Goal: Transaction & Acquisition: Purchase product/service

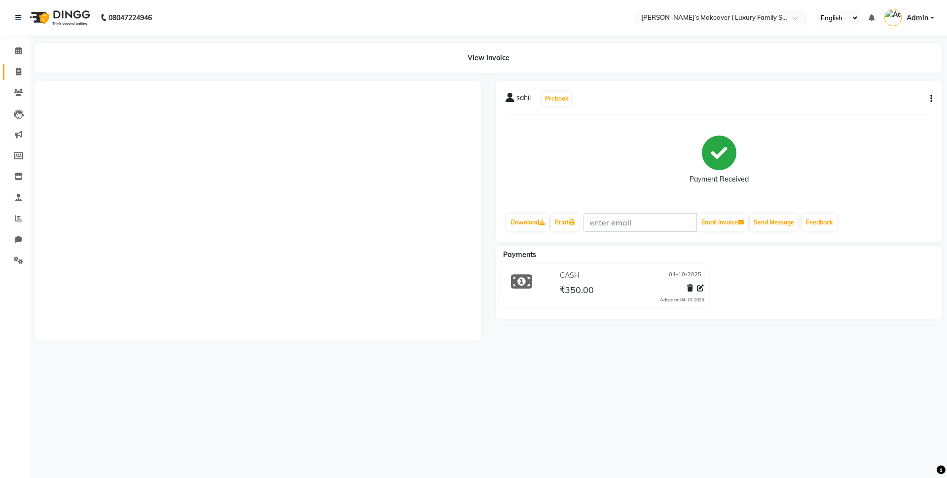
click at [14, 71] on span at bounding box center [18, 72] width 17 height 11
select select "service"
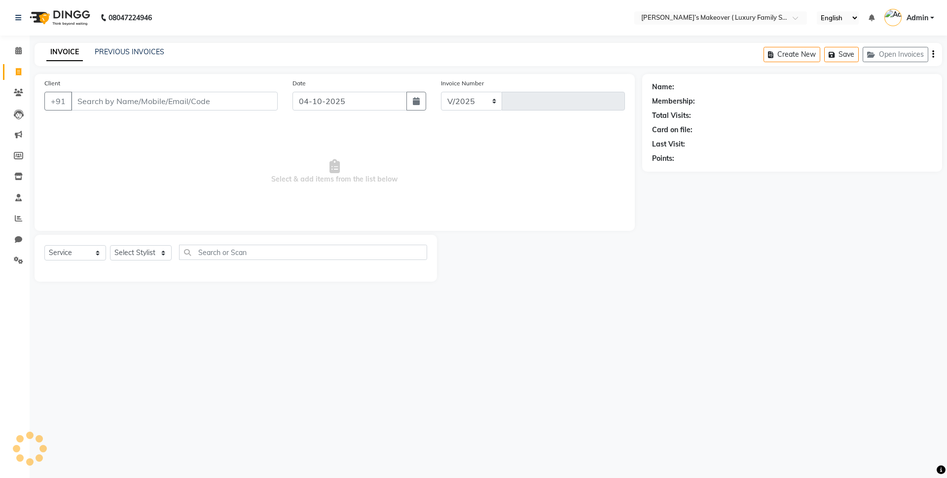
select select "7777"
type input "5074"
click at [132, 105] on input "Client" at bounding box center [174, 101] width 207 height 19
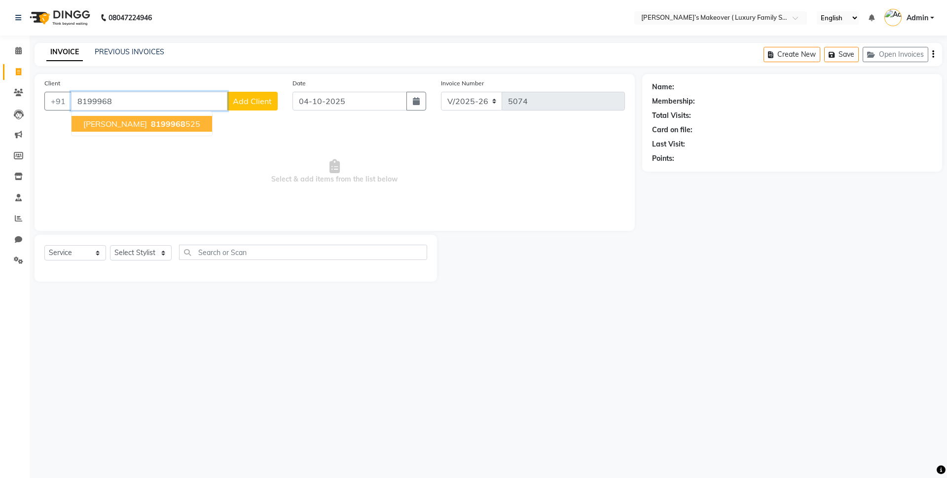
click at [156, 117] on button "[PERSON_NAME] 8199968 525" at bounding box center [142, 124] width 141 height 16
type input "8199968525"
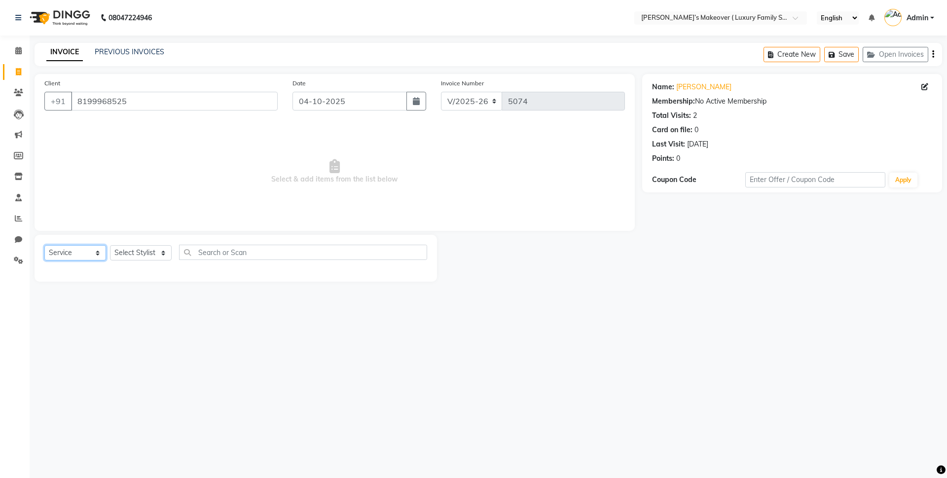
click at [85, 256] on select "Select Service Product Membership Package Voucher Prepaid Gift Card" at bounding box center [75, 252] width 62 height 15
click at [44, 245] on select "Select Service Product Membership Package Voucher Prepaid Gift Card" at bounding box center [75, 252] width 62 height 15
click at [135, 248] on select "Select Stylist [PERSON_NAME] [PERSON_NAME] [PERSON_NAME] [PERSON_NAME] Bhoomi […" at bounding box center [141, 252] width 62 height 15
select select "69510"
click at [110, 245] on select "Select Stylist [PERSON_NAME] [PERSON_NAME] [PERSON_NAME] [PERSON_NAME] Bhoomi […" at bounding box center [141, 252] width 62 height 15
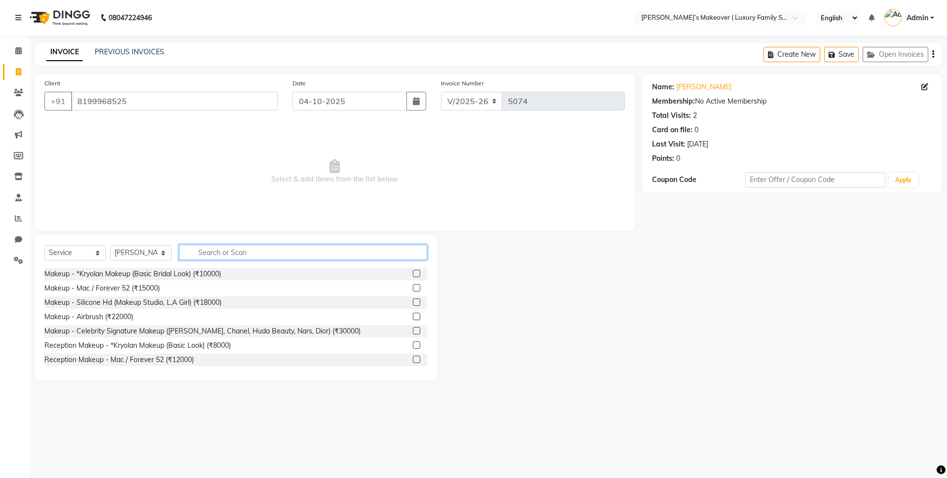
click at [205, 252] on input "text" at bounding box center [303, 252] width 248 height 15
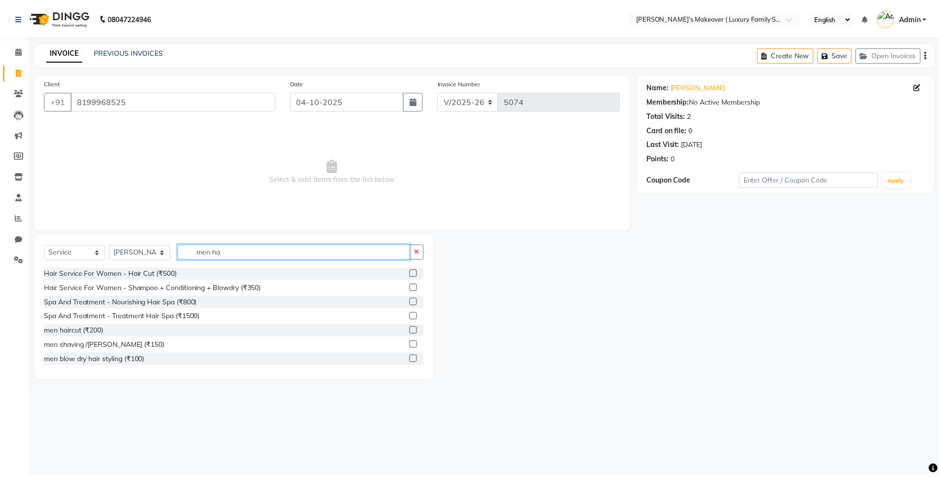
scroll to position [173, 0]
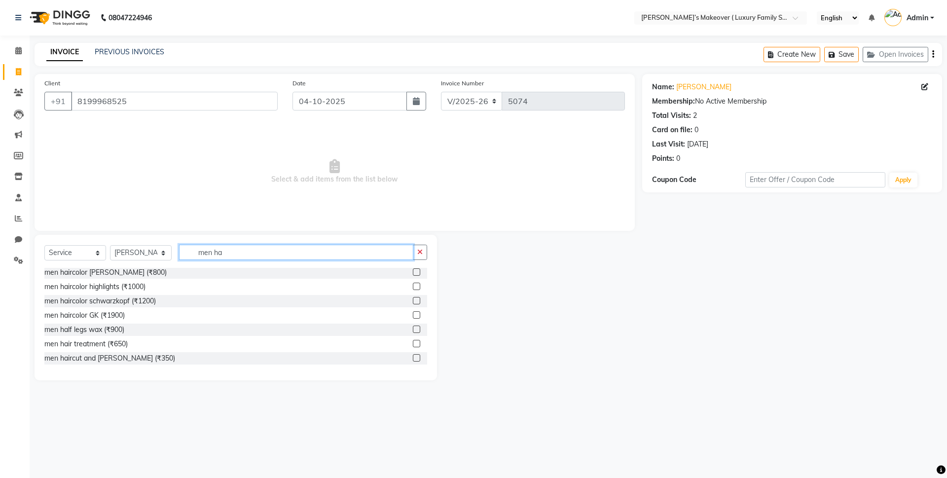
type input "men ha"
click at [413, 357] on label at bounding box center [416, 357] width 7 height 7
click at [413, 357] on input "checkbox" at bounding box center [416, 358] width 6 height 6
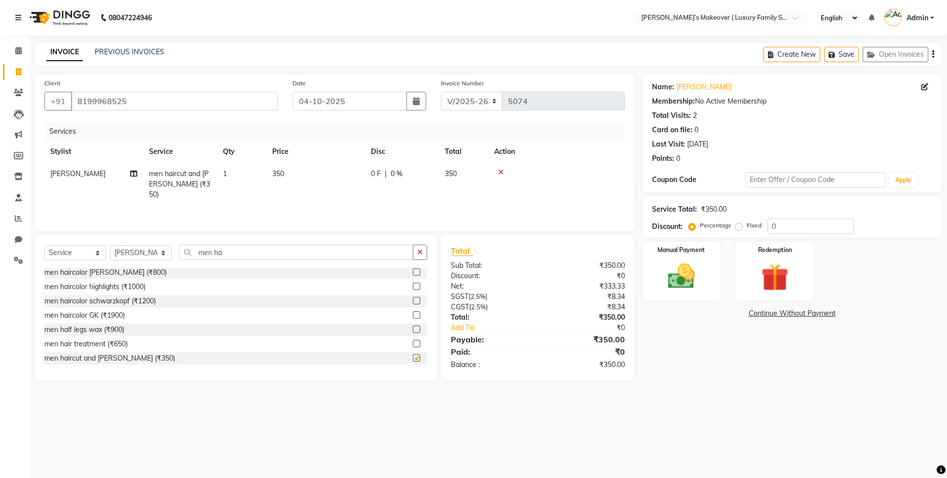
checkbox input "false"
click at [933, 55] on icon "button" at bounding box center [933, 54] width 2 height 0
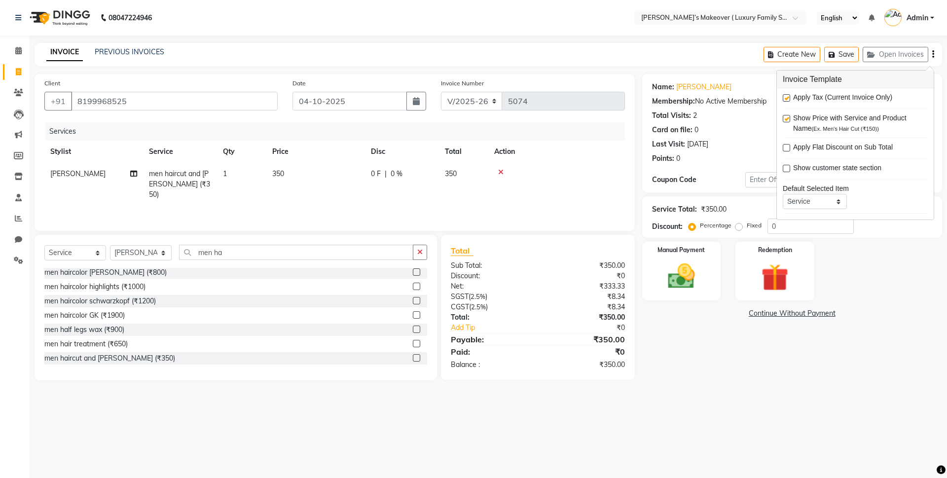
click at [786, 97] on label at bounding box center [786, 97] width 7 height 7
click at [786, 97] on input "checkbox" at bounding box center [786, 98] width 6 height 6
checkbox input "false"
click at [694, 273] on img at bounding box center [681, 276] width 46 height 33
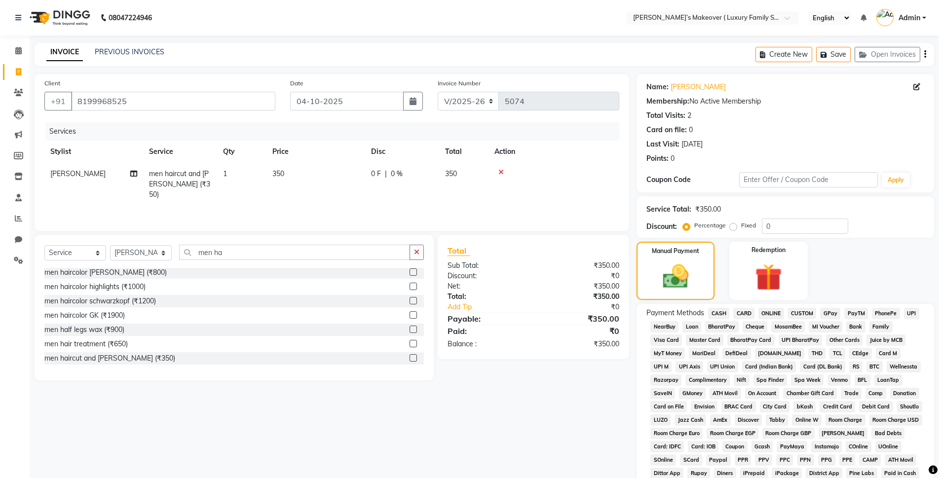
click at [725, 305] on div "Payment Methods CASH CARD ONLINE CUSTOM GPay PayTM PhonePe UPI NearBuy Loan Bha…" at bounding box center [784, 414] width 297 height 221
drag, startPoint x: 734, startPoint y: 223, endPoint x: 800, endPoint y: 229, distance: 66.4
click at [741, 224] on label "Fixed" at bounding box center [748, 225] width 15 height 9
click at [734, 224] on input "Fixed" at bounding box center [734, 225] width 7 height 7
radio input "true"
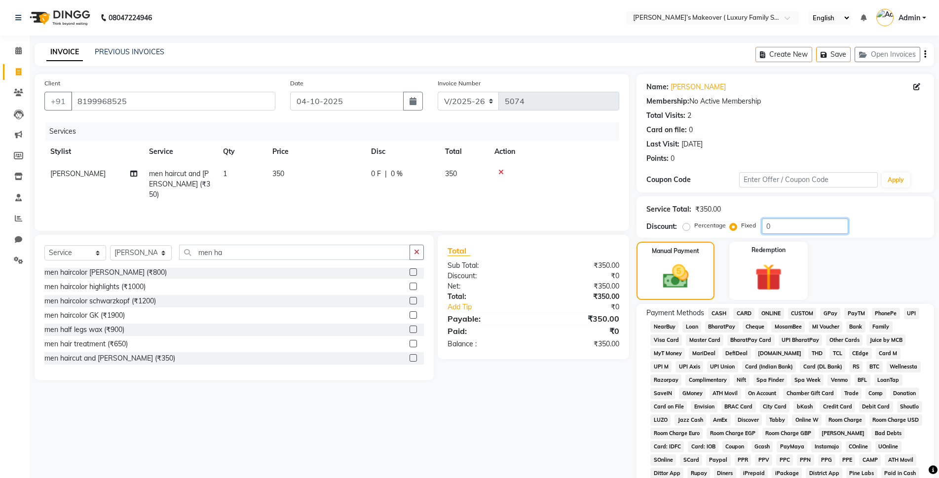
click at [801, 228] on input "0" at bounding box center [804, 225] width 86 height 15
type input "0"
type input "50"
click at [717, 310] on span "CASH" at bounding box center [718, 313] width 21 height 11
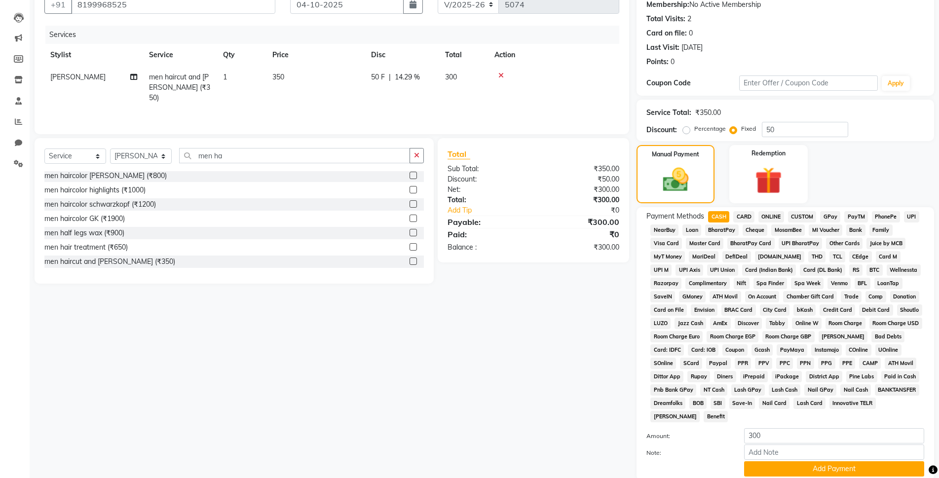
scroll to position [172, 0]
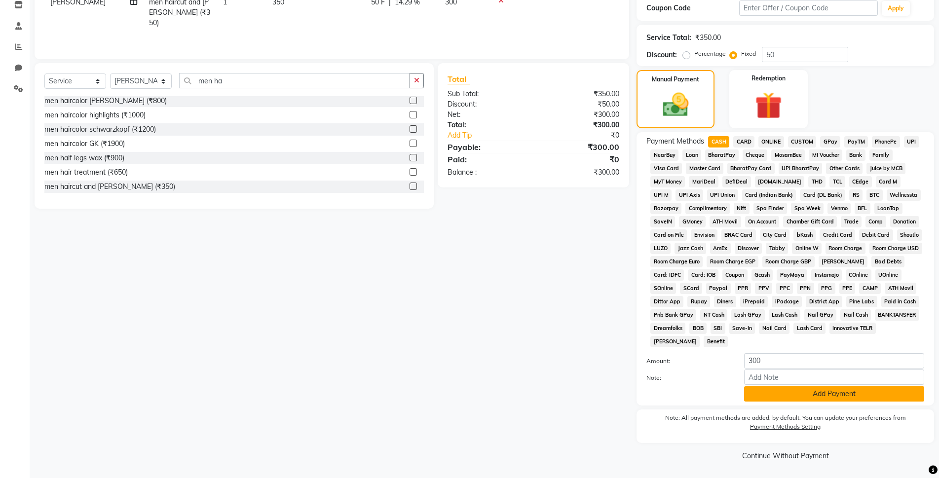
click at [767, 395] on button "Add Payment" at bounding box center [834, 393] width 180 height 15
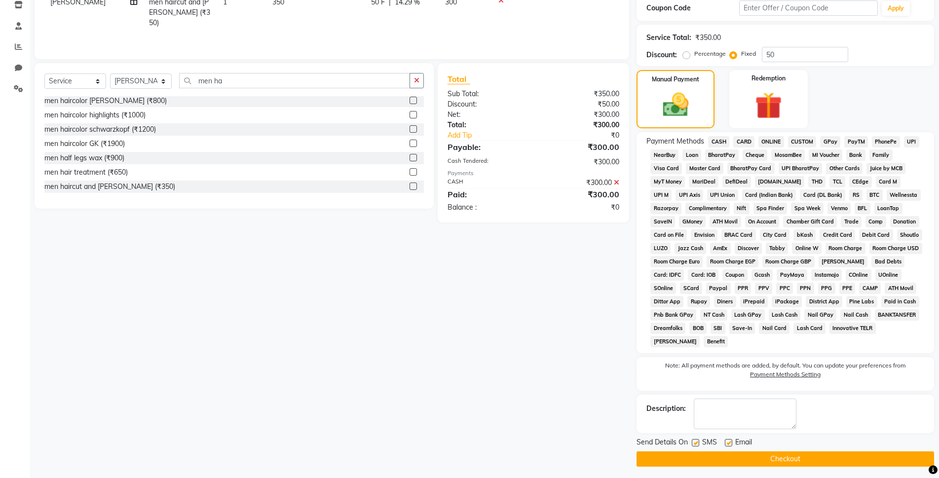
drag, startPoint x: 777, startPoint y: 454, endPoint x: 734, endPoint y: 463, distance: 44.3
click at [779, 453] on button "Checkout" at bounding box center [784, 458] width 297 height 15
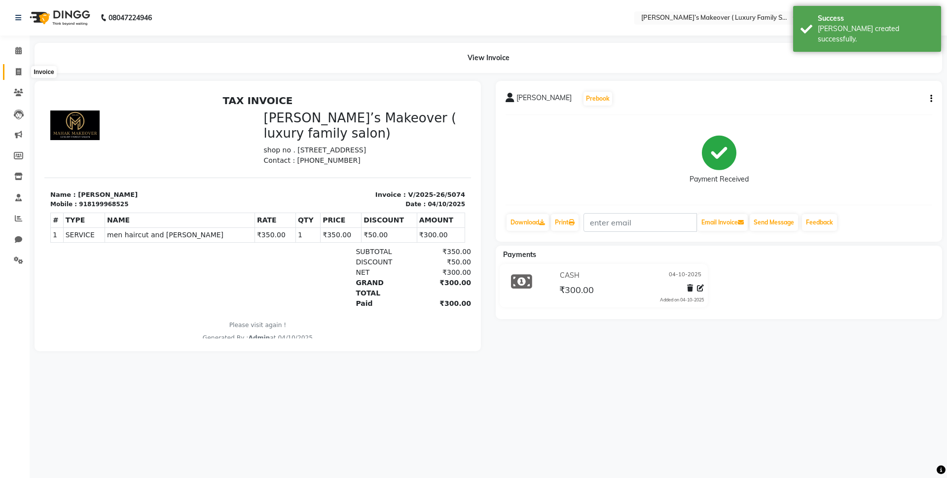
drag, startPoint x: 25, startPoint y: 73, endPoint x: 59, endPoint y: 72, distance: 34.5
click at [24, 73] on span at bounding box center [18, 72] width 17 height 11
select select "service"
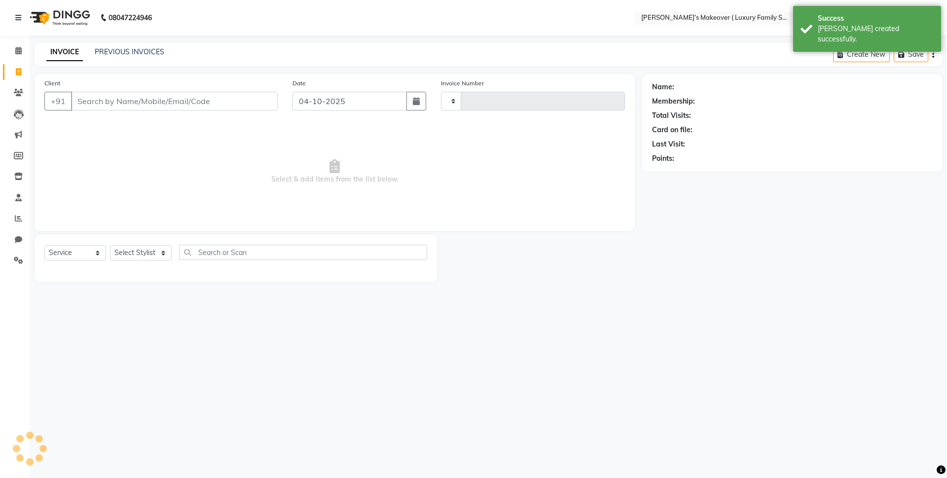
type input "5075"
select select "7777"
click at [123, 105] on input "Client" at bounding box center [174, 101] width 207 height 19
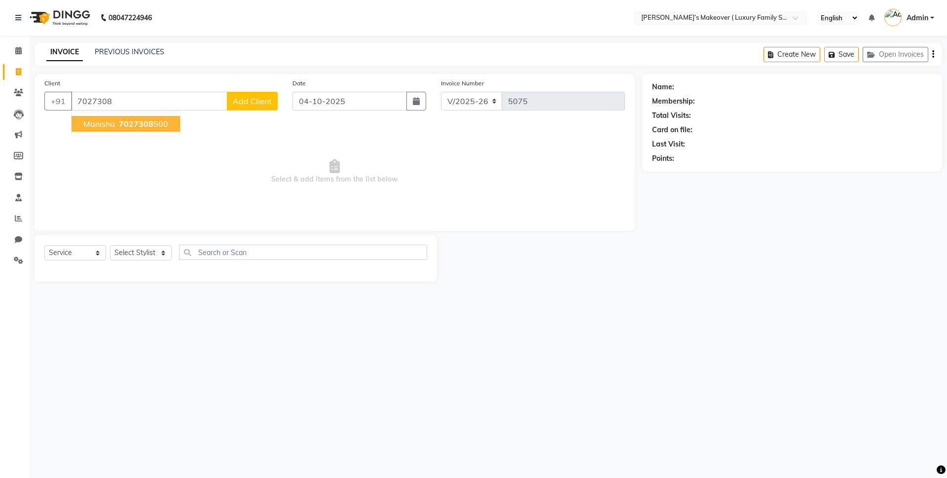
click at [130, 126] on span "7027308" at bounding box center [136, 124] width 35 height 10
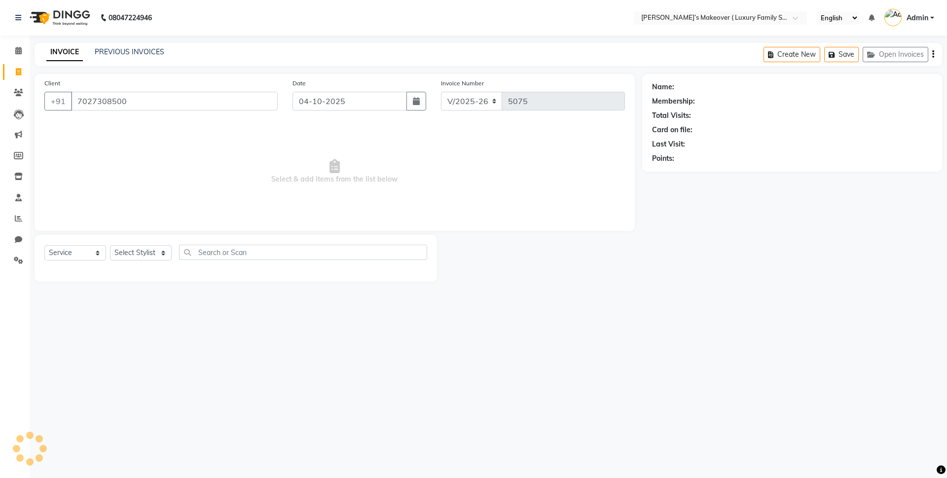
type input "7027308500"
click at [76, 255] on select "Select Service Product Membership Package Voucher Prepaid Gift Card" at bounding box center [75, 252] width 62 height 15
click at [44, 245] on select "Select Service Product Membership Package Voucher Prepaid Gift Card" at bounding box center [75, 252] width 62 height 15
click at [135, 255] on select "Select Stylist [PERSON_NAME] [PERSON_NAME] [PERSON_NAME] [PERSON_NAME] Bhoomi […" at bounding box center [141, 252] width 62 height 15
select select "69503"
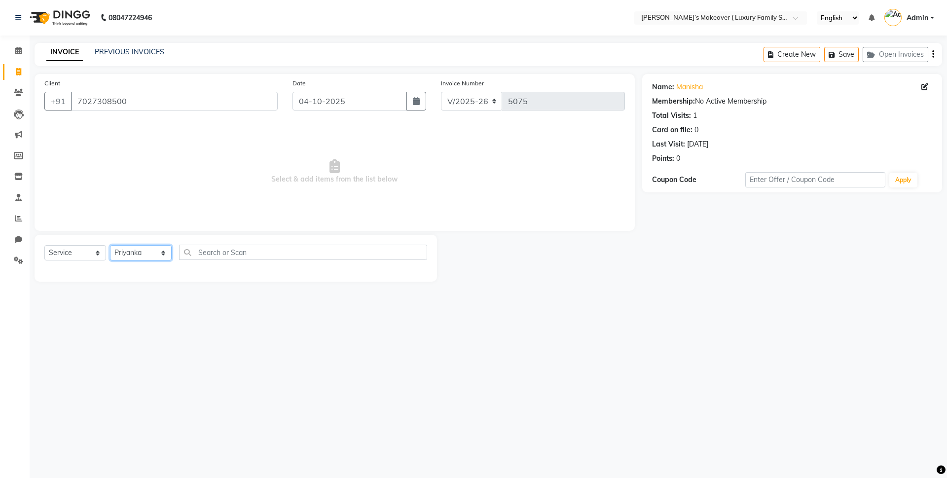
click at [110, 245] on select "Select Stylist [PERSON_NAME] [PERSON_NAME] [PERSON_NAME] [PERSON_NAME] Bhoomi […" at bounding box center [141, 252] width 62 height 15
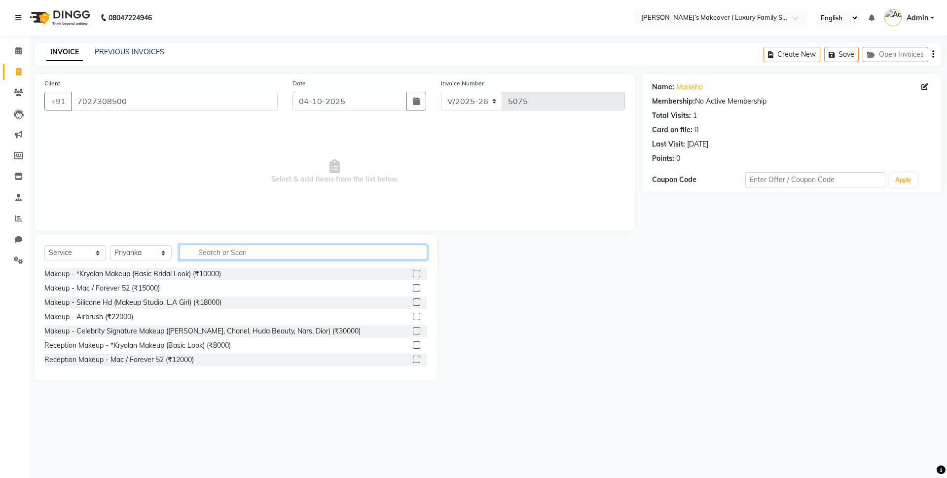
click at [247, 251] on input "text" at bounding box center [303, 252] width 248 height 15
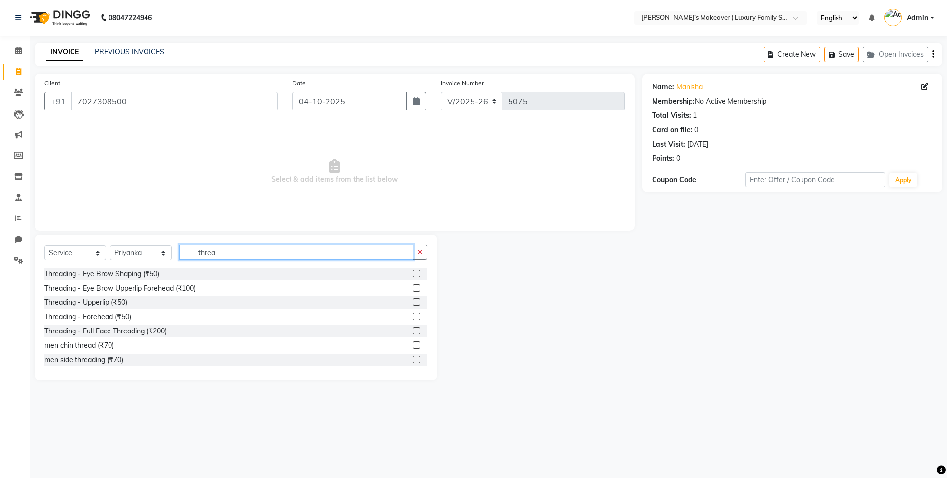
type input "threa"
click at [413, 286] on label at bounding box center [416, 287] width 7 height 7
click at [413, 286] on input "checkbox" at bounding box center [416, 288] width 6 height 6
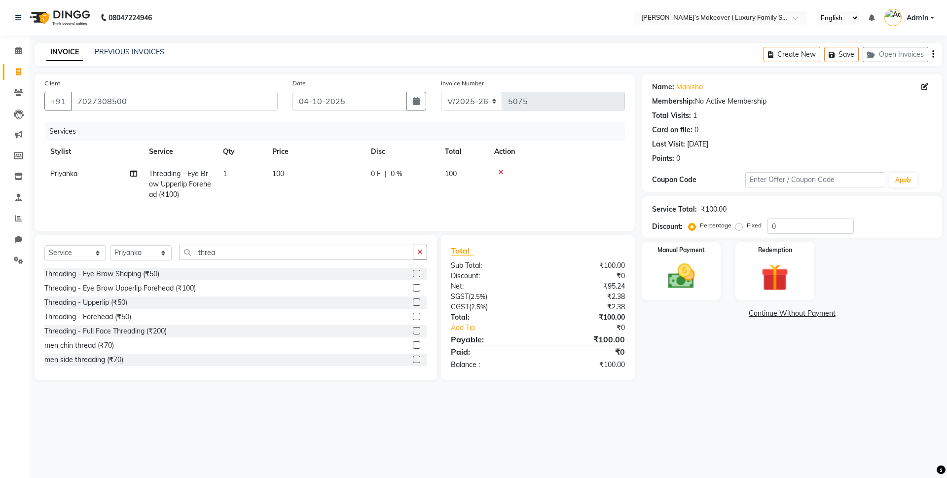
click at [413, 287] on label at bounding box center [416, 287] width 7 height 7
click at [413, 287] on input "checkbox" at bounding box center [416, 288] width 6 height 6
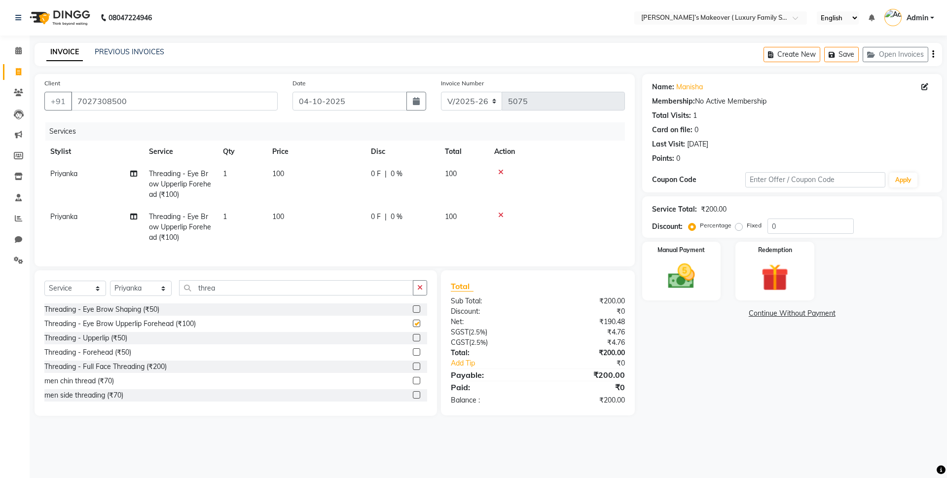
checkbox input "false"
click at [932, 48] on button "button" at bounding box center [933, 54] width 2 height 23
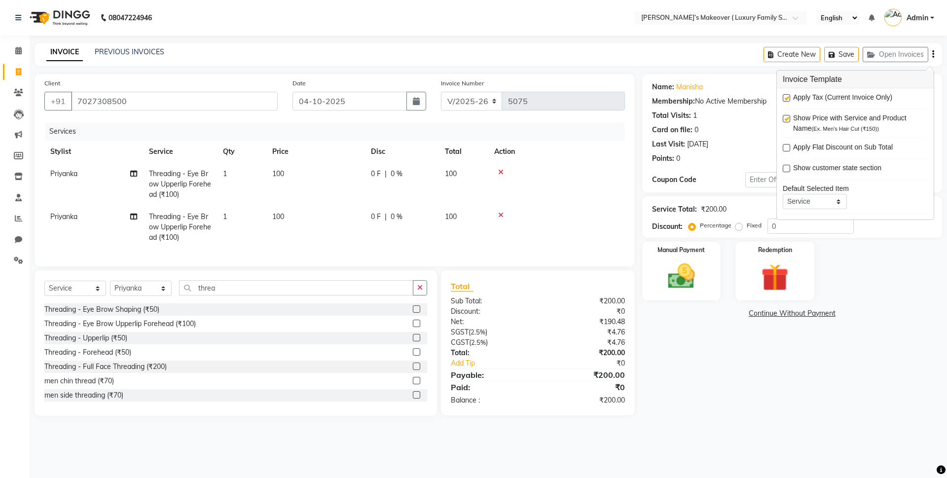
click at [786, 97] on label at bounding box center [786, 97] width 7 height 7
click at [786, 97] on input "checkbox" at bounding box center [786, 98] width 6 height 6
checkbox input "false"
click at [699, 290] on img at bounding box center [681, 276] width 46 height 33
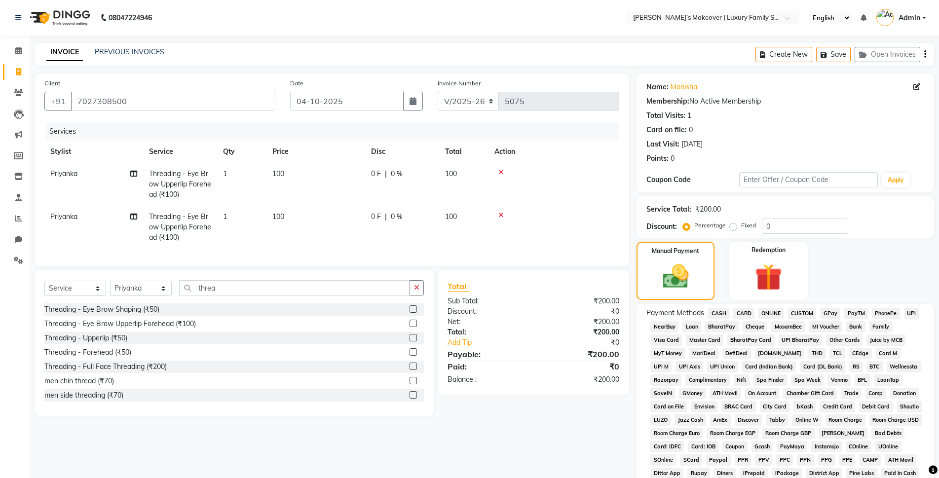
click at [717, 315] on span "CASH" at bounding box center [718, 313] width 21 height 11
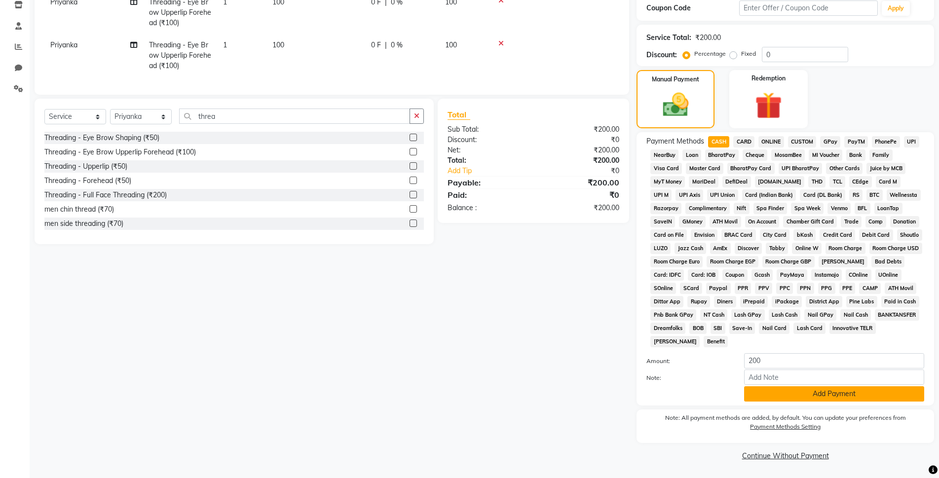
click at [760, 394] on button "Add Payment" at bounding box center [834, 393] width 180 height 15
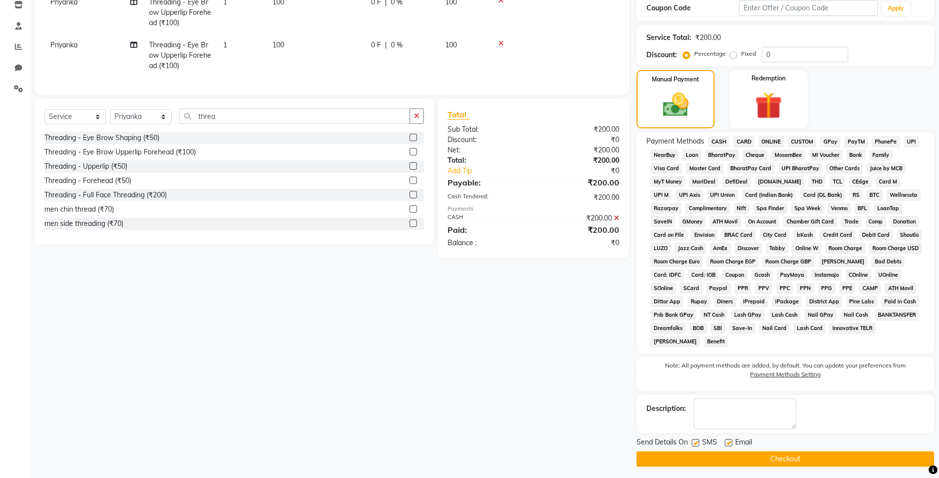
click at [754, 457] on button "Checkout" at bounding box center [784, 458] width 297 height 15
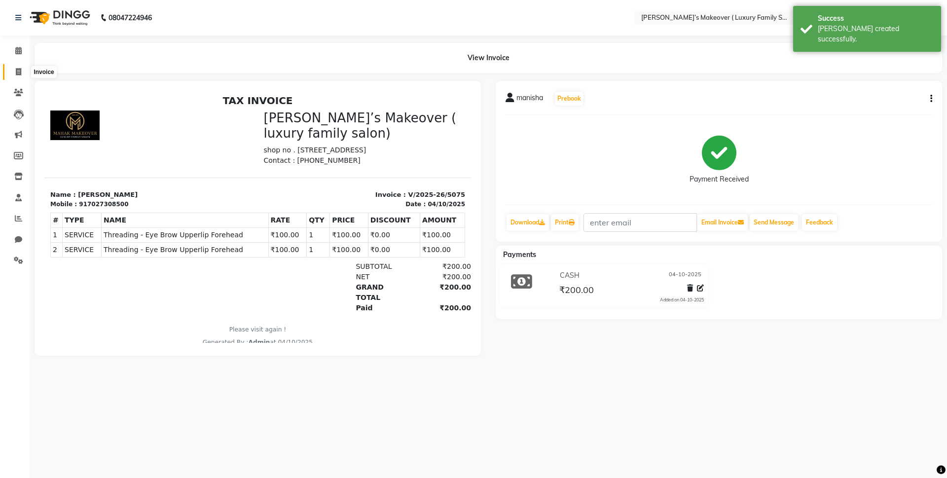
click at [19, 67] on span at bounding box center [18, 72] width 17 height 11
select select "service"
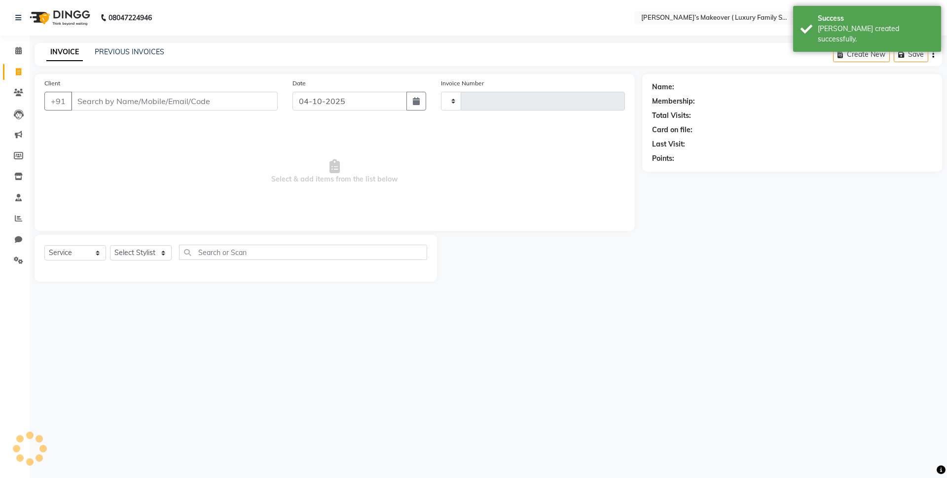
type input "5076"
select select "7777"
click at [110, 90] on div "Client +91" at bounding box center [161, 98] width 248 height 40
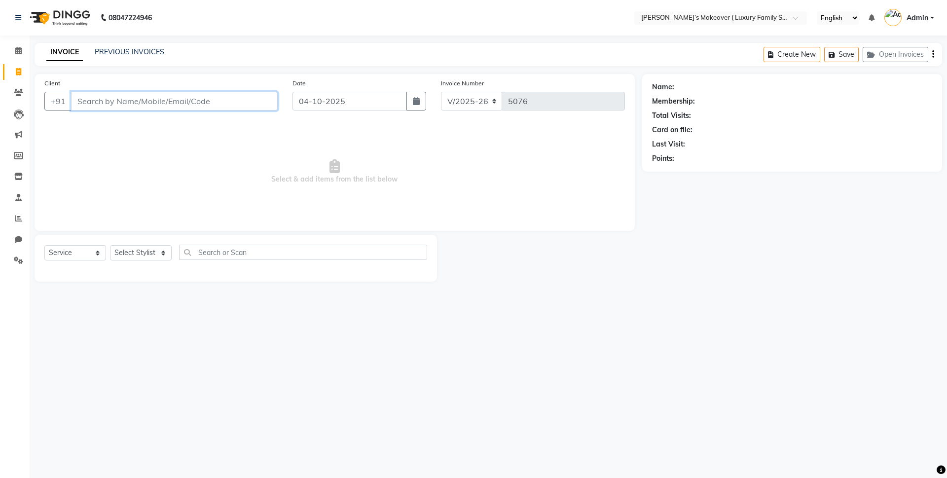
click at [119, 95] on input "Client" at bounding box center [174, 101] width 207 height 19
click at [132, 101] on input "Client" at bounding box center [174, 101] width 207 height 19
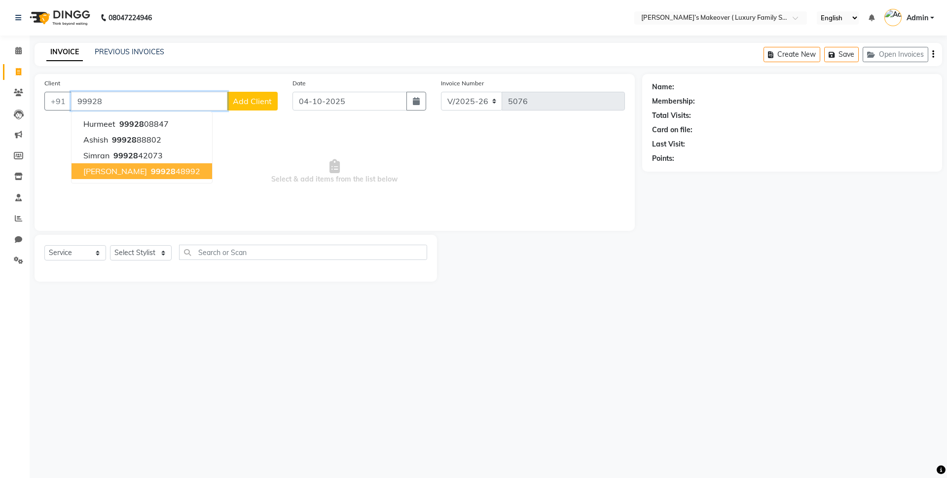
click at [149, 175] on ngb-highlight "99928 48992" at bounding box center [174, 171] width 51 height 10
type input "9992848992"
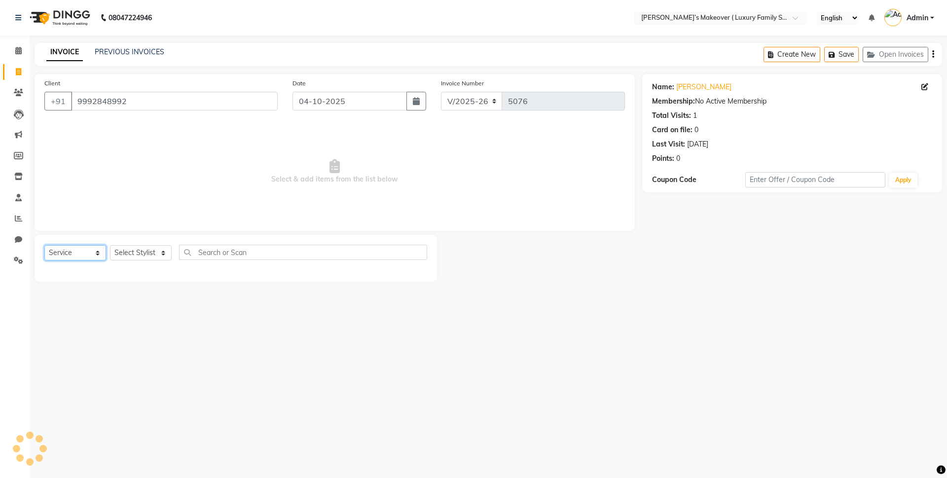
click at [97, 255] on select "Select Service Product Membership Package Voucher Prepaid Gift Card" at bounding box center [75, 252] width 62 height 15
select select "product"
click at [44, 245] on select "Select Service Product Membership Package Voucher Prepaid Gift Card" at bounding box center [75, 252] width 62 height 15
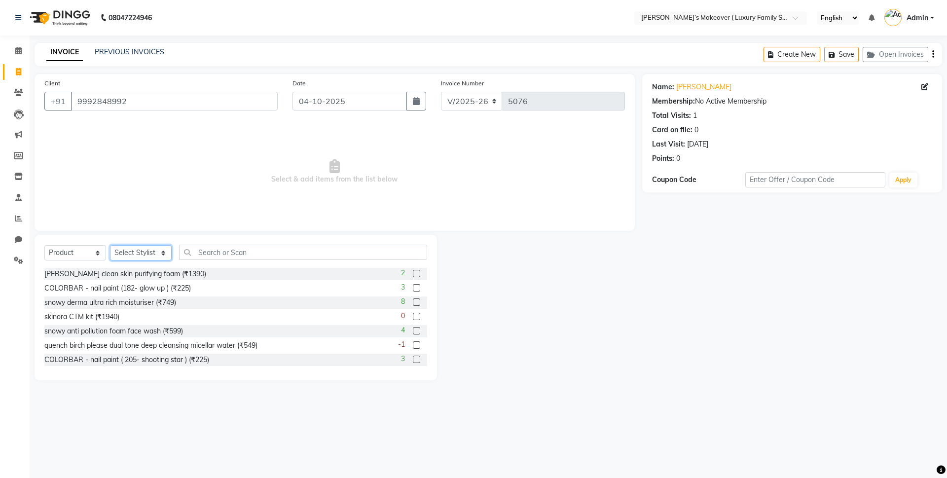
click at [128, 255] on select "Select Stylist [PERSON_NAME] [PERSON_NAME] [PERSON_NAME] [PERSON_NAME] Bhoomi […" at bounding box center [141, 252] width 62 height 15
select select "69493"
click at [110, 245] on select "Select Stylist [PERSON_NAME] [PERSON_NAME] [PERSON_NAME] [PERSON_NAME] Bhoomi […" at bounding box center [141, 252] width 62 height 15
click at [227, 253] on input "text" at bounding box center [303, 252] width 248 height 15
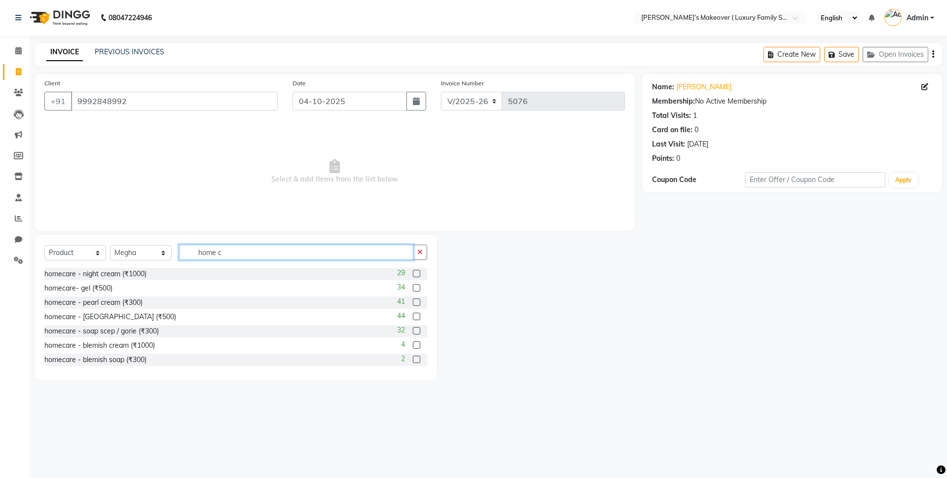
type input "home c"
click at [413, 274] on label at bounding box center [416, 273] width 7 height 7
click at [413, 274] on input "checkbox" at bounding box center [416, 274] width 6 height 6
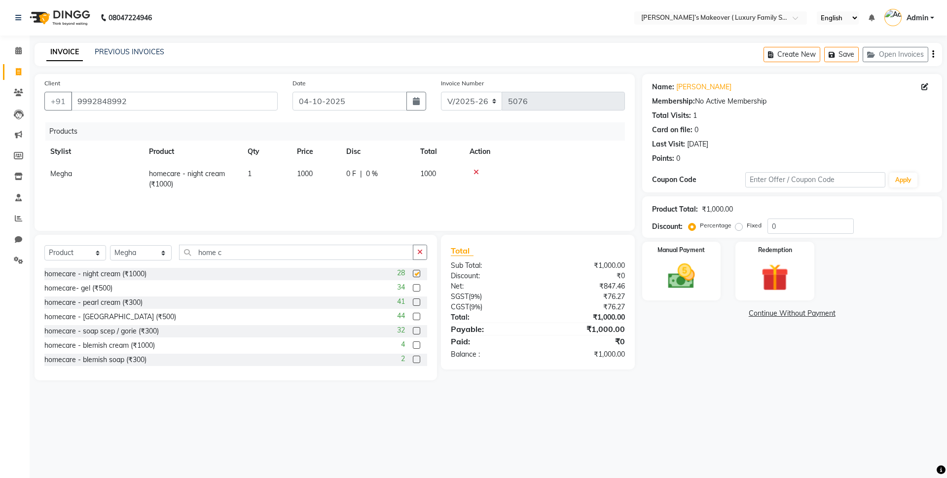
checkbox input "false"
click at [413, 289] on label at bounding box center [416, 287] width 7 height 7
click at [413, 289] on input "checkbox" at bounding box center [416, 288] width 6 height 6
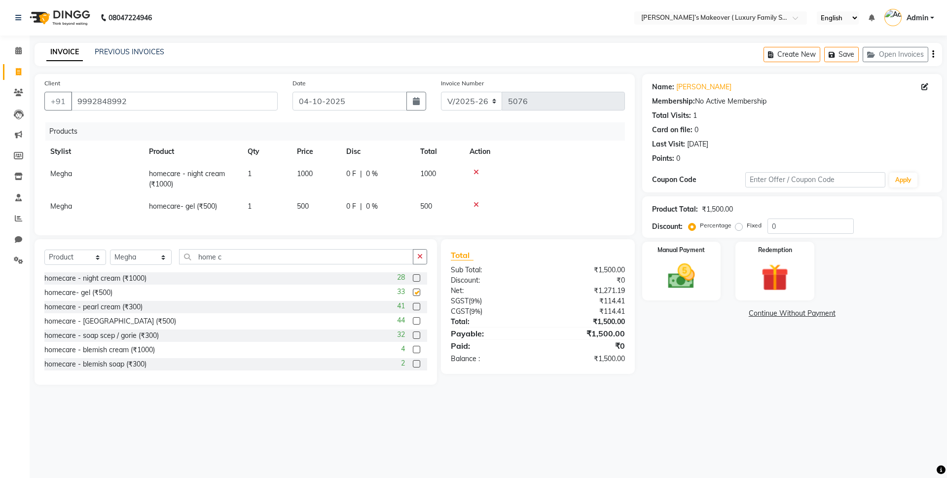
checkbox input "false"
click at [934, 54] on icon "button" at bounding box center [933, 54] width 2 height 0
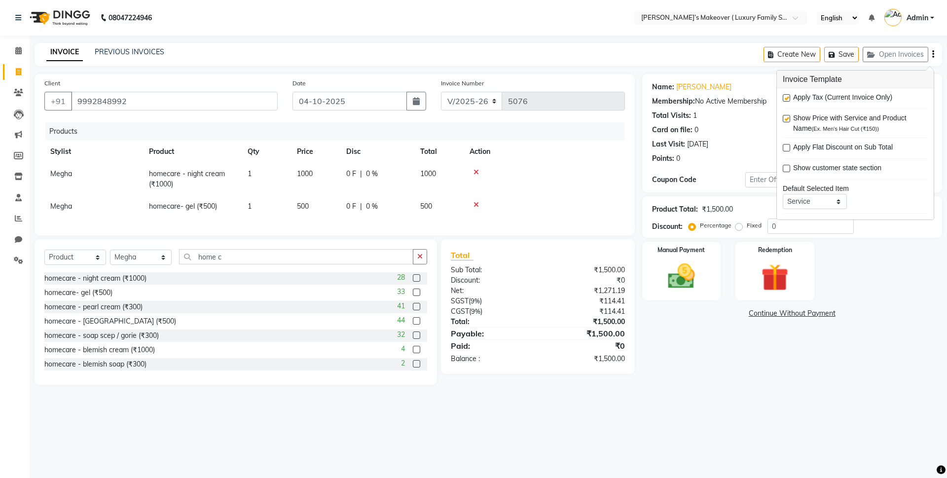
click at [787, 97] on label at bounding box center [786, 97] width 7 height 7
click at [787, 97] on input "checkbox" at bounding box center [786, 98] width 6 height 6
checkbox input "false"
click at [685, 279] on img at bounding box center [681, 276] width 46 height 33
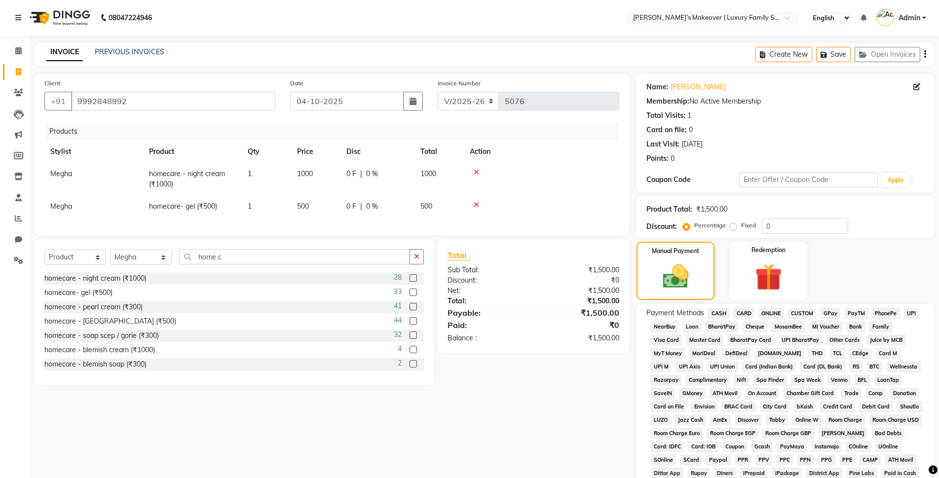
click at [716, 309] on span "CASH" at bounding box center [718, 313] width 21 height 11
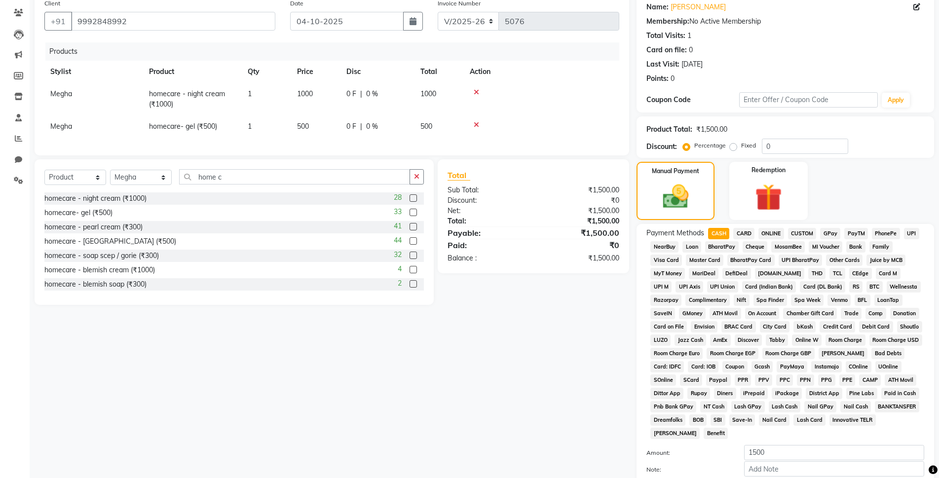
scroll to position [172, 0]
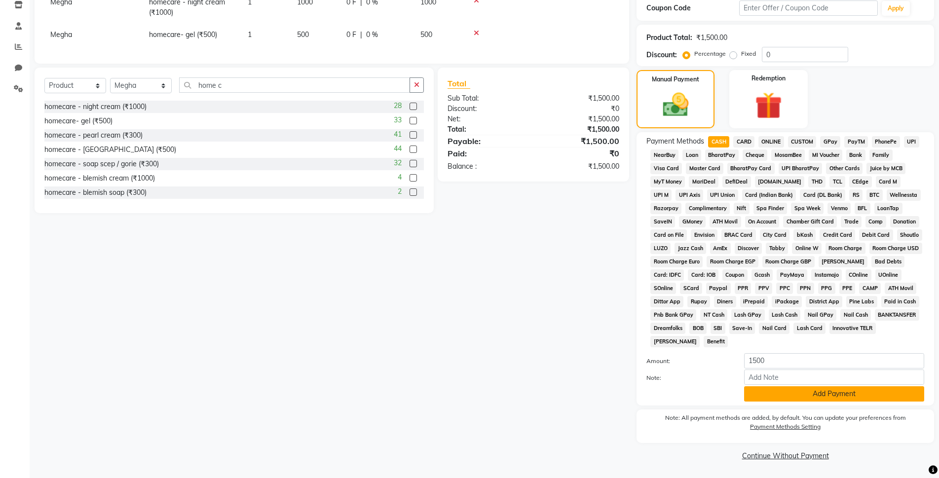
click at [768, 395] on button "Add Payment" at bounding box center [834, 393] width 180 height 15
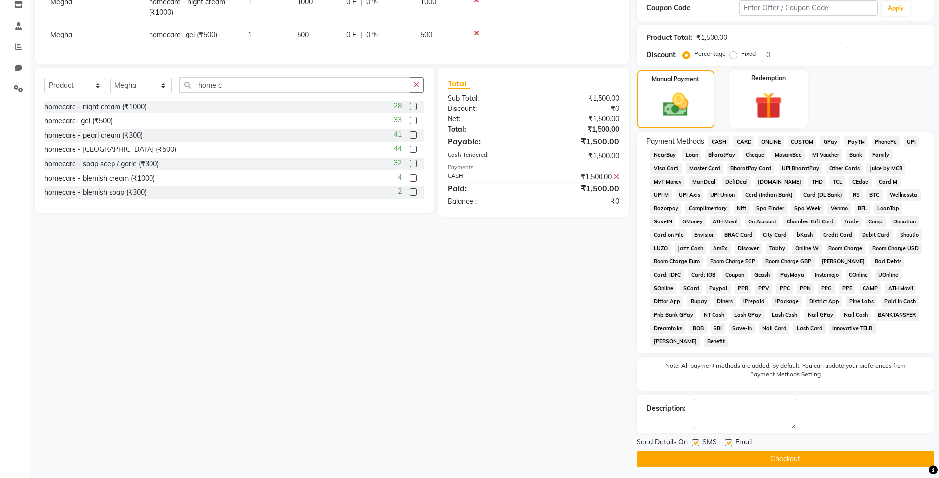
click at [766, 457] on button "Checkout" at bounding box center [784, 458] width 297 height 15
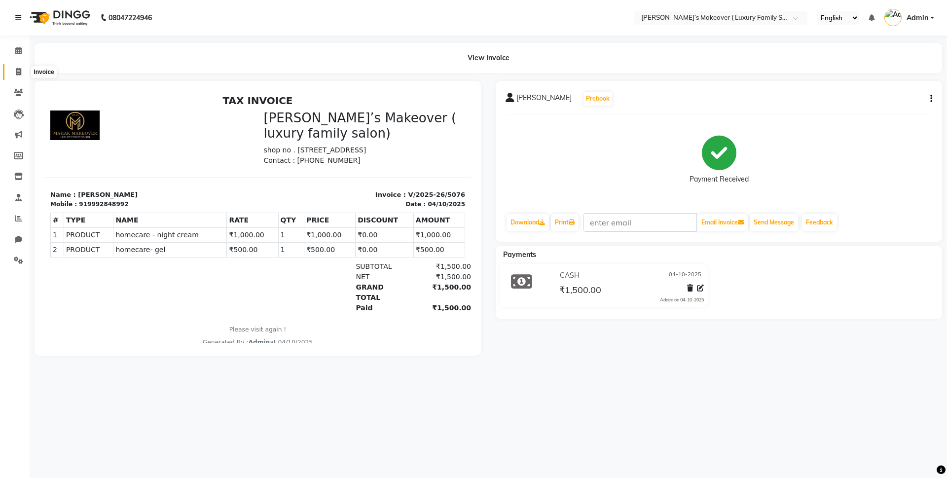
click at [18, 69] on icon at bounding box center [18, 71] width 5 height 7
select select "service"
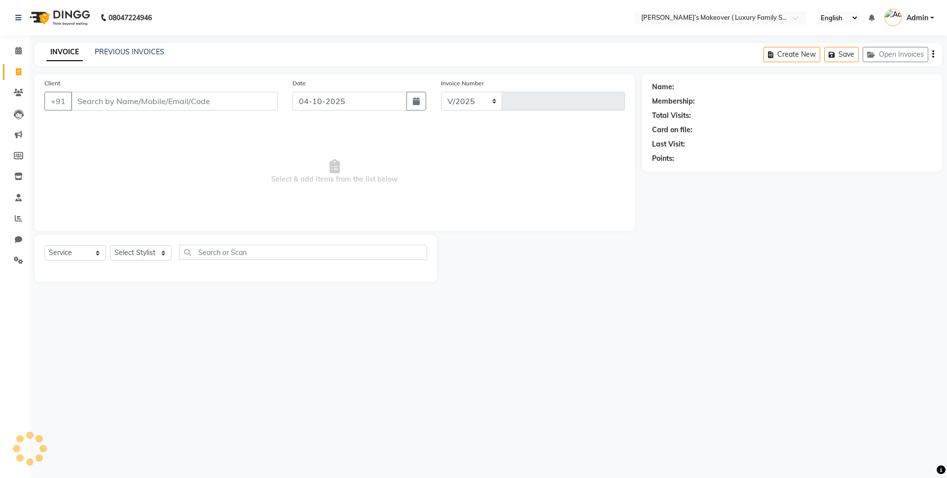
select select "7777"
type input "5077"
click at [109, 95] on input "Client" at bounding box center [174, 101] width 207 height 19
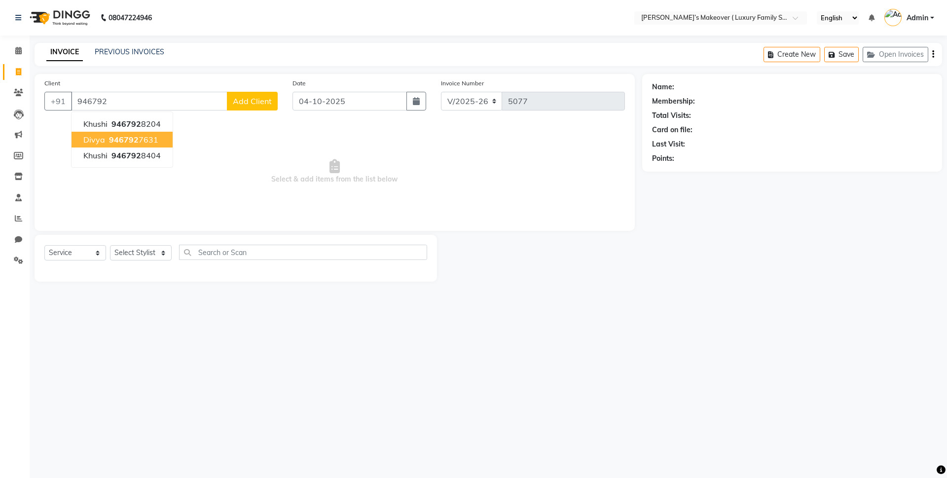
click at [108, 135] on ngb-highlight "946792 7631" at bounding box center [132, 140] width 51 height 10
type input "9467927631"
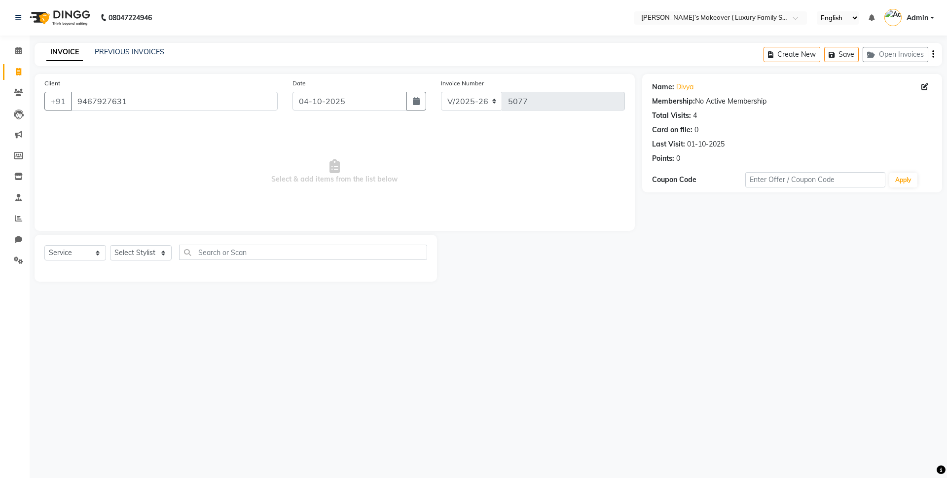
click at [68, 244] on div "Select Service Product Membership Package Voucher Prepaid Gift Card Select Styl…" at bounding box center [236, 258] width 402 height 47
click at [79, 258] on select "Select Service Product Membership Package Voucher Prepaid Gift Card" at bounding box center [75, 252] width 62 height 15
click at [44, 245] on select "Select Service Product Membership Package Voucher Prepaid Gift Card" at bounding box center [75, 252] width 62 height 15
click at [128, 248] on select "Select Stylist [PERSON_NAME] [PERSON_NAME] [PERSON_NAME] [PERSON_NAME] Bhoomi […" at bounding box center [141, 252] width 62 height 15
select select "69523"
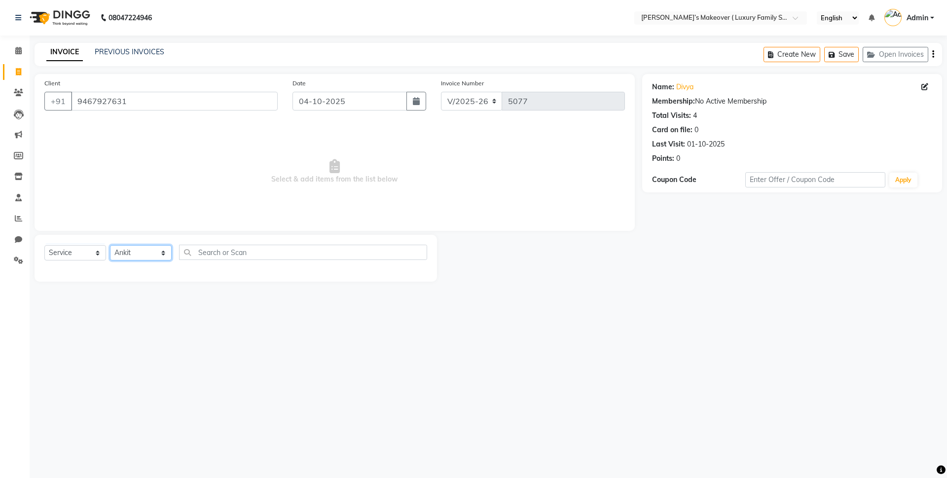
click at [110, 245] on select "Select Stylist [PERSON_NAME] [PERSON_NAME] [PERSON_NAME] [PERSON_NAME] Bhoomi […" at bounding box center [141, 252] width 62 height 15
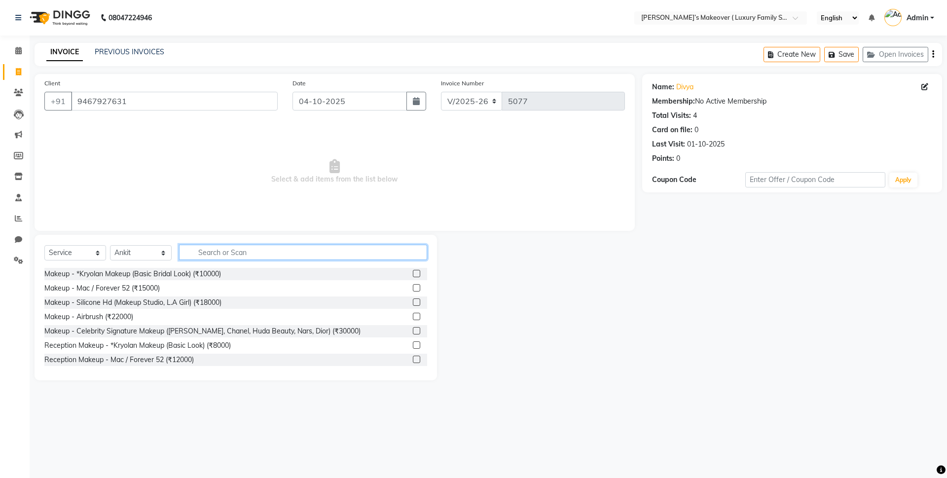
click at [215, 253] on input "text" at bounding box center [303, 252] width 248 height 15
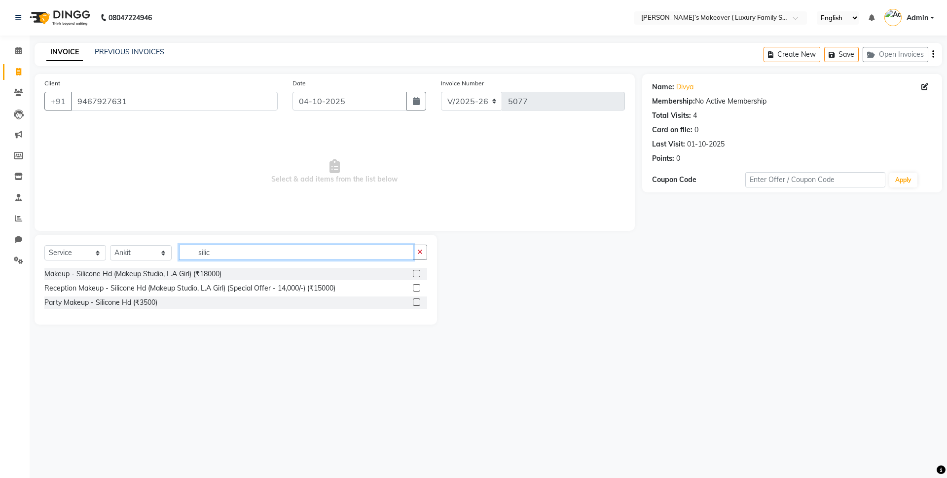
type input "silic"
click at [415, 270] on label at bounding box center [416, 273] width 7 height 7
click at [415, 271] on input "checkbox" at bounding box center [416, 274] width 6 height 6
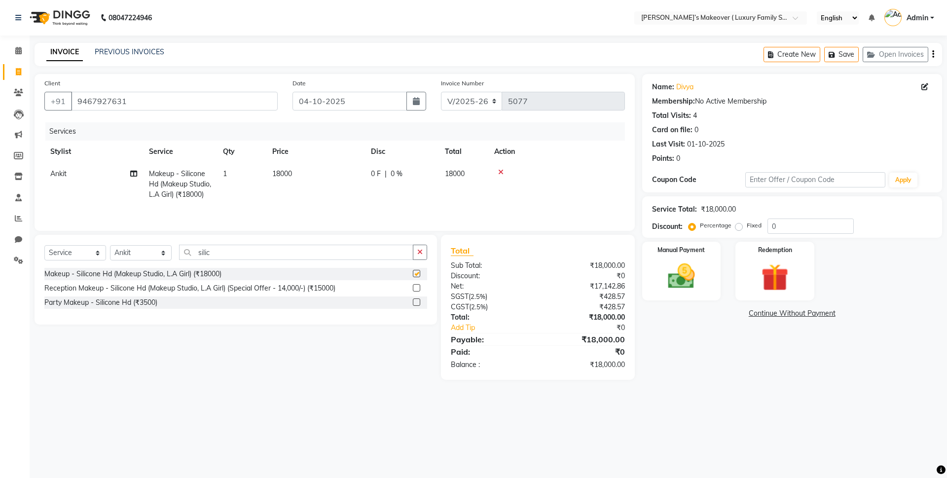
checkbox input "false"
click at [503, 171] on icon at bounding box center [500, 172] width 5 height 7
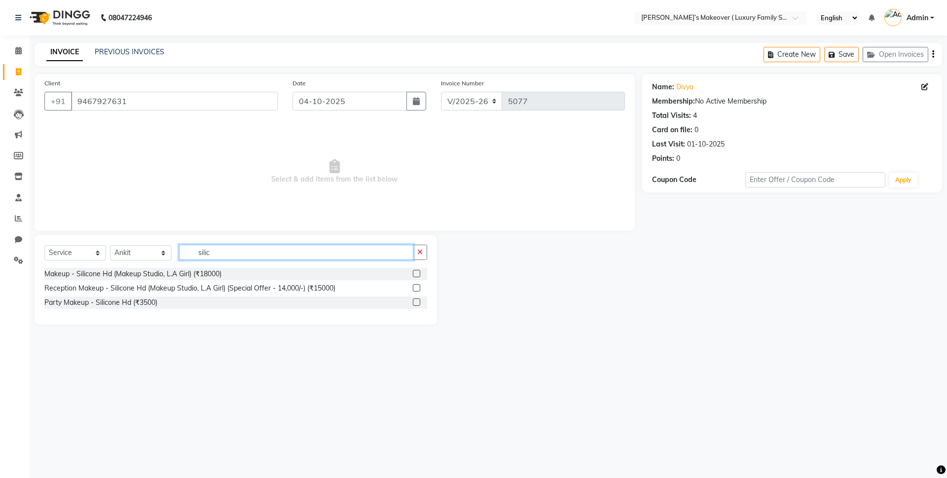
click at [325, 255] on input "silic" at bounding box center [296, 252] width 234 height 15
type input "s"
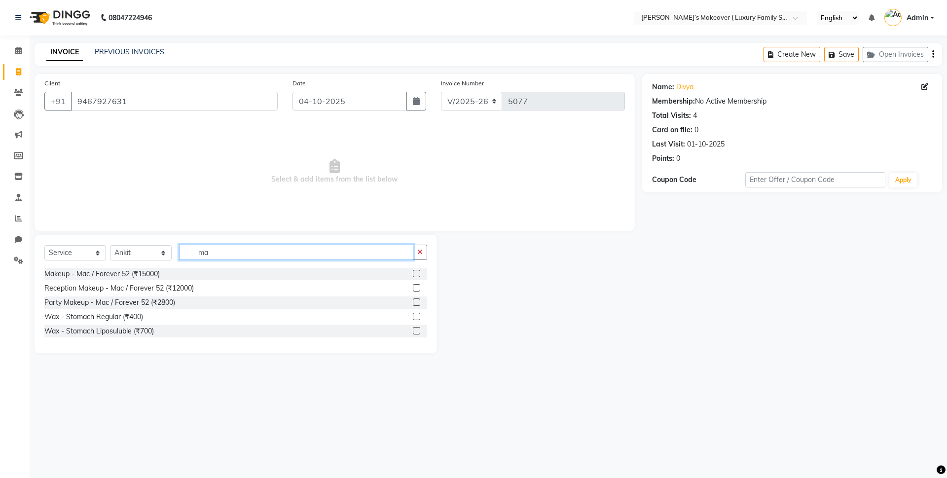
type input "m"
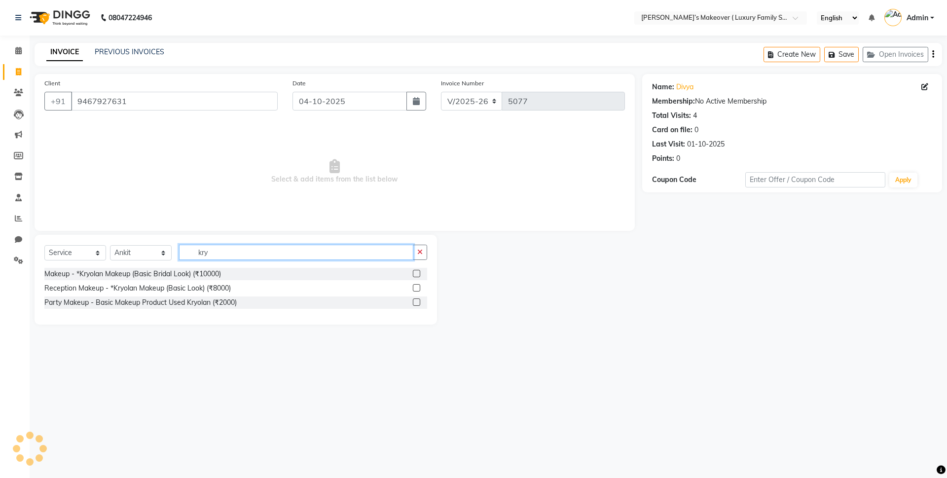
type input "kry"
click at [419, 273] on label at bounding box center [416, 273] width 7 height 7
click at [419, 273] on input "checkbox" at bounding box center [416, 274] width 6 height 6
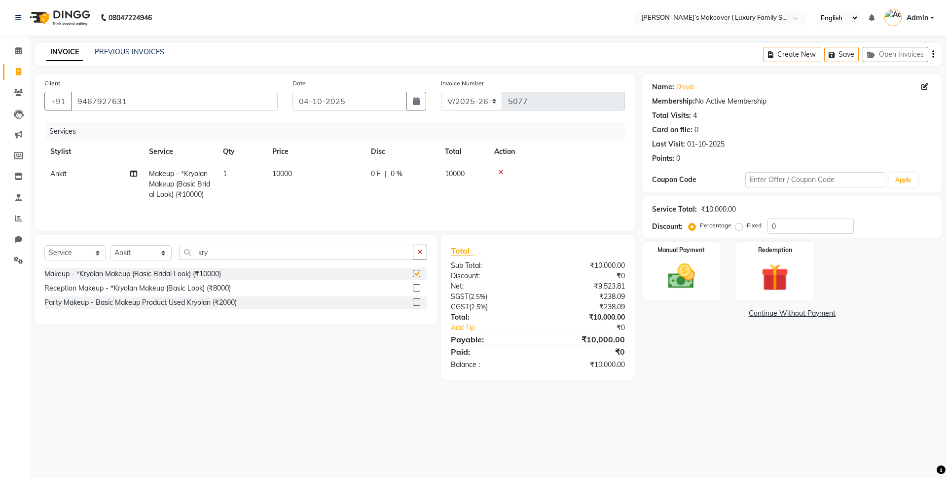
checkbox input "false"
click at [295, 167] on td "10000" at bounding box center [315, 184] width 99 height 43
select select "69523"
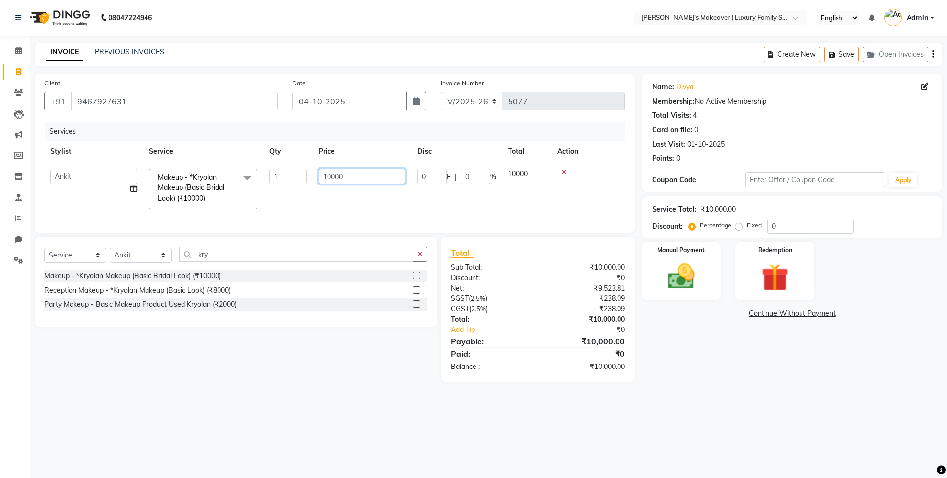
click at [353, 180] on input "10000" at bounding box center [362, 176] width 87 height 15
type input "1"
type input "6800"
click at [623, 443] on div "08047224946 Select Location × [PERSON_NAME]’s Makeover ( Luxury Family Salon) ,…" at bounding box center [473, 239] width 947 height 478
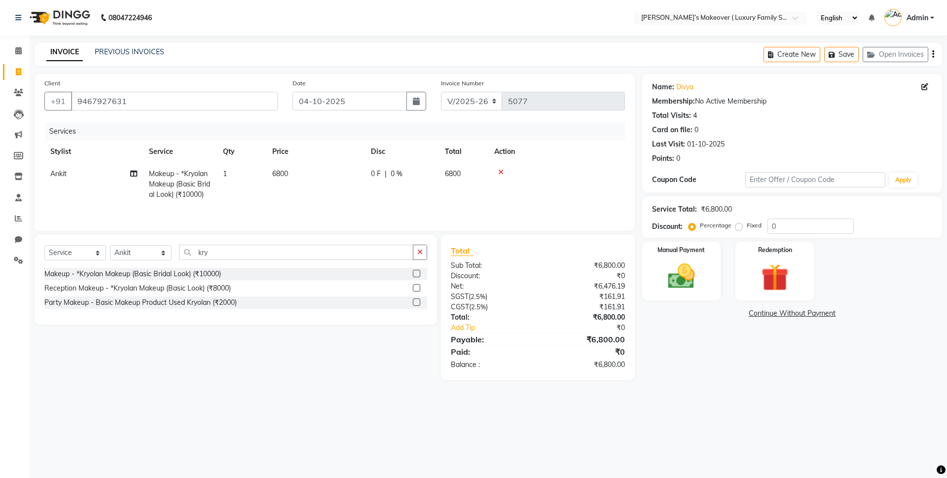
click at [932, 54] on icon "button" at bounding box center [933, 54] width 2 height 0
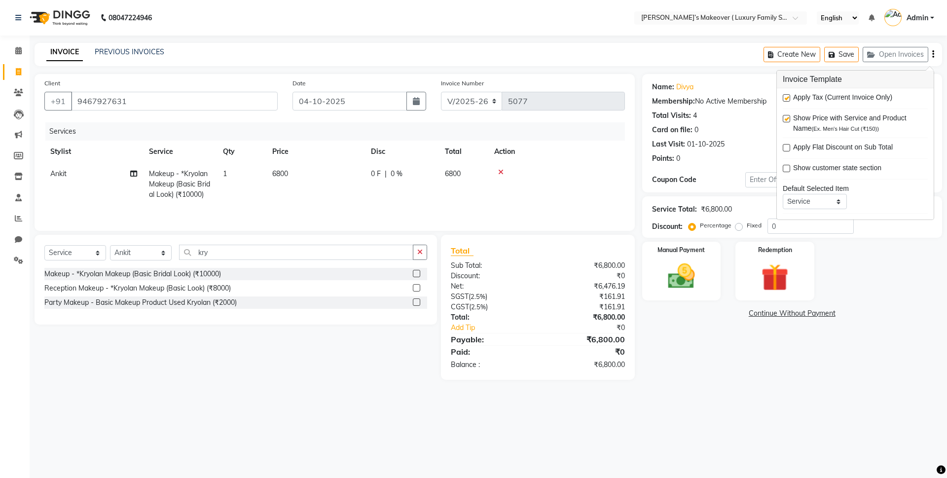
click at [782, 98] on div "Apply Tax (Current Invoice Only) Show Price with Service and Product Name (Ex. …" at bounding box center [855, 153] width 157 height 131
click at [786, 99] on label at bounding box center [786, 97] width 7 height 7
click at [786, 99] on input "checkbox" at bounding box center [786, 98] width 6 height 6
checkbox input "false"
click at [712, 296] on div "Manual Payment" at bounding box center [681, 271] width 82 height 61
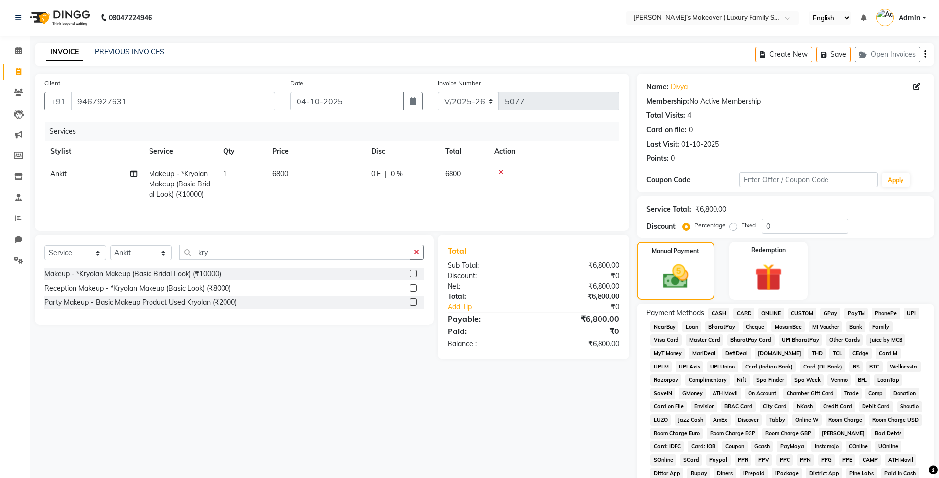
click at [713, 313] on span "CASH" at bounding box center [718, 313] width 21 height 11
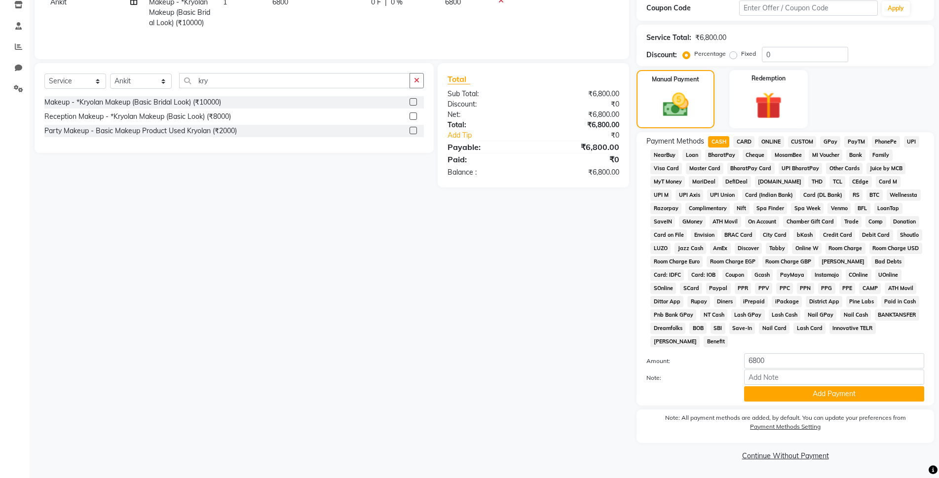
click at [787, 385] on div "Note:" at bounding box center [785, 377] width 292 height 17
click at [789, 394] on button "Add Payment" at bounding box center [834, 393] width 180 height 15
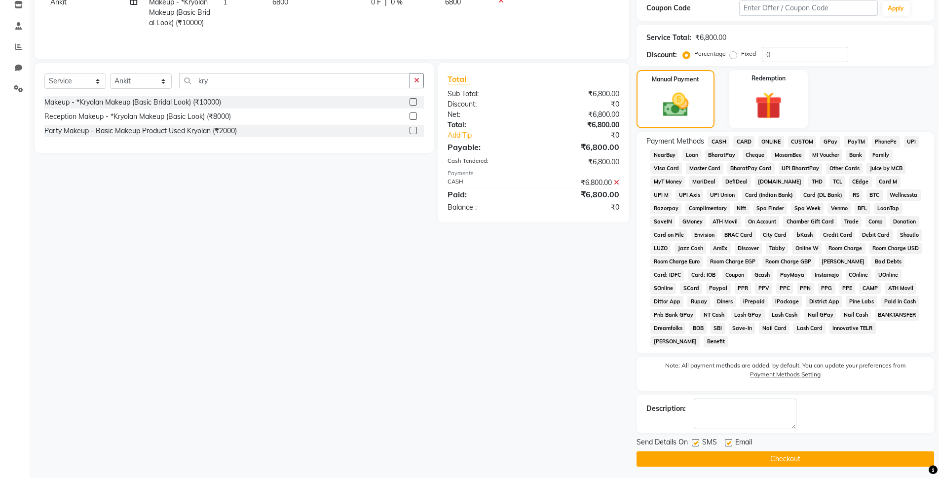
click at [746, 460] on button "Checkout" at bounding box center [784, 458] width 297 height 15
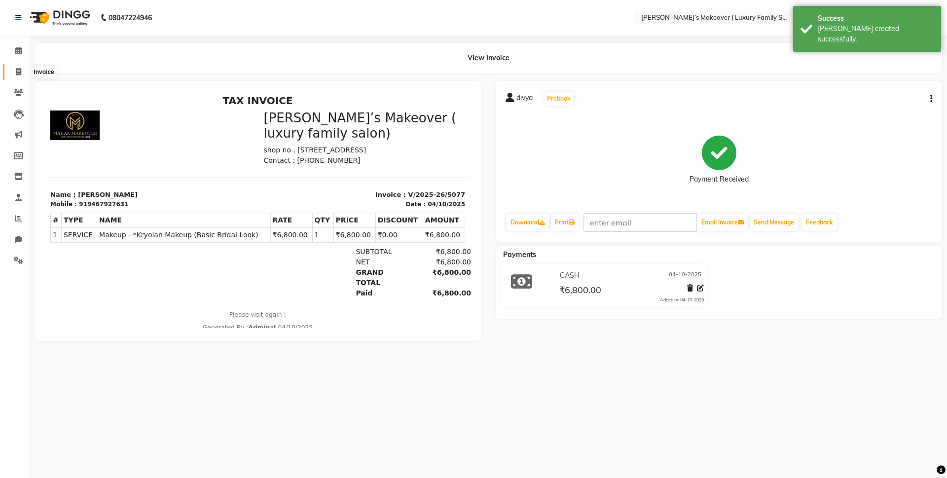
click at [18, 69] on icon at bounding box center [18, 71] width 5 height 7
select select "service"
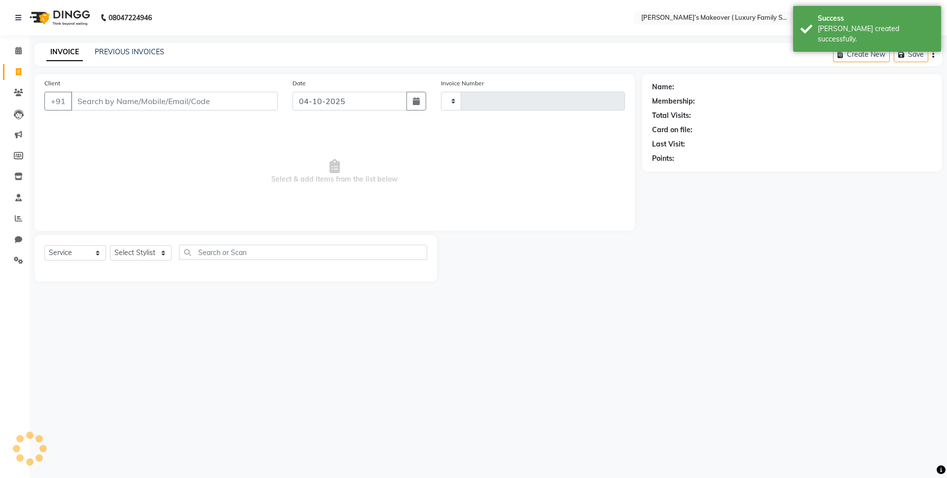
type input "5078"
select select "7777"
click at [215, 96] on input "Client" at bounding box center [174, 101] width 207 height 19
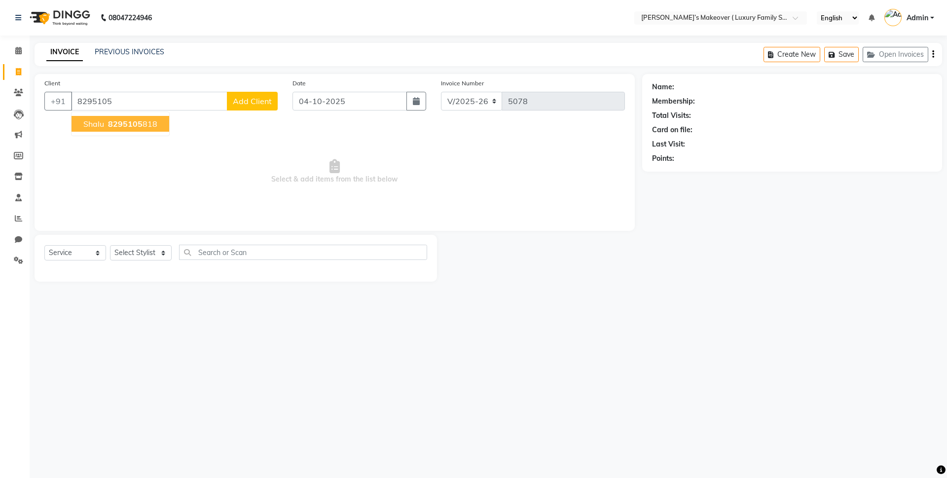
click at [159, 122] on button "[PERSON_NAME] 8295105 818" at bounding box center [121, 124] width 98 height 16
type input "8295105818"
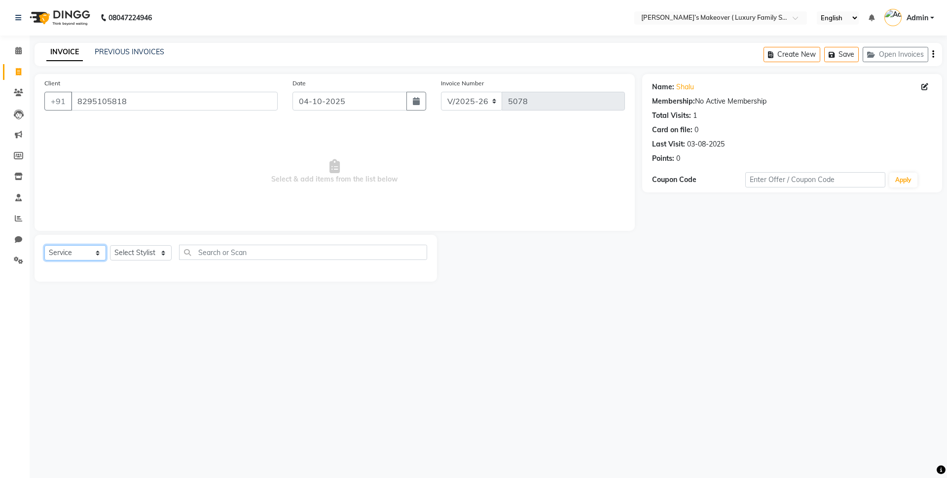
click at [73, 249] on select "Select Service Product Membership Package Voucher Prepaid Gift Card" at bounding box center [75, 252] width 62 height 15
click at [44, 245] on select "Select Service Product Membership Package Voucher Prepaid Gift Card" at bounding box center [75, 252] width 62 height 15
click at [143, 248] on select "Select Stylist [PERSON_NAME] [PERSON_NAME] [PERSON_NAME] [PERSON_NAME] Bhoomi […" at bounding box center [141, 252] width 62 height 15
select select "69495"
click at [110, 245] on select "Select Stylist [PERSON_NAME] [PERSON_NAME] [PERSON_NAME] [PERSON_NAME] Bhoomi […" at bounding box center [141, 252] width 62 height 15
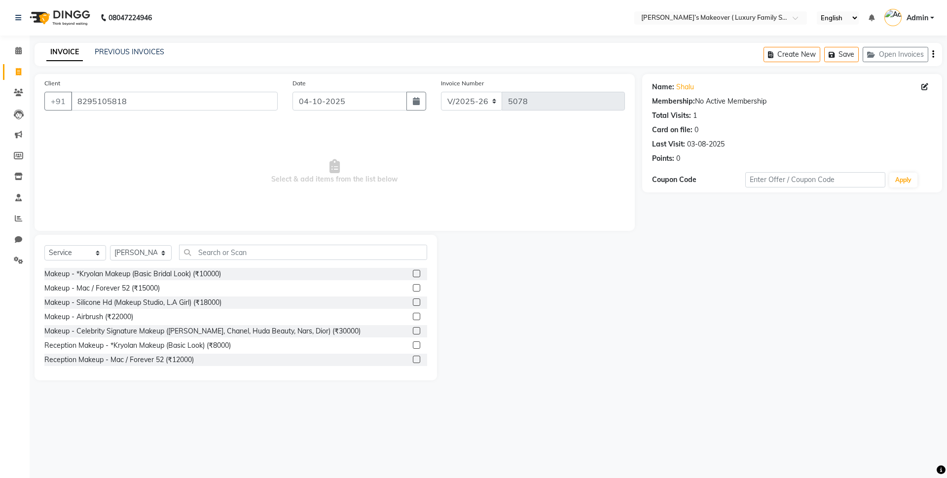
click at [225, 244] on div "Select Service Product Membership Package Voucher Prepaid Gift Card Select Styl…" at bounding box center [236, 307] width 402 height 145
click at [228, 245] on input "text" at bounding box center [303, 252] width 248 height 15
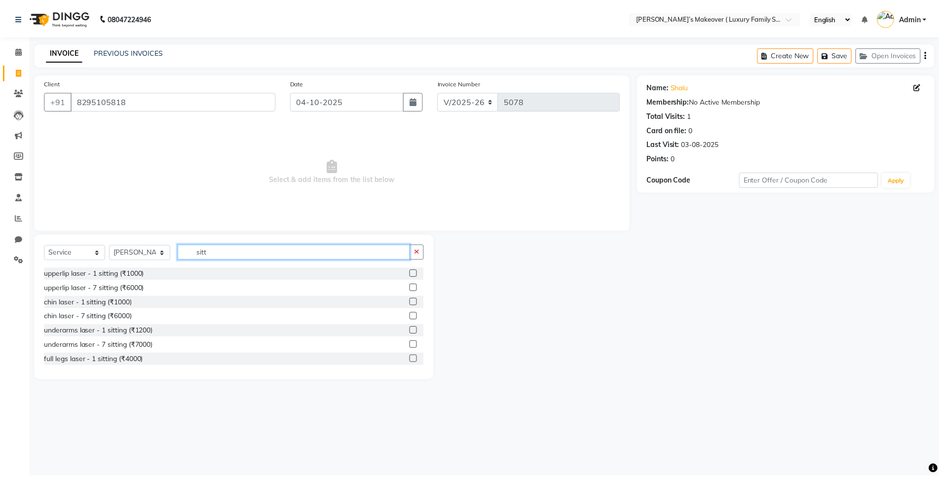
scroll to position [173, 0]
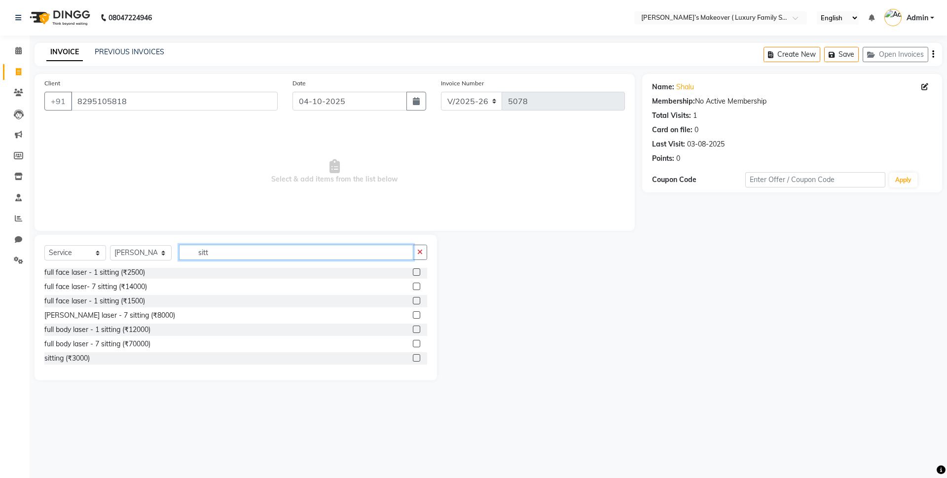
type input "sitt"
click at [413, 359] on label at bounding box center [416, 357] width 7 height 7
click at [413, 359] on input "checkbox" at bounding box center [416, 358] width 6 height 6
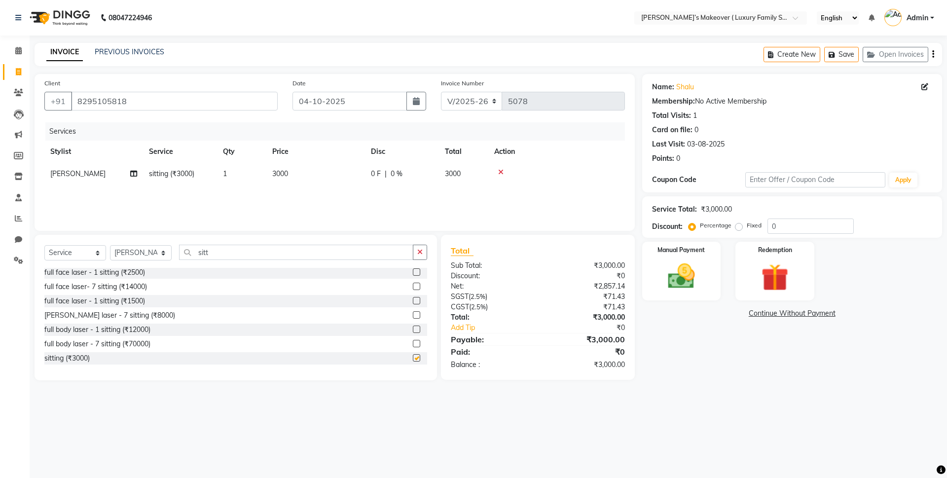
checkbox input "false"
click at [293, 171] on td "3000" at bounding box center [315, 174] width 99 height 22
select select "69495"
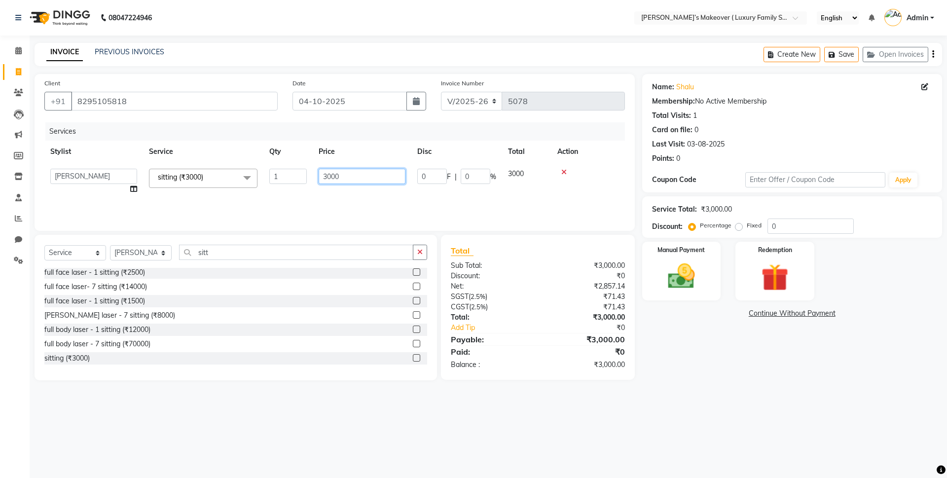
click at [331, 181] on input "3000" at bounding box center [362, 176] width 87 height 15
type input "12500"
click at [479, 248] on div "Total" at bounding box center [538, 251] width 174 height 12
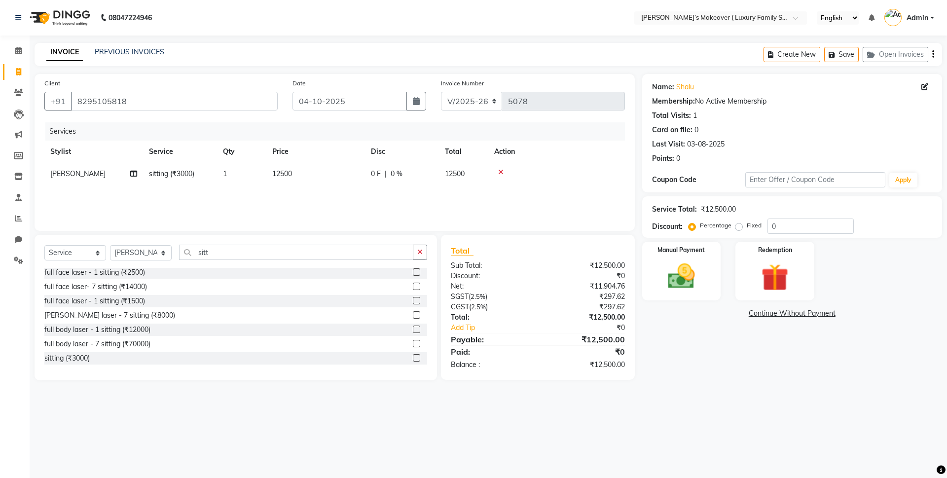
click at [932, 54] on icon "button" at bounding box center [933, 54] width 2 height 0
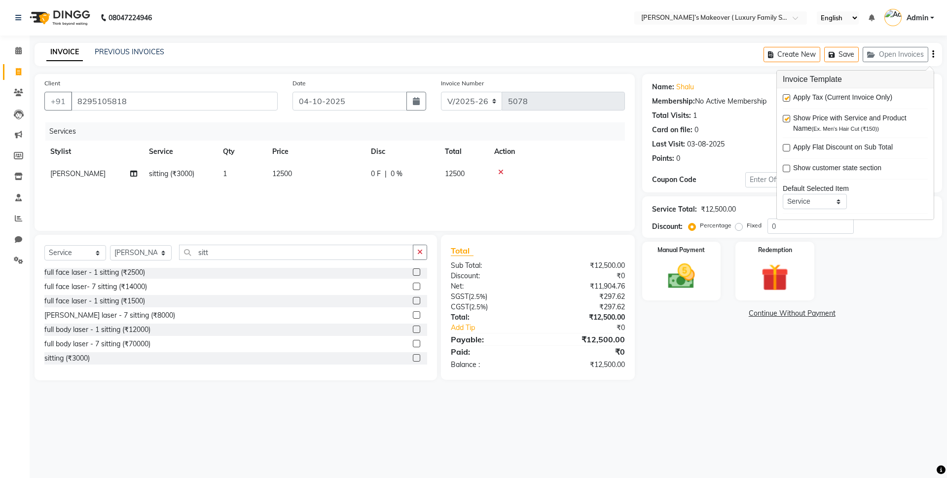
click at [783, 94] on label at bounding box center [786, 97] width 7 height 7
click at [783, 95] on input "checkbox" at bounding box center [786, 98] width 6 height 6
click at [785, 98] on label at bounding box center [786, 97] width 7 height 7
click at [785, 98] on input "checkbox" at bounding box center [786, 98] width 6 height 6
click at [786, 100] on label at bounding box center [786, 97] width 7 height 7
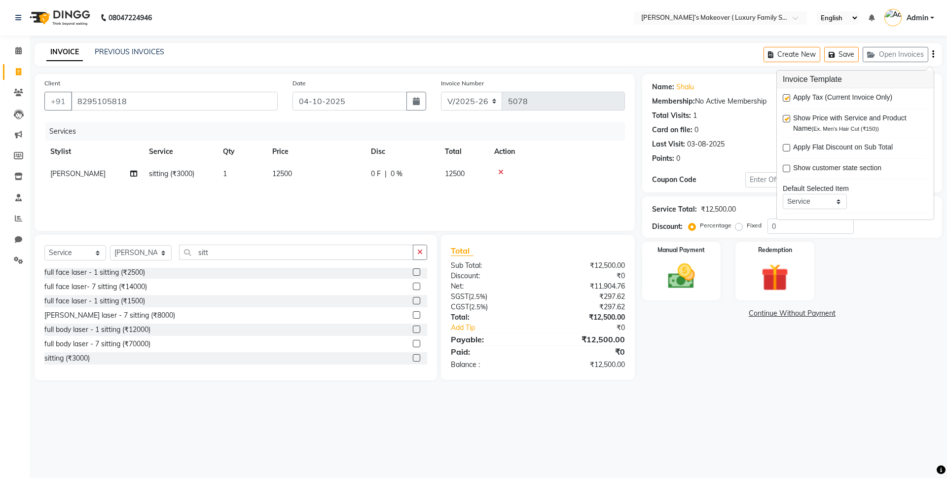
click at [786, 100] on input "checkbox" at bounding box center [786, 98] width 6 height 6
checkbox input "false"
click at [694, 277] on img at bounding box center [681, 276] width 46 height 33
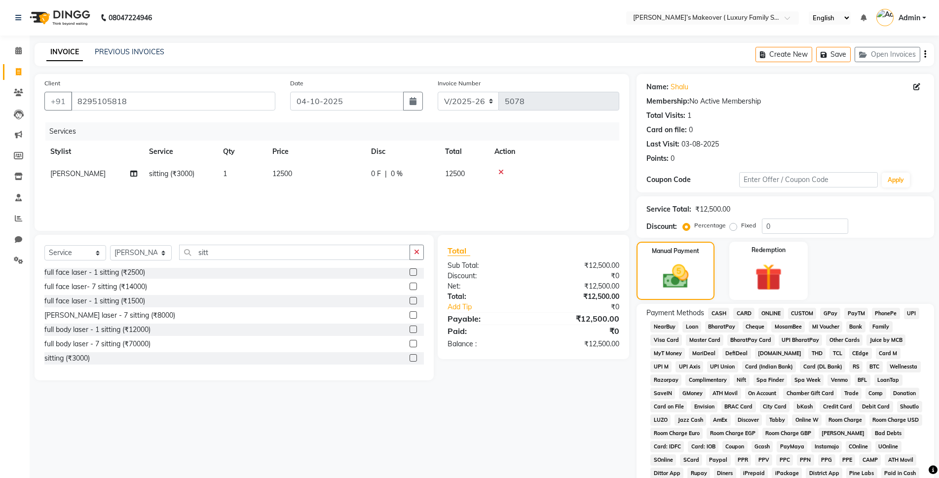
click at [725, 309] on span "CASH" at bounding box center [718, 313] width 21 height 11
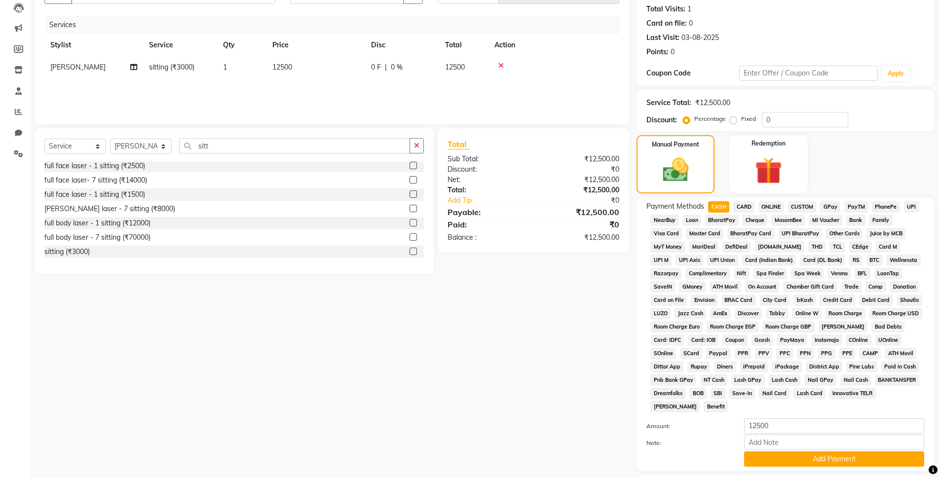
scroll to position [172, 0]
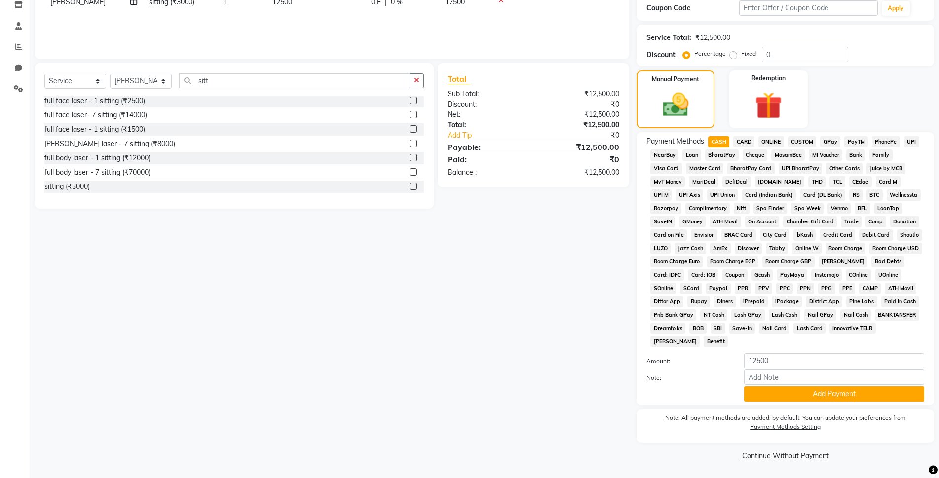
click at [774, 143] on span "ONLINE" at bounding box center [771, 141] width 26 height 11
click at [804, 397] on button "Add Payment" at bounding box center [834, 393] width 180 height 15
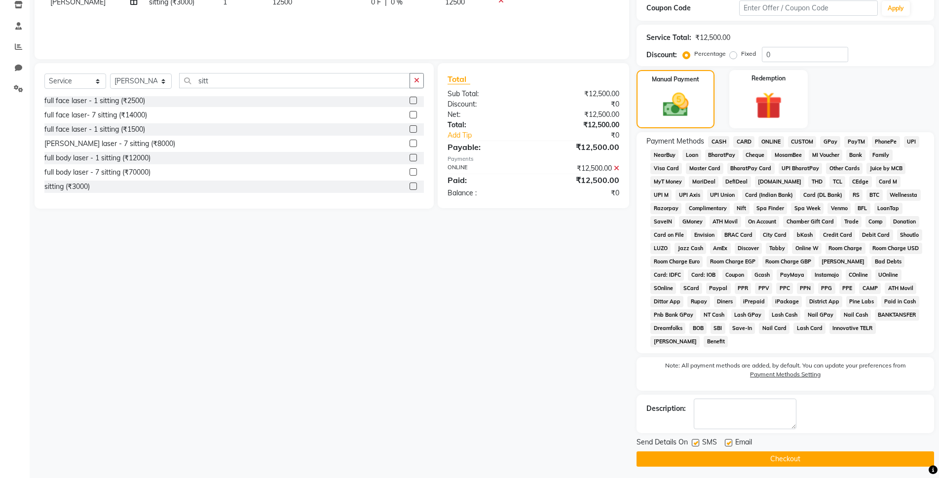
click at [806, 467] on main "INVOICE PREVIOUS INVOICES Create New Save Open Invoices Client [PHONE_NUMBER] D…" at bounding box center [484, 176] width 909 height 610
click at [803, 461] on button "Checkout" at bounding box center [784, 458] width 297 height 15
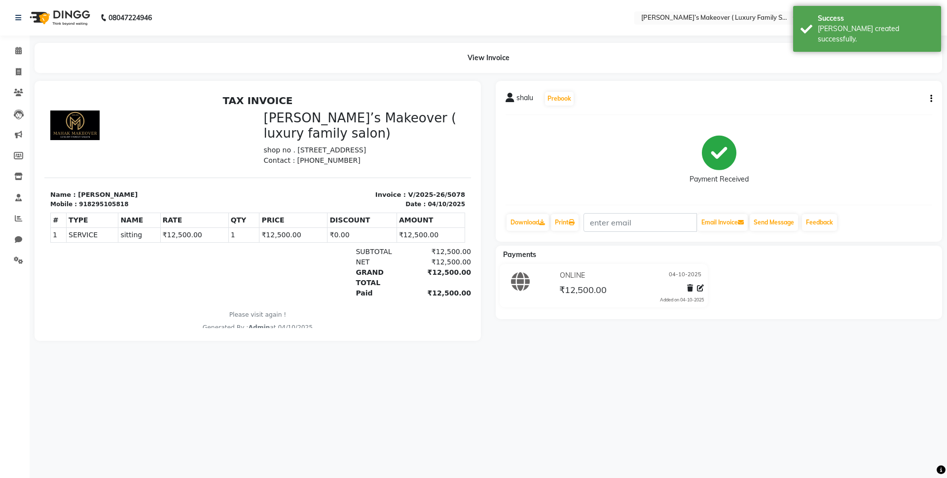
click at [35, 69] on div "View Invoice" at bounding box center [488, 58] width 907 height 30
click at [22, 72] on span at bounding box center [18, 72] width 17 height 11
select select "service"
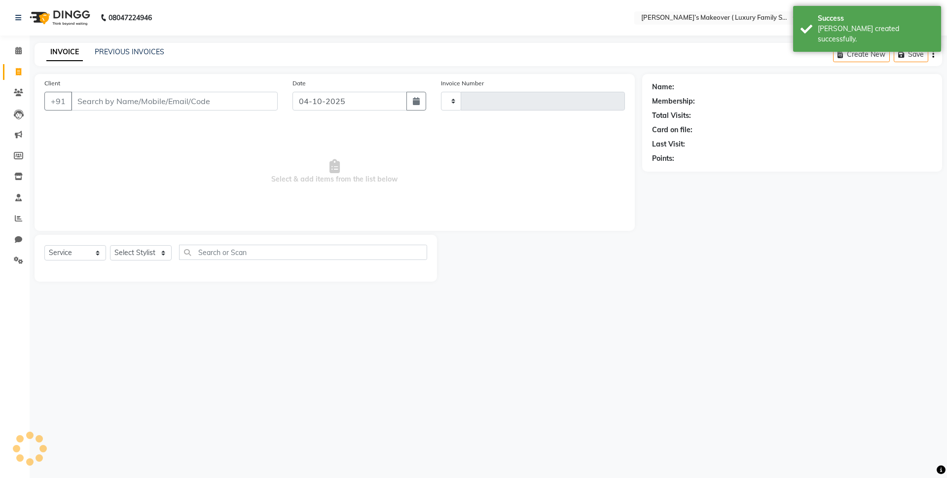
type input "5079"
click at [97, 96] on input "Client" at bounding box center [174, 101] width 207 height 19
select select "7777"
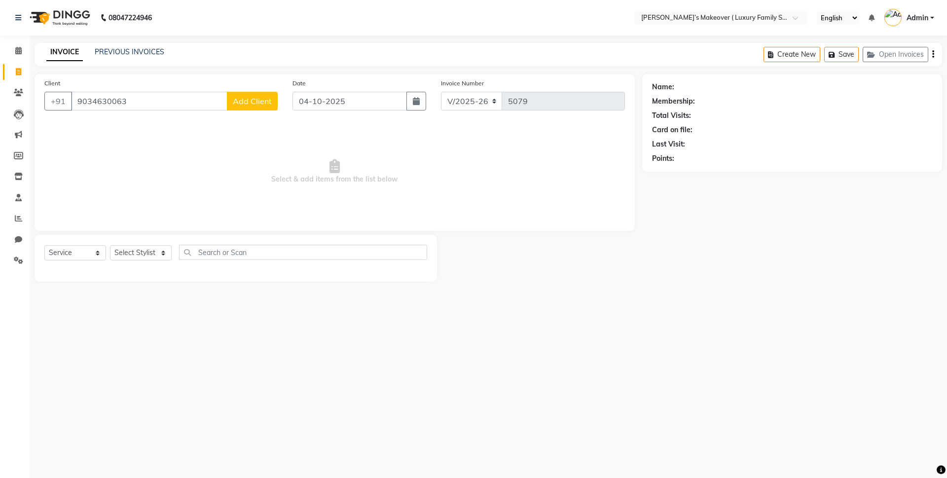
type input "9034630063"
click at [246, 98] on span "Add Client" at bounding box center [252, 101] width 39 height 10
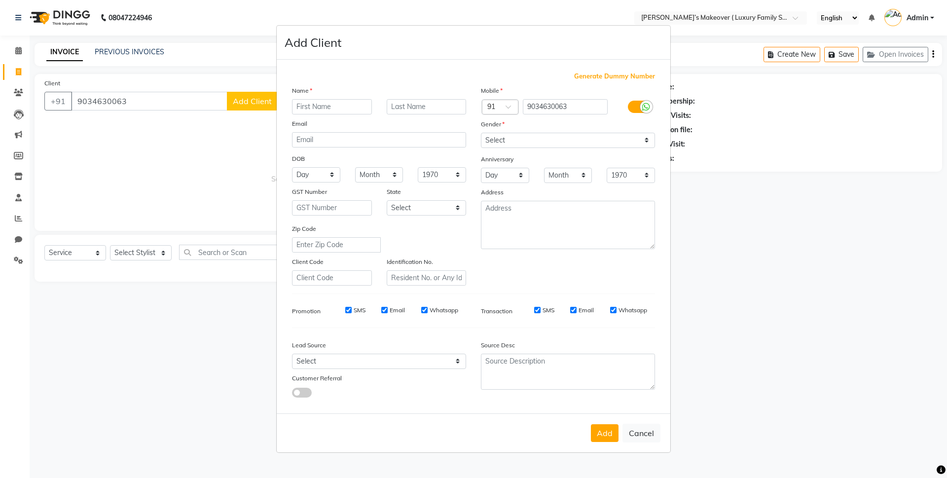
click at [340, 103] on input "text" at bounding box center [332, 106] width 80 height 15
type input "bharti"
click at [529, 134] on select "Select [DEMOGRAPHIC_DATA] [DEMOGRAPHIC_DATA] Other Prefer Not To Say" at bounding box center [568, 140] width 174 height 15
select select "[DEMOGRAPHIC_DATA]"
click at [481, 133] on select "Select [DEMOGRAPHIC_DATA] [DEMOGRAPHIC_DATA] Other Prefer Not To Say" at bounding box center [568, 140] width 174 height 15
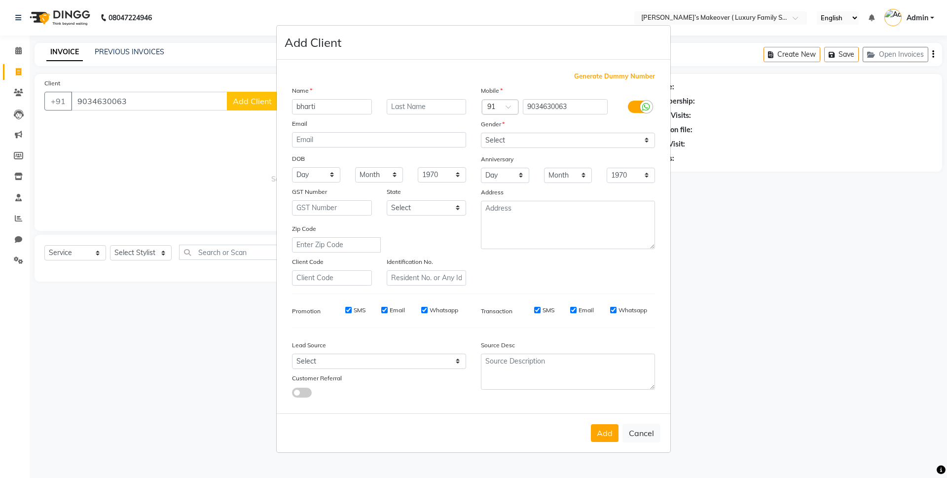
click at [595, 434] on button "Add" at bounding box center [605, 433] width 28 height 18
select select
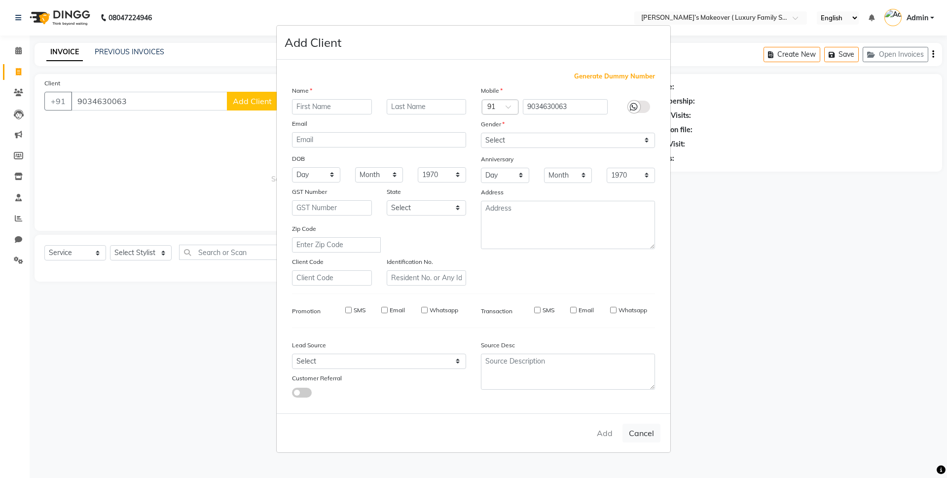
select select
checkbox input "false"
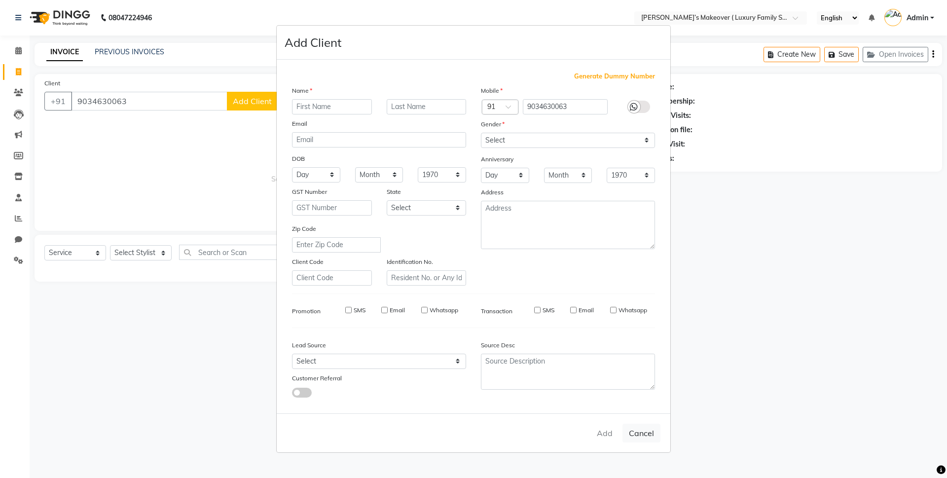
checkbox input "false"
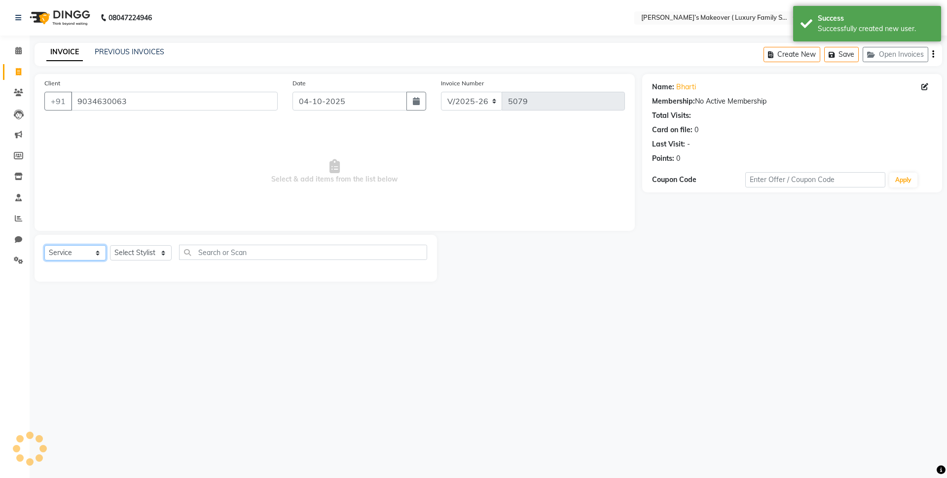
click at [56, 248] on select "Select Service Product Membership Package Voucher Prepaid Gift Card" at bounding box center [75, 252] width 62 height 15
click at [44, 245] on select "Select Service Product Membership Package Voucher Prepaid Gift Card" at bounding box center [75, 252] width 62 height 15
click at [120, 257] on select "Select Stylist [PERSON_NAME] [PERSON_NAME] [PERSON_NAME] [PERSON_NAME] Bhoomi […" at bounding box center [141, 252] width 62 height 15
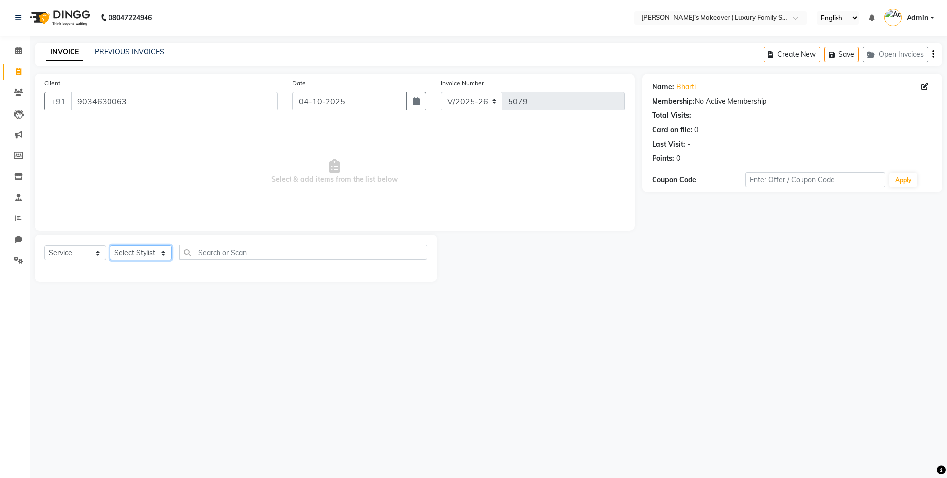
select select "91366"
click at [110, 245] on select "Select Stylist [PERSON_NAME] [PERSON_NAME] [PERSON_NAME] [PERSON_NAME] Bhoomi […" at bounding box center [141, 252] width 62 height 15
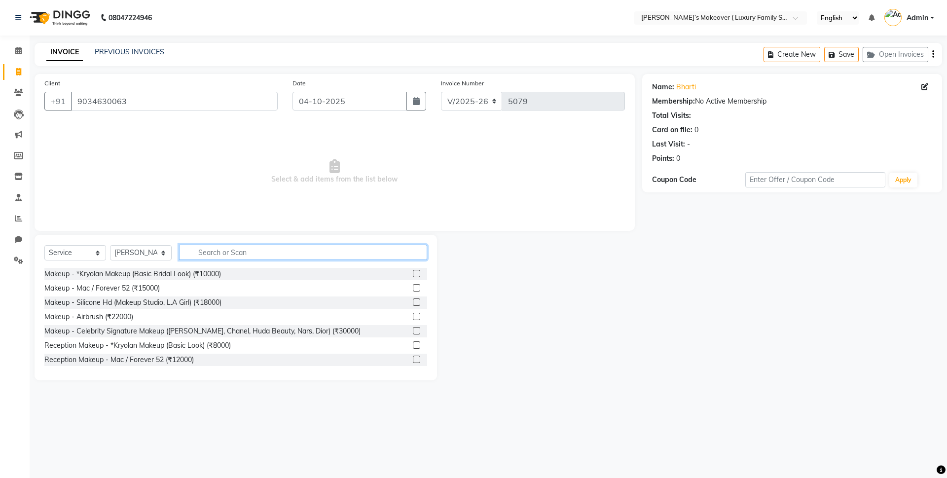
click at [210, 251] on input "text" at bounding box center [303, 252] width 248 height 15
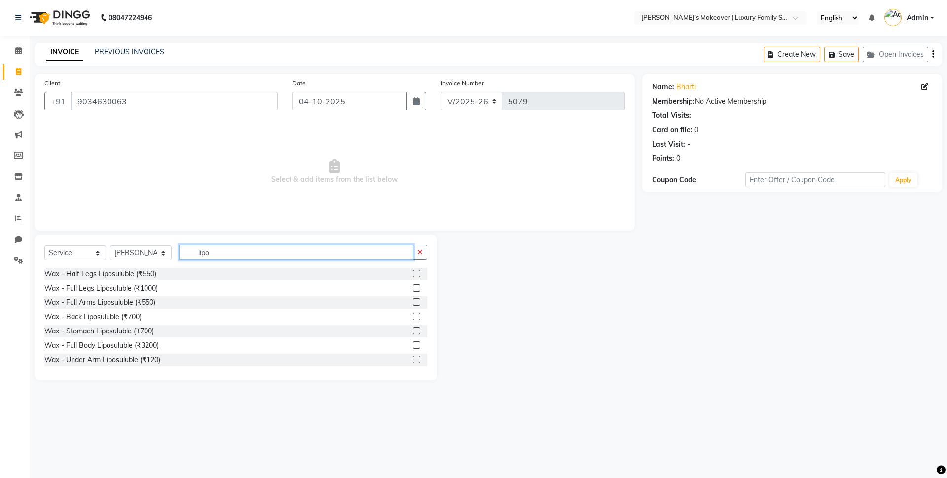
type input "lipo"
click at [413, 287] on label at bounding box center [416, 287] width 7 height 7
click at [413, 287] on input "checkbox" at bounding box center [416, 288] width 6 height 6
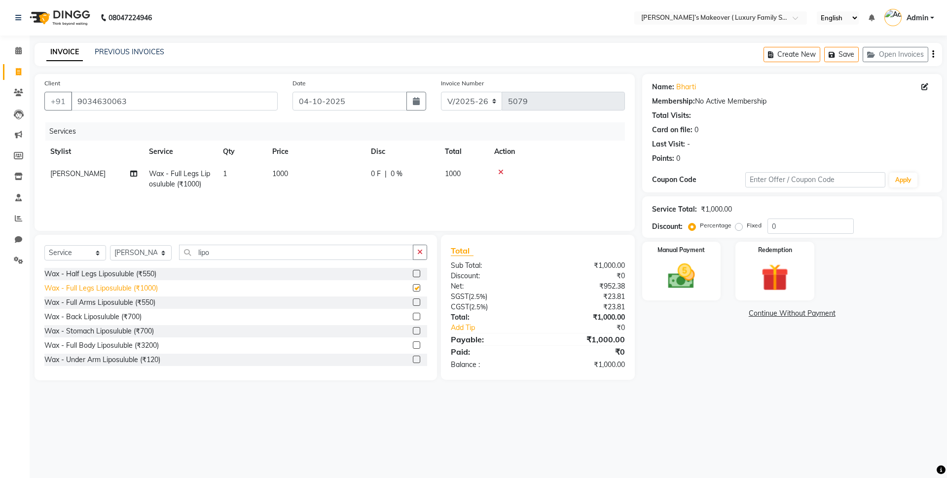
checkbox input "false"
click at [413, 300] on label at bounding box center [416, 301] width 7 height 7
click at [413, 300] on input "checkbox" at bounding box center [416, 302] width 6 height 6
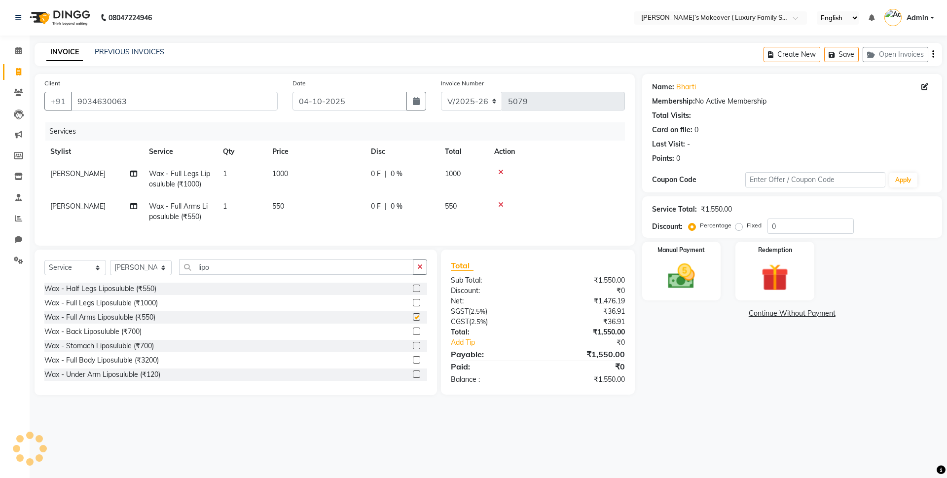
checkbox input "false"
click at [234, 266] on div "Select Service Product Membership Package Voucher Prepaid Gift Card Select Styl…" at bounding box center [236, 322] width 402 height 145
type input "l"
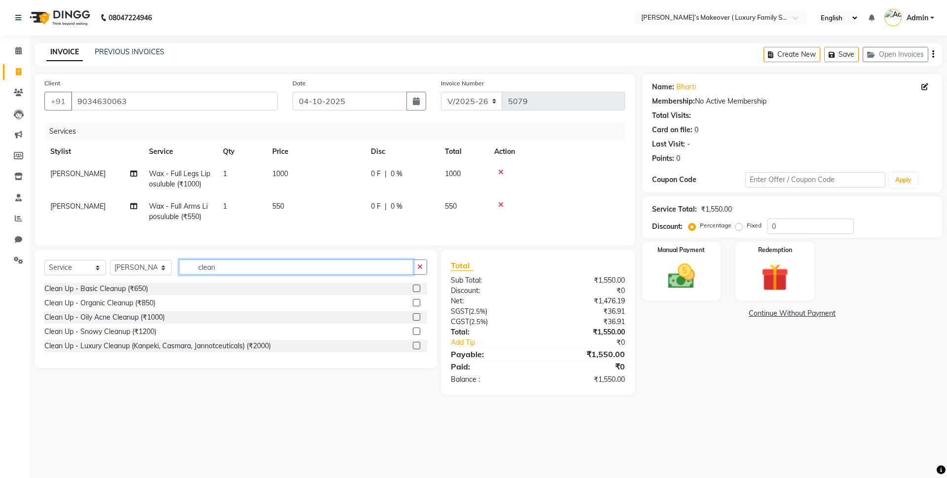
type input "clean"
click at [415, 292] on label at bounding box center [416, 288] width 7 height 7
click at [415, 292] on input "checkbox" at bounding box center [416, 289] width 6 height 6
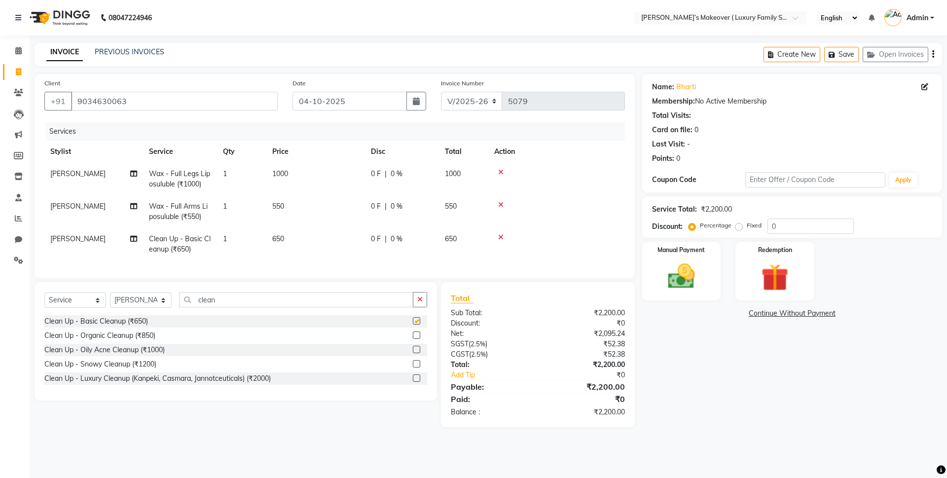
checkbox input "false"
click at [353, 307] on input "clean" at bounding box center [296, 299] width 234 height 15
type input "c"
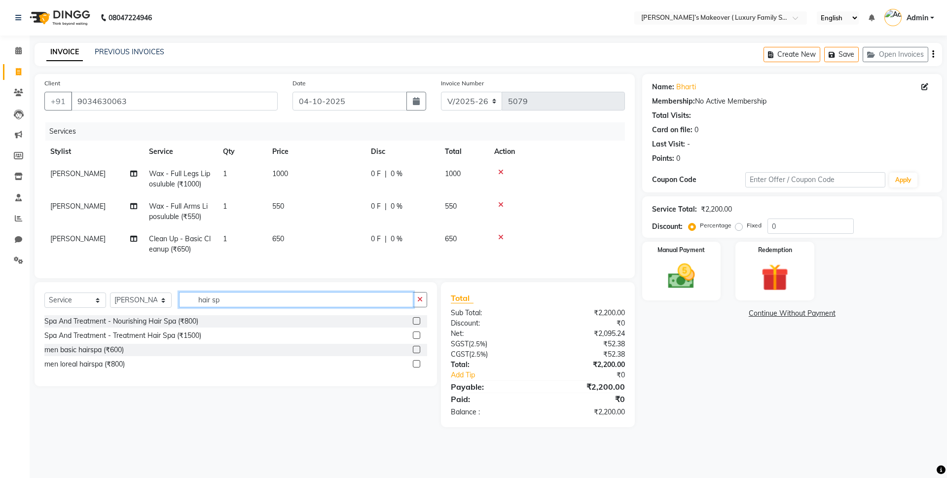
type input "hair sp"
click at [418, 339] on label at bounding box center [416, 334] width 7 height 7
click at [418, 339] on input "checkbox" at bounding box center [416, 335] width 6 height 6
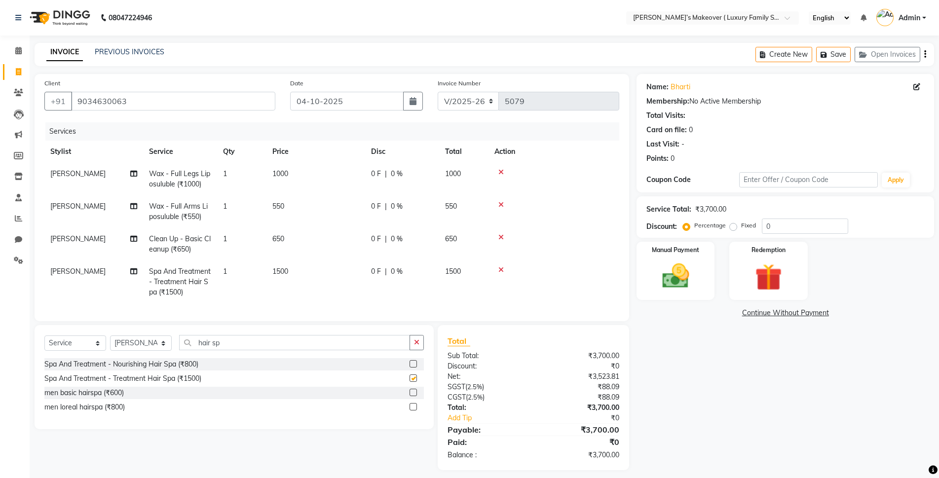
checkbox input "false"
click at [925, 55] on icon "button" at bounding box center [925, 54] width 2 height 0
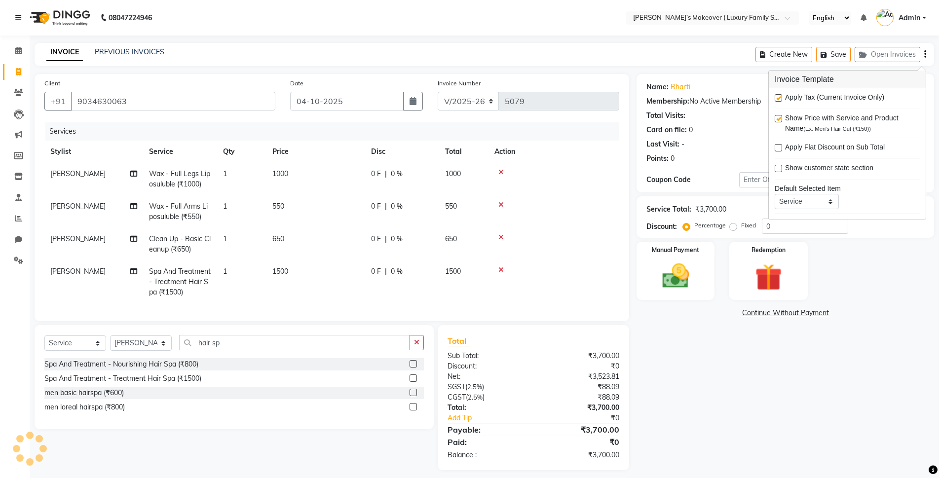
click at [775, 91] on div "Apply Tax (Current Invoice Only) Show Price with Service and Product Name (Ex. …" at bounding box center [846, 153] width 157 height 131
click at [778, 101] on label at bounding box center [777, 97] width 7 height 7
click at [778, 101] on input "checkbox" at bounding box center [777, 98] width 6 height 6
checkbox input "false"
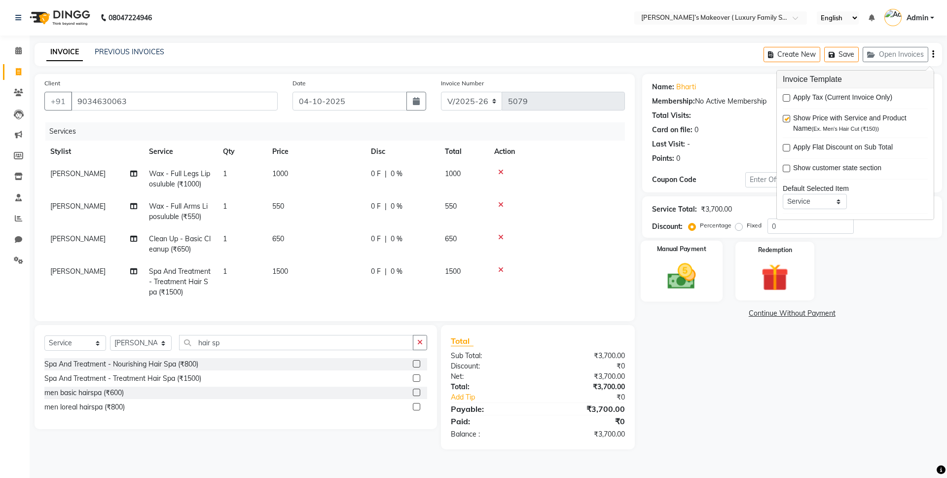
click at [695, 265] on img at bounding box center [681, 276] width 46 height 33
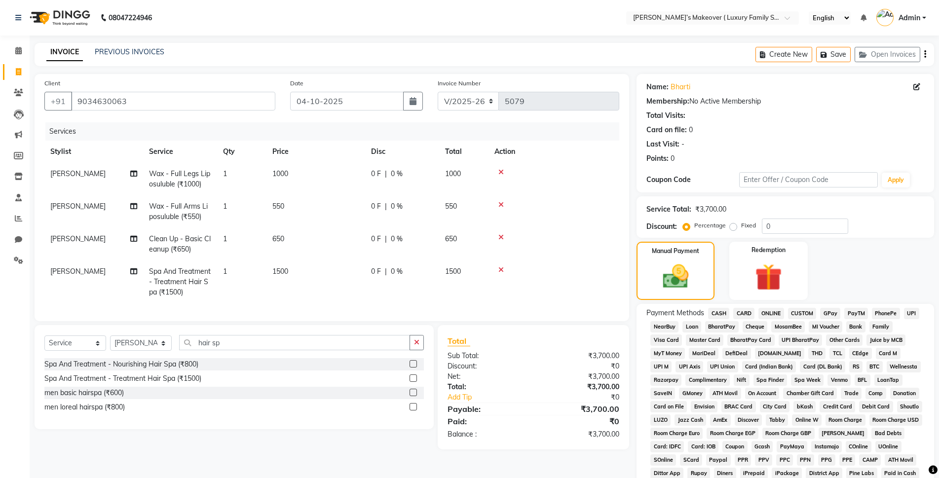
click at [766, 308] on span "ONLINE" at bounding box center [771, 313] width 26 height 11
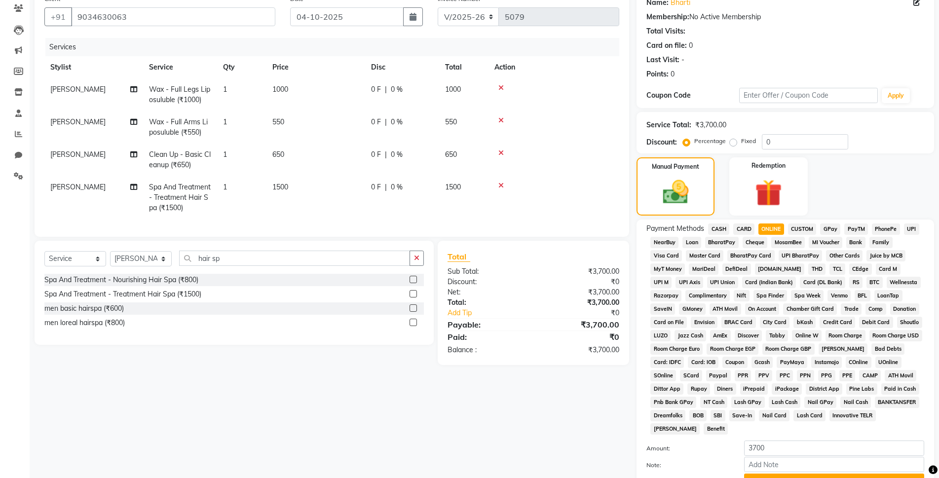
scroll to position [172, 0]
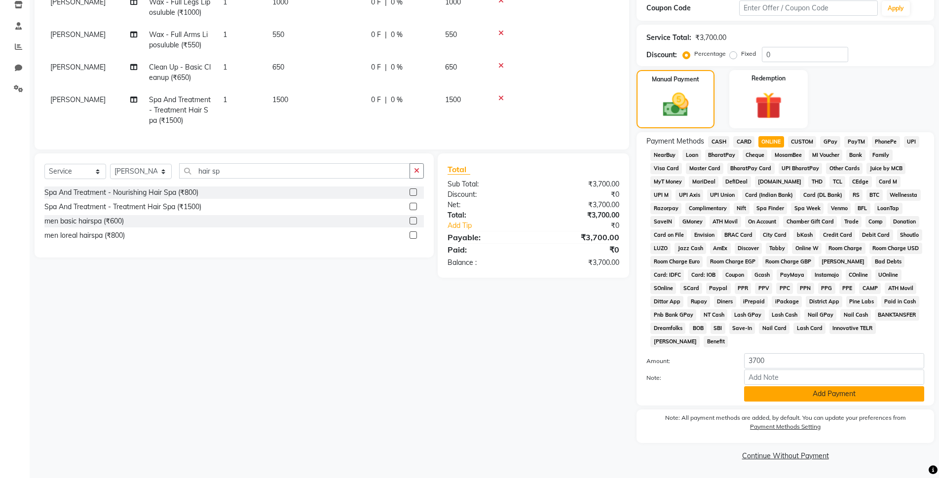
click at [816, 394] on button "Add Payment" at bounding box center [834, 393] width 180 height 15
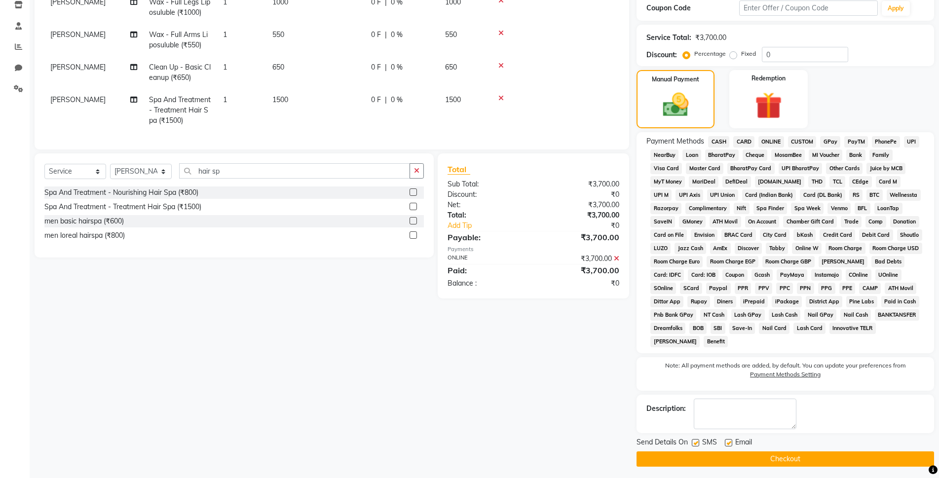
click at [812, 456] on button "Checkout" at bounding box center [784, 458] width 297 height 15
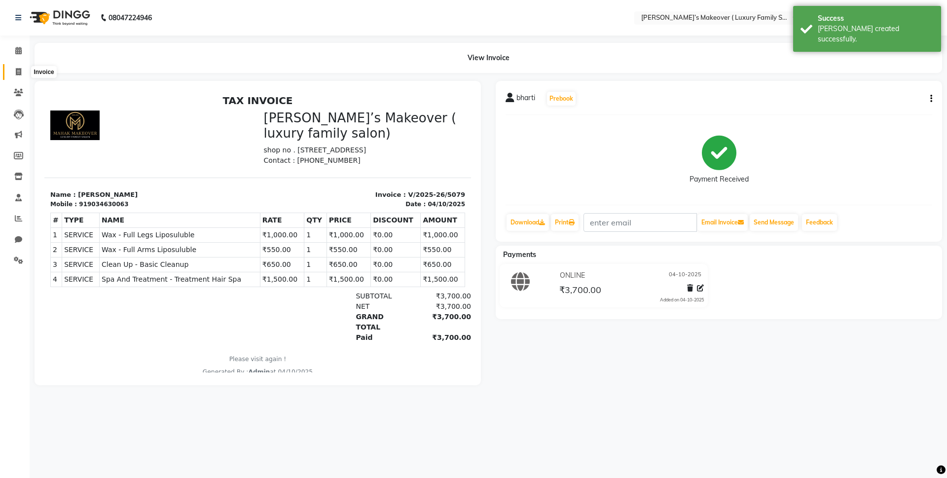
click at [18, 74] on icon at bounding box center [18, 71] width 5 height 7
select select "service"
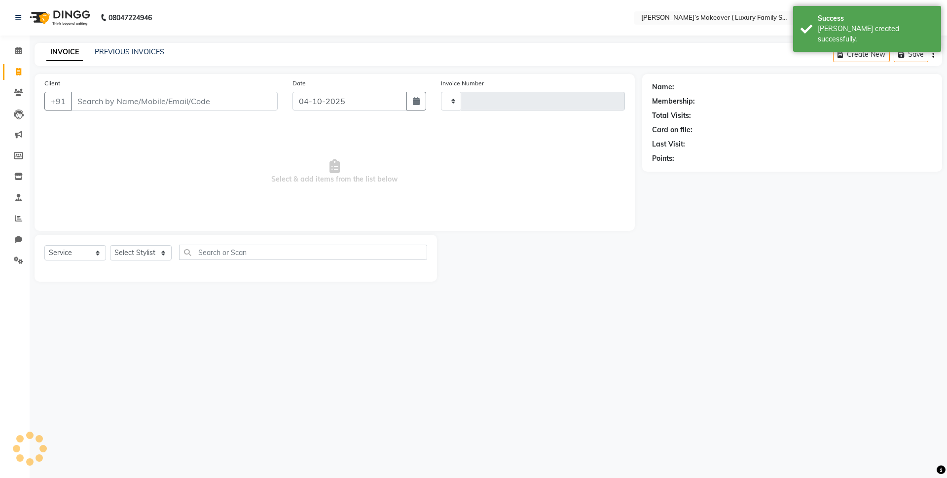
type input "5080"
select select "7777"
click at [107, 97] on input "Client" at bounding box center [174, 101] width 207 height 19
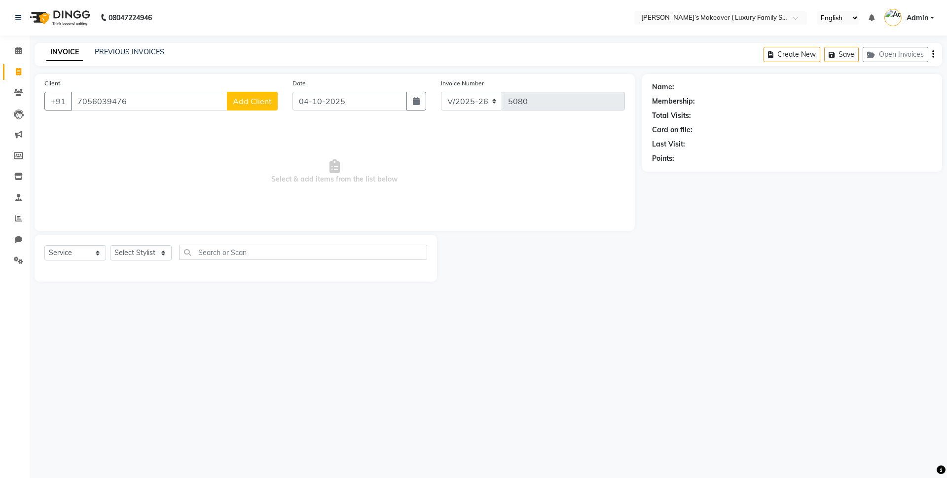
type input "7056039476"
click at [266, 100] on span "Add Client" at bounding box center [252, 101] width 39 height 10
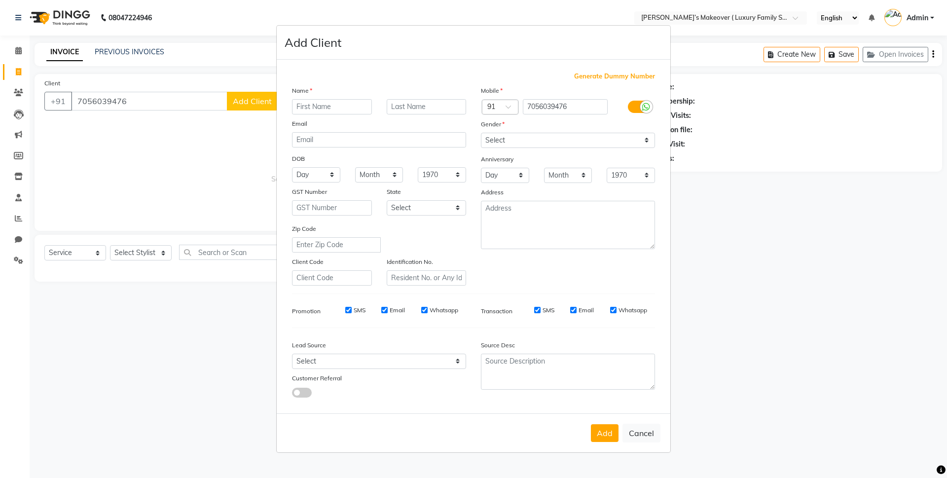
click at [344, 110] on input "text" at bounding box center [332, 106] width 80 height 15
type input "[PERSON_NAME]"
click at [633, 142] on select "Select [DEMOGRAPHIC_DATA] [DEMOGRAPHIC_DATA] Other Prefer Not To Say" at bounding box center [568, 140] width 174 height 15
select select "[DEMOGRAPHIC_DATA]"
click at [481, 133] on select "Select [DEMOGRAPHIC_DATA] [DEMOGRAPHIC_DATA] Other Prefer Not To Say" at bounding box center [568, 140] width 174 height 15
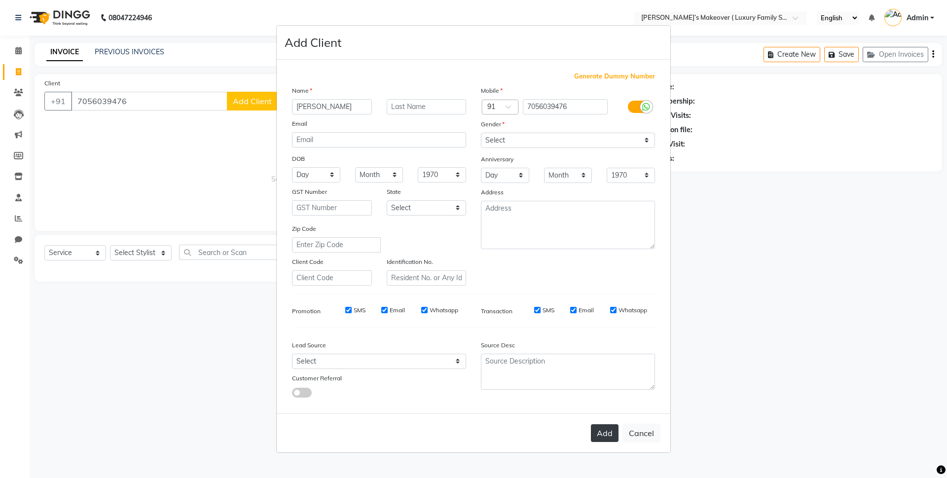
click at [614, 431] on button "Add" at bounding box center [605, 433] width 28 height 18
select select
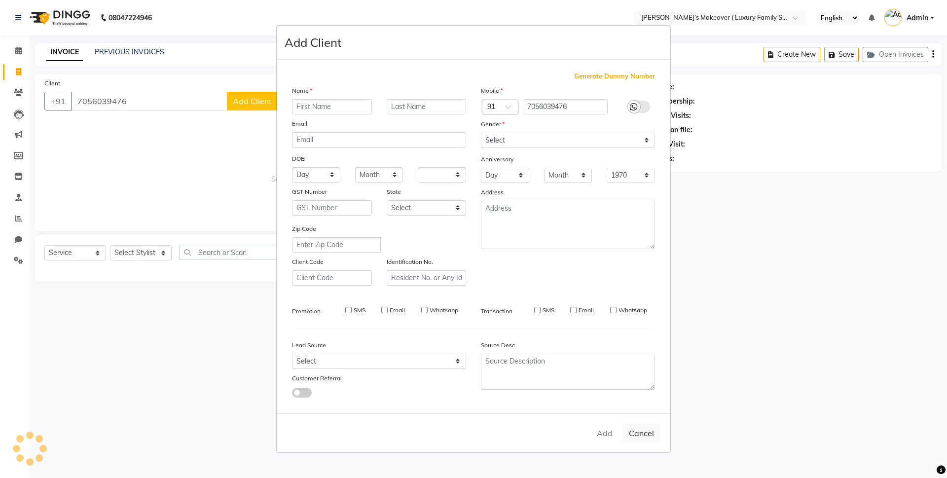
select select
checkbox input "false"
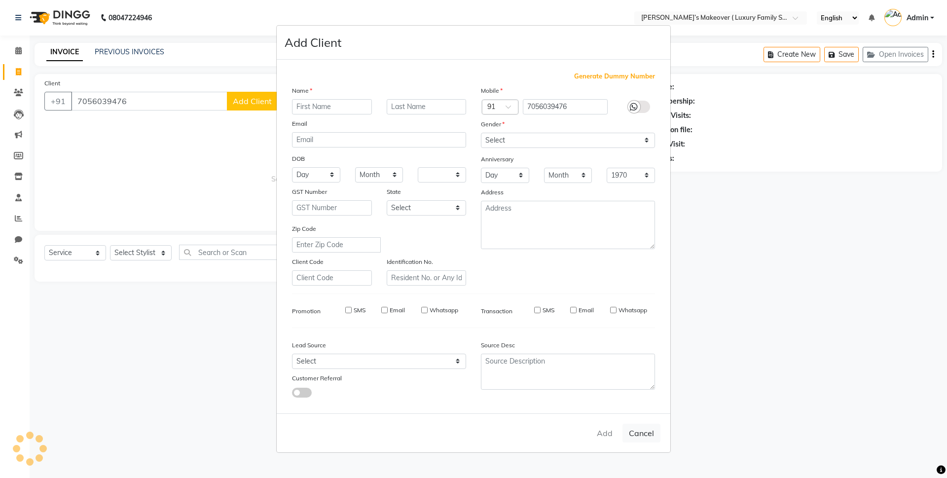
checkbox input "false"
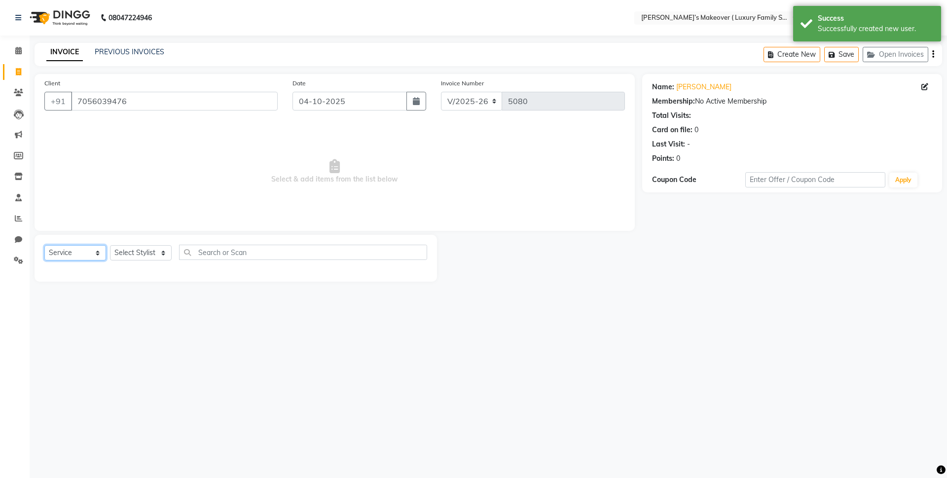
click at [69, 255] on select "Select Service Product Membership Package Voucher Prepaid Gift Card" at bounding box center [75, 252] width 62 height 15
click at [44, 245] on select "Select Service Product Membership Package Voucher Prepaid Gift Card" at bounding box center [75, 252] width 62 height 15
click at [127, 255] on select "Select Stylist [PERSON_NAME] [PERSON_NAME] [PERSON_NAME] [PERSON_NAME] Bhoomi […" at bounding box center [141, 252] width 62 height 15
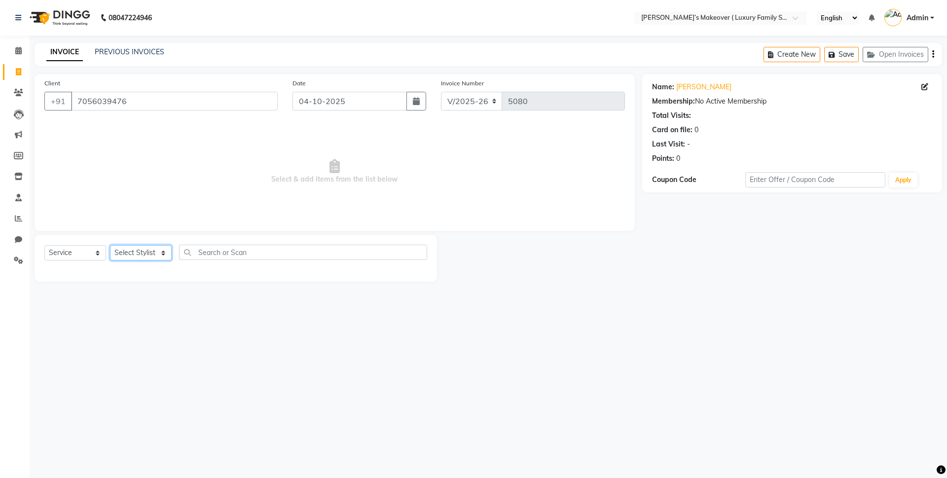
select select "85936"
click at [110, 245] on select "Select Stylist [PERSON_NAME] [PERSON_NAME] [PERSON_NAME] [PERSON_NAME] Bhoomi […" at bounding box center [141, 252] width 62 height 15
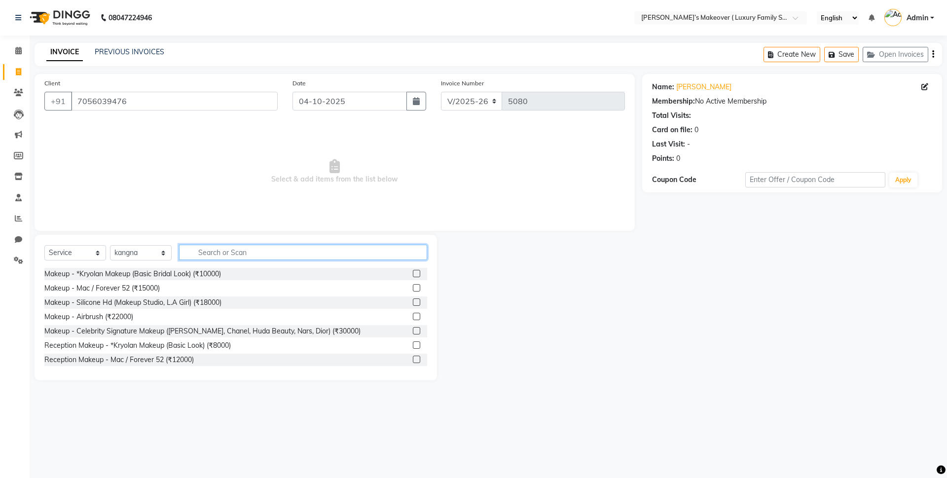
click at [216, 253] on input "text" at bounding box center [303, 252] width 248 height 15
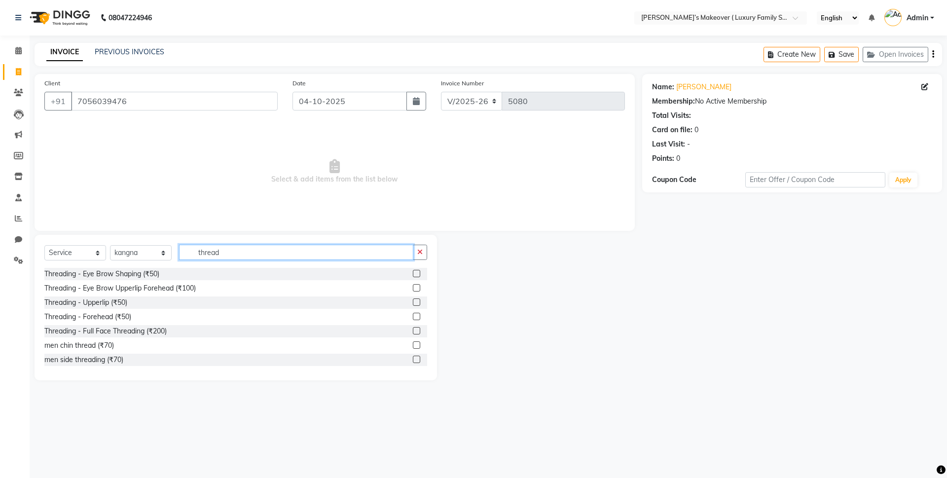
type input "thread"
click at [413, 287] on label at bounding box center [416, 287] width 7 height 7
click at [413, 287] on input "checkbox" at bounding box center [416, 288] width 6 height 6
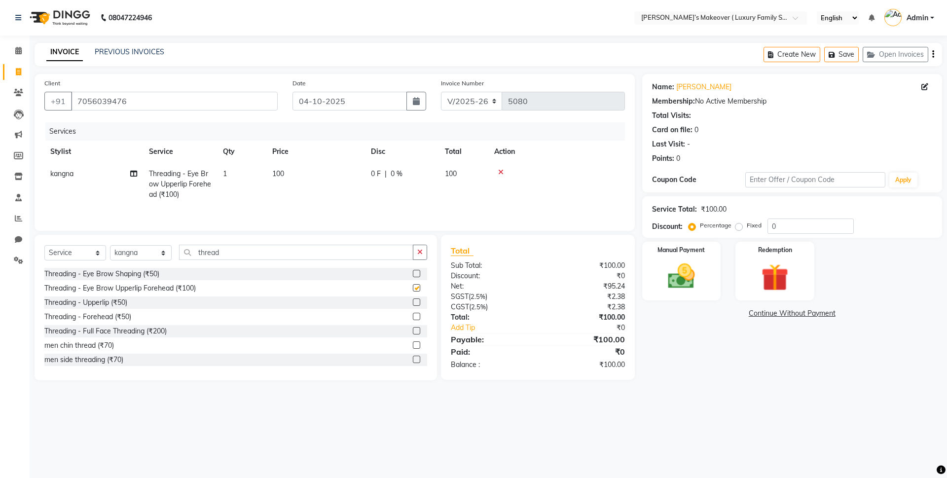
checkbox input "false"
click at [296, 188] on td "100" at bounding box center [315, 184] width 99 height 43
select select "85936"
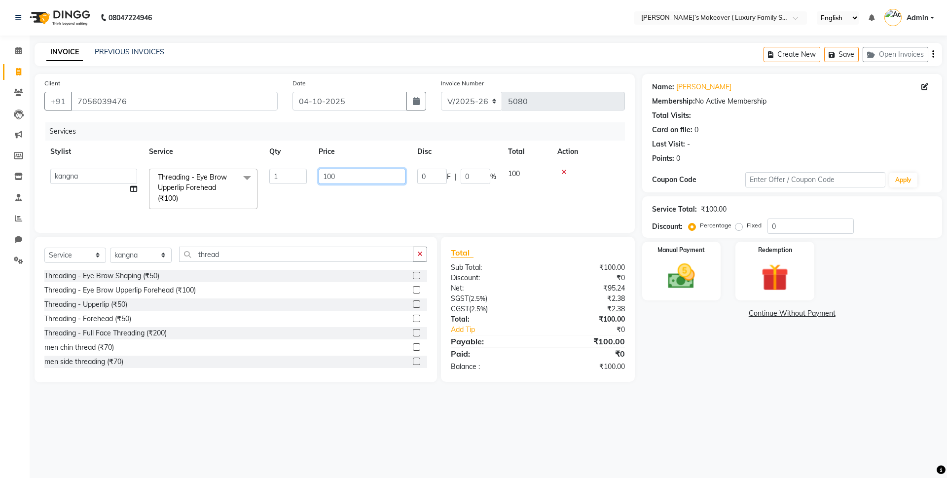
click at [327, 170] on input "100" at bounding box center [362, 176] width 87 height 15
type input "200"
click at [578, 325] on div "Total Sub Total: ₹100.00 Discount: ₹0 Net: ₹95.24 SGST ( 2.5% ) ₹2.38 CGST ( 2.…" at bounding box center [538, 309] width 174 height 125
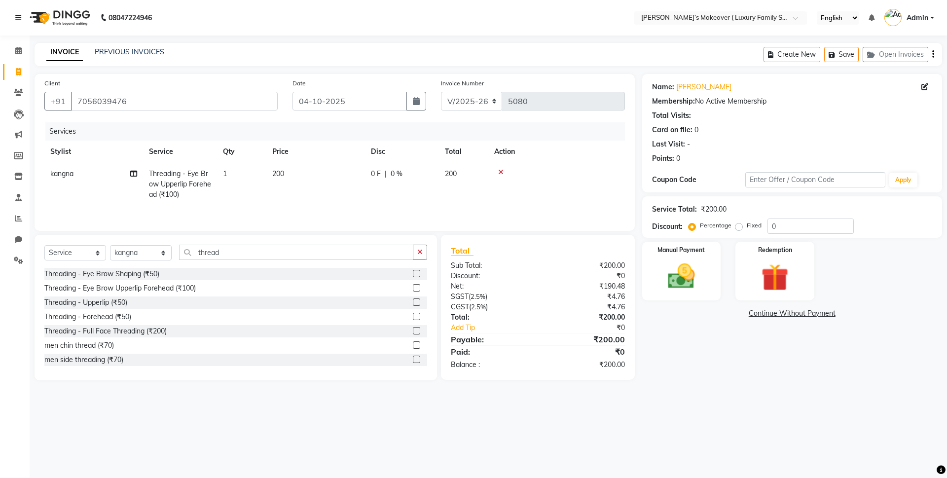
click at [933, 54] on icon "button" at bounding box center [933, 54] width 2 height 0
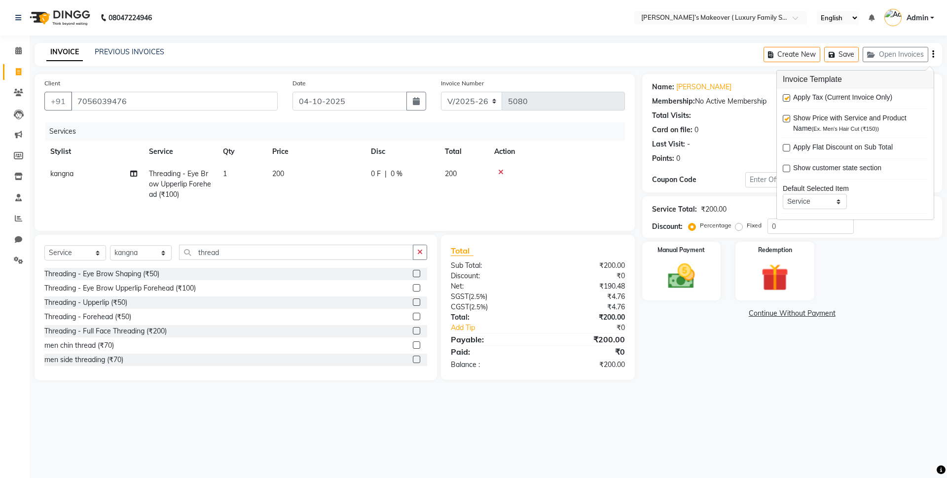
click at [786, 96] on label at bounding box center [786, 97] width 7 height 7
click at [786, 96] on input "checkbox" at bounding box center [786, 98] width 6 height 6
checkbox input "false"
click at [700, 261] on img at bounding box center [681, 276] width 46 height 33
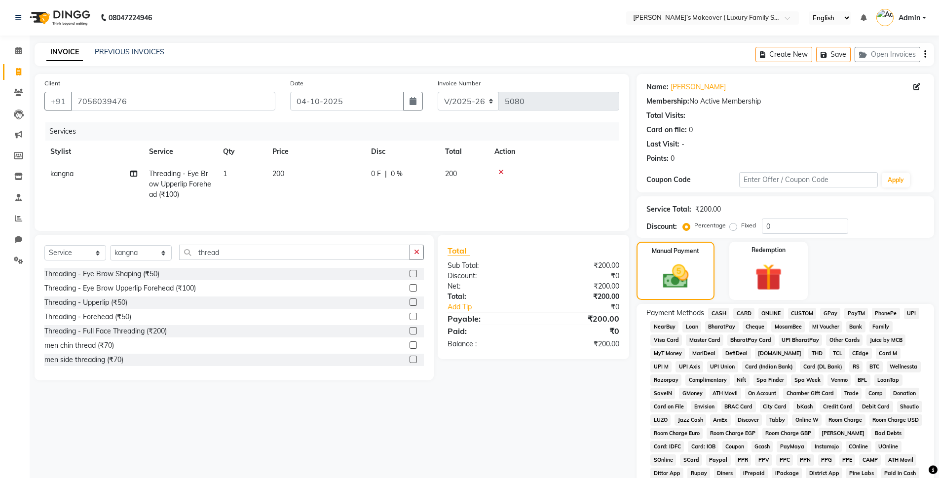
click at [721, 314] on span "CASH" at bounding box center [718, 313] width 21 height 11
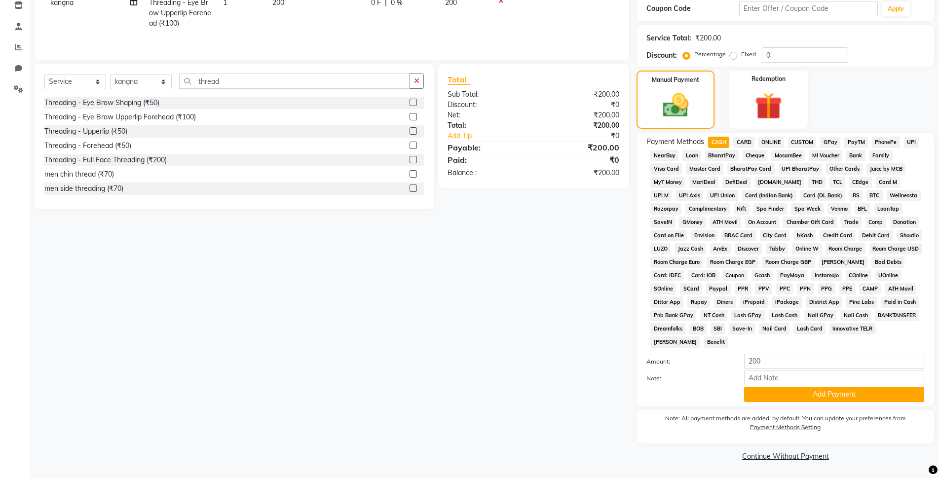
scroll to position [172, 0]
click at [799, 411] on div "Note: All payment methods are added, by default. You can update your preference…" at bounding box center [784, 426] width 297 height 34
click at [800, 395] on button "Add Payment" at bounding box center [834, 393] width 180 height 15
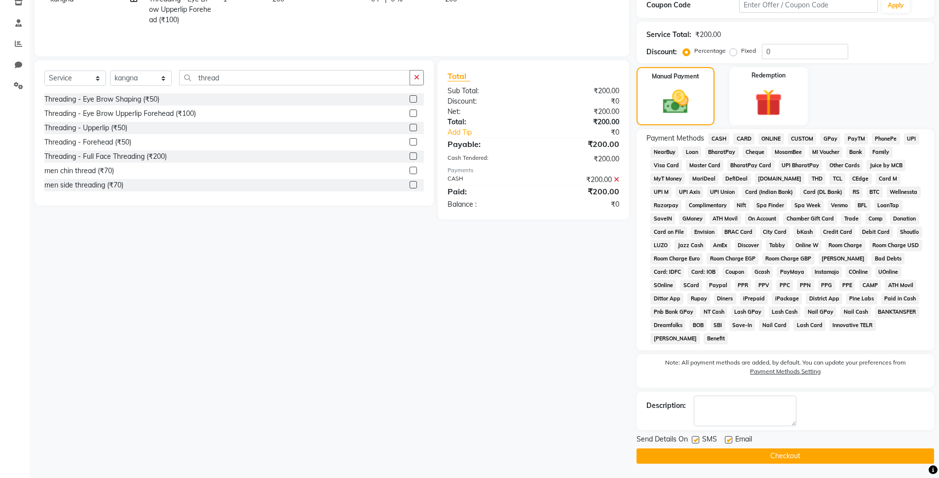
scroll to position [175, 0]
click at [813, 451] on button "Checkout" at bounding box center [784, 455] width 297 height 15
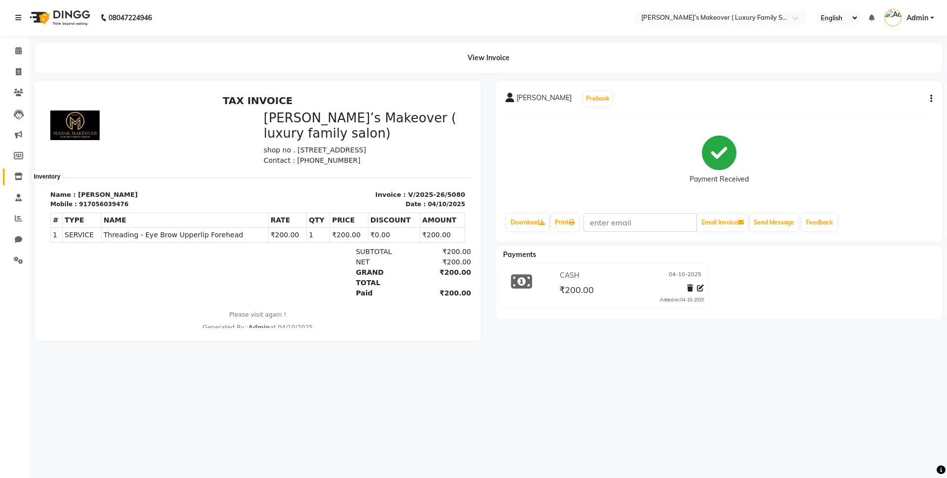
click at [14, 175] on span at bounding box center [18, 176] width 17 height 11
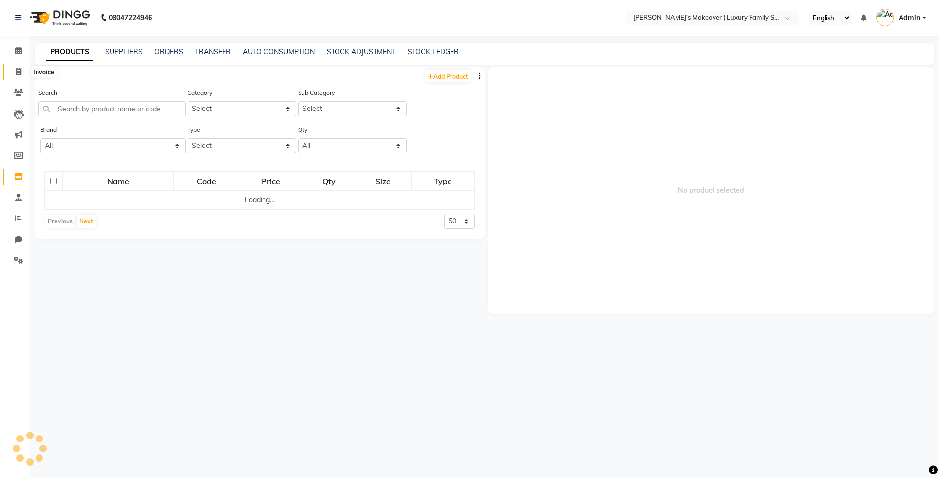
click at [22, 71] on span at bounding box center [18, 72] width 17 height 11
select select "service"
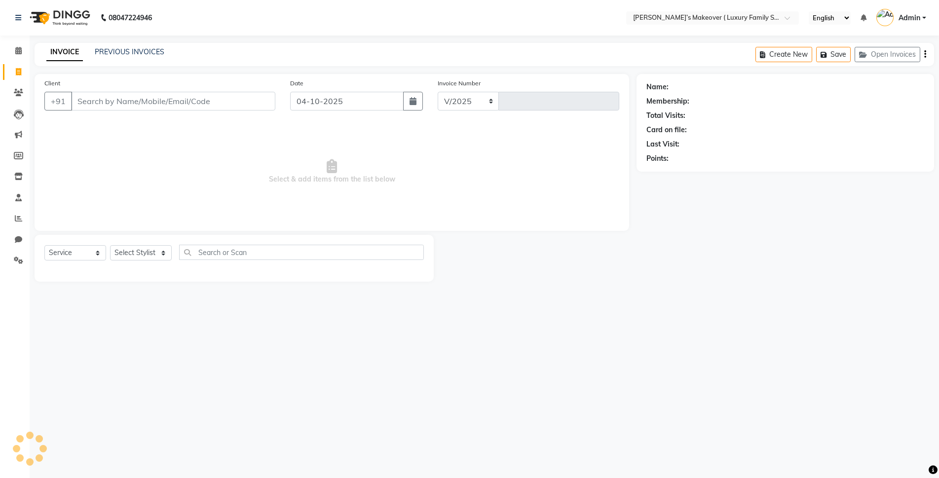
select select "7777"
type input "5081"
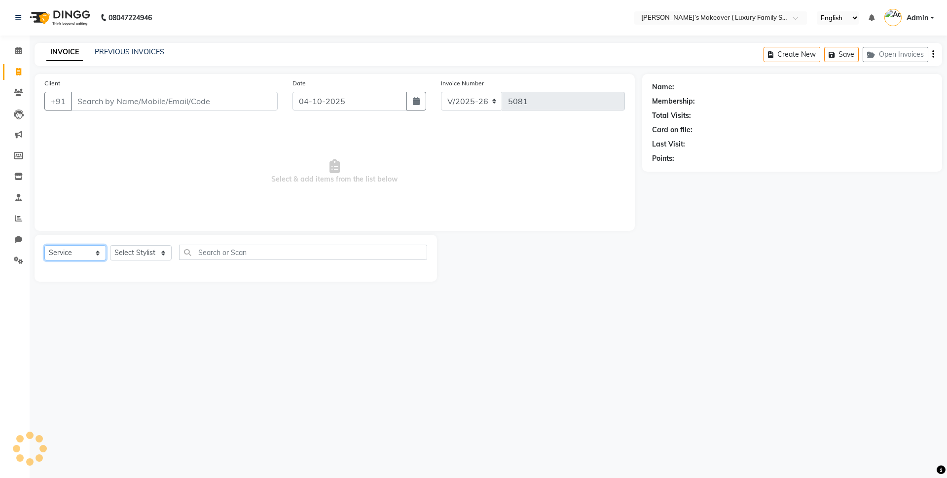
click at [66, 245] on select "Select Service Product Membership Package Voucher Prepaid Gift Card" at bounding box center [75, 252] width 62 height 15
select select "product"
click at [44, 245] on select "Select Service Product Membership Package Voucher Prepaid Gift Card" at bounding box center [75, 252] width 62 height 15
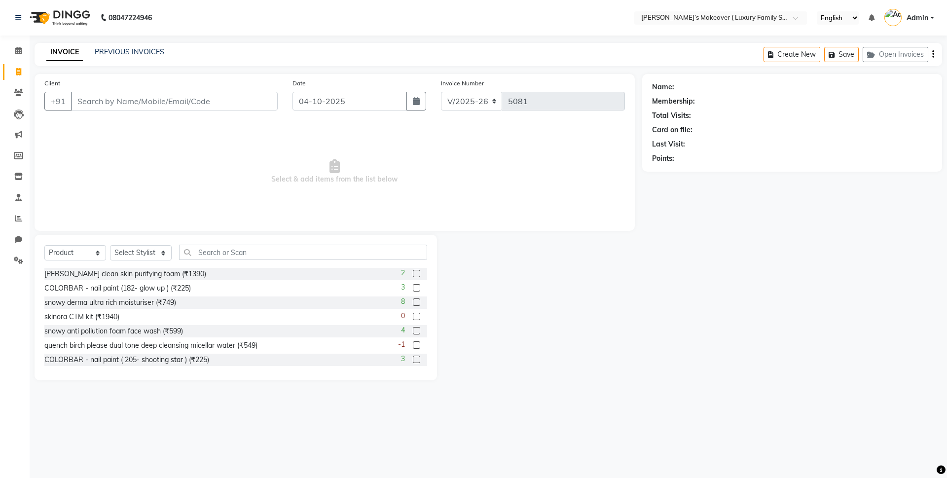
click at [128, 244] on div "Select Service Product Membership Package Voucher Prepaid Gift Card Select Styl…" at bounding box center [236, 307] width 402 height 145
click at [127, 249] on select "Select Stylist [PERSON_NAME] [PERSON_NAME] [PERSON_NAME] [PERSON_NAME] Bhoomi […" at bounding box center [141, 252] width 62 height 15
select select "69498"
click at [110, 245] on select "Select Stylist [PERSON_NAME] [PERSON_NAME] [PERSON_NAME] [PERSON_NAME] Bhoomi […" at bounding box center [141, 252] width 62 height 15
click at [251, 253] on input "text" at bounding box center [303, 252] width 248 height 15
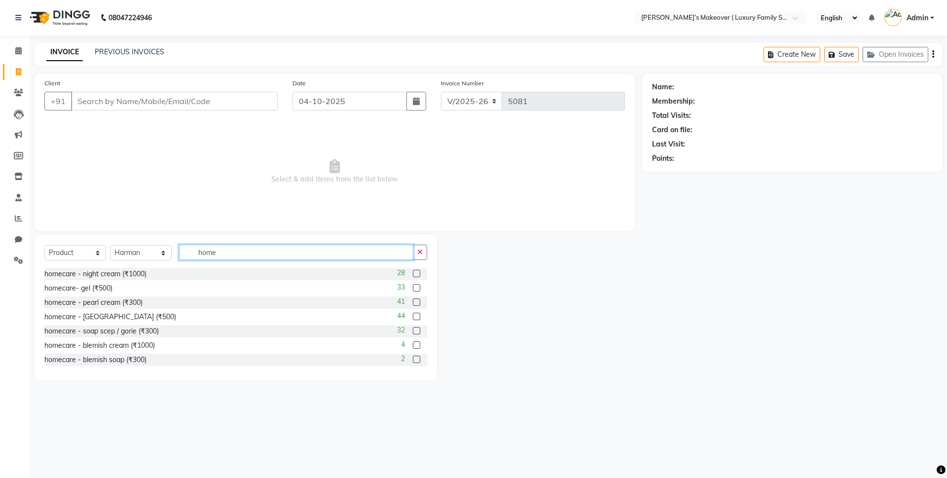
type input "home"
click at [413, 275] on label at bounding box center [416, 273] width 7 height 7
click at [413, 275] on input "checkbox" at bounding box center [416, 274] width 6 height 6
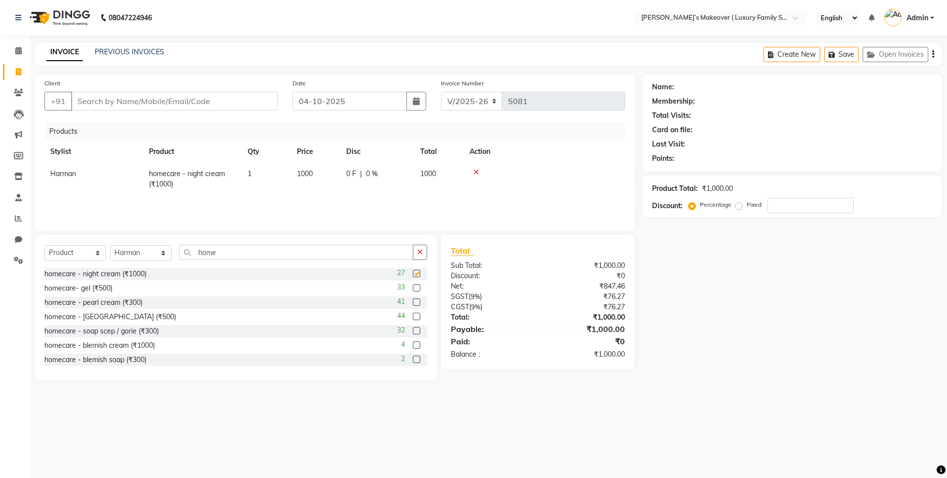
checkbox input "false"
click at [413, 304] on label at bounding box center [416, 301] width 7 height 7
click at [413, 304] on input "checkbox" at bounding box center [416, 302] width 6 height 6
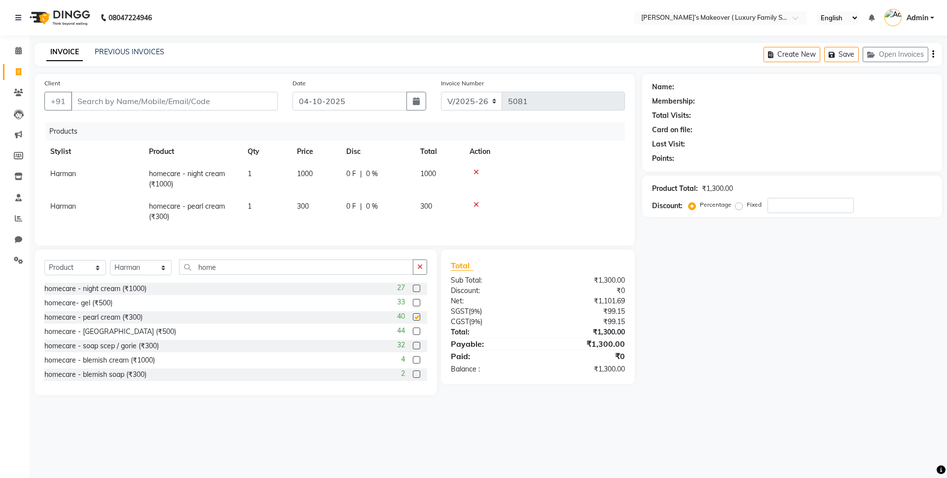
checkbox input "false"
click at [349, 275] on input "home" at bounding box center [296, 266] width 234 height 15
type input "h"
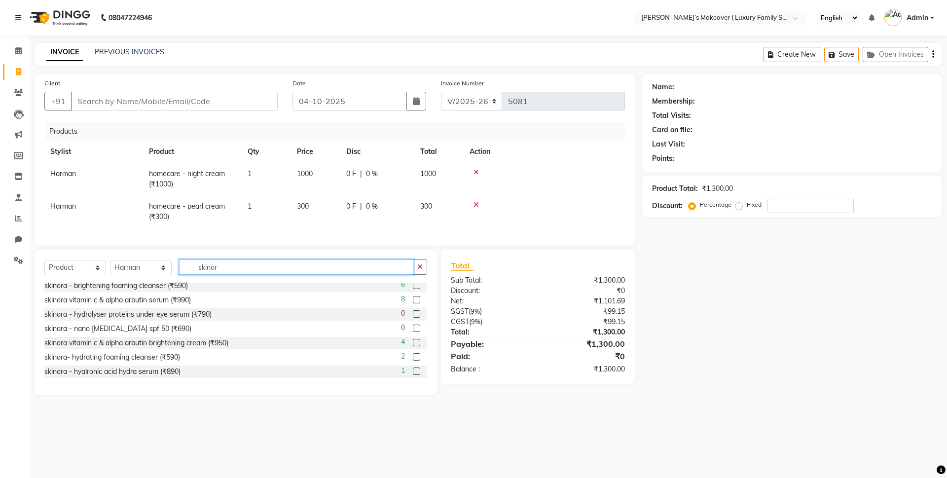
scroll to position [49, 0]
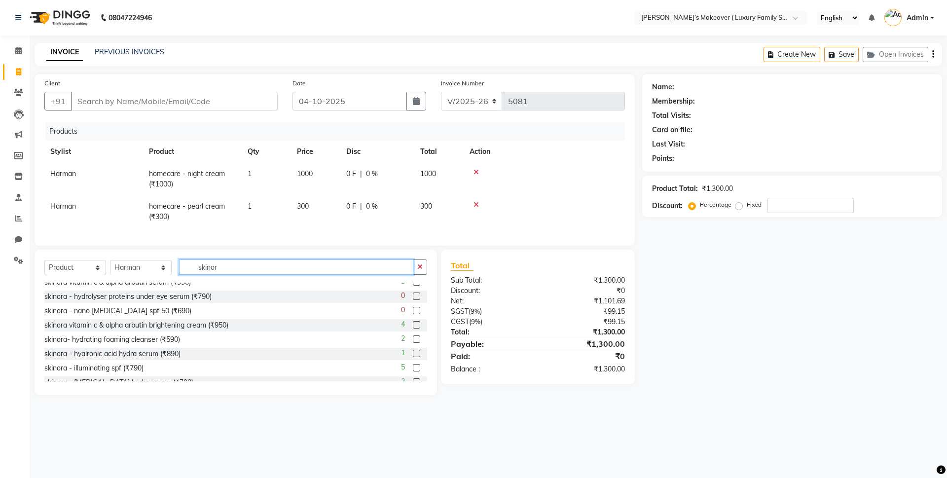
type input "skinor"
click at [413, 343] on label at bounding box center [416, 338] width 7 height 7
click at [413, 343] on input "checkbox" at bounding box center [416, 339] width 6 height 6
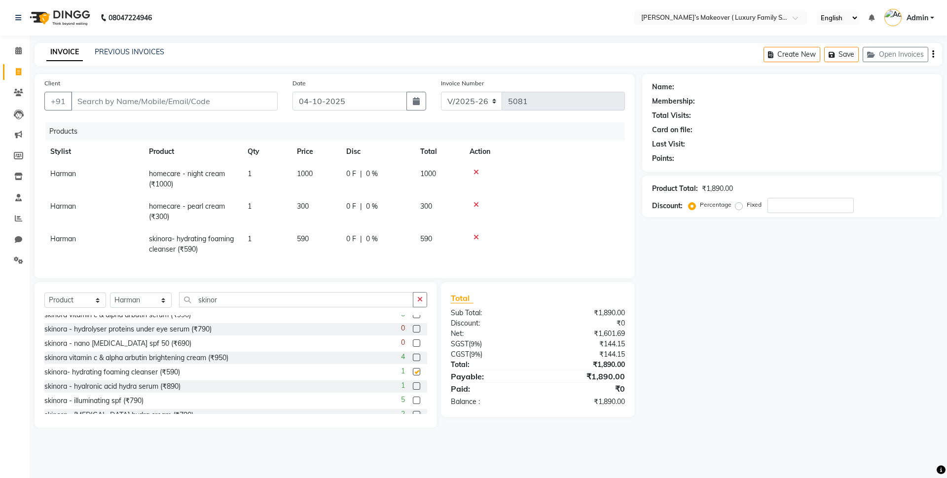
checkbox input "false"
click at [247, 307] on input "skinor" at bounding box center [296, 299] width 234 height 15
type input "s"
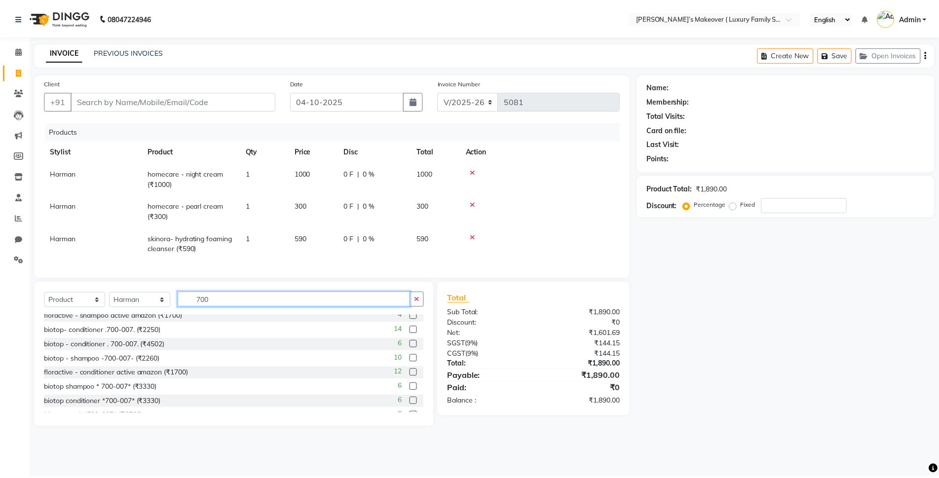
scroll to position [159, 0]
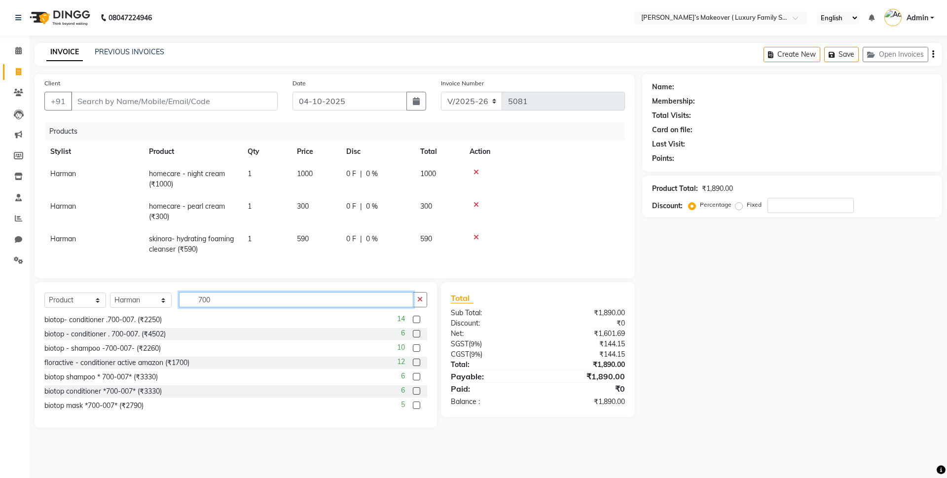
type input "700"
click at [413, 380] on label at bounding box center [416, 376] width 7 height 7
click at [413, 380] on input "checkbox" at bounding box center [416, 377] width 6 height 6
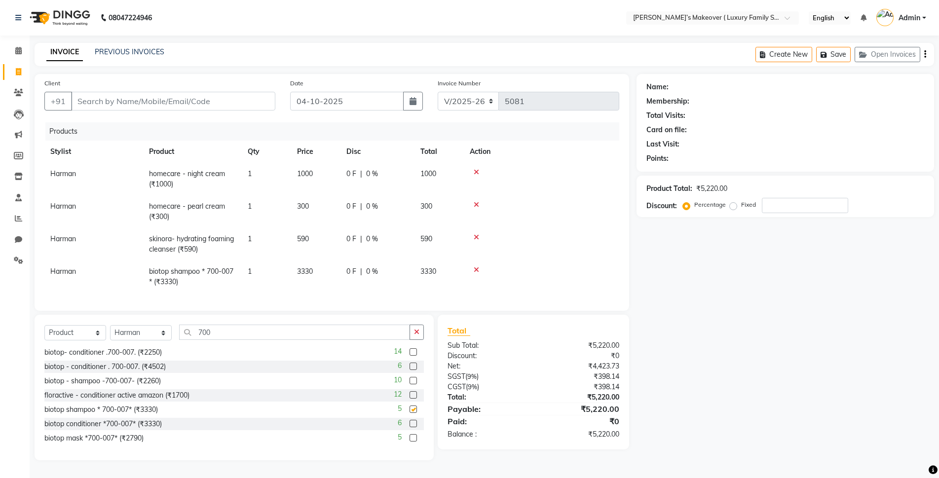
checkbox input "false"
click at [273, 181] on td "1" at bounding box center [266, 179] width 49 height 33
select select "69498"
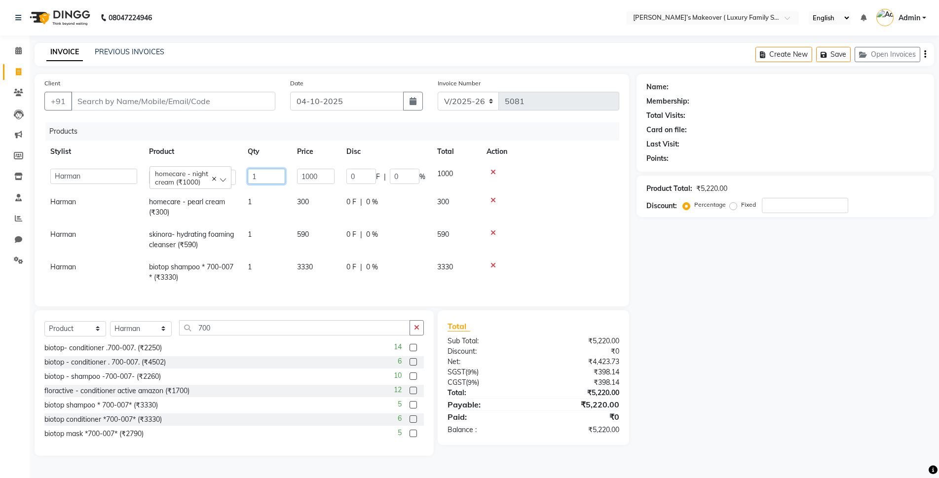
click at [281, 179] on input "1" at bounding box center [266, 176] width 37 height 15
type input "2"
click at [282, 191] on tbody "[PERSON_NAME] [PERSON_NAME] [PERSON_NAME] [PERSON_NAME] Bhoomi [PERSON_NAME] [P…" at bounding box center [331, 226] width 575 height 126
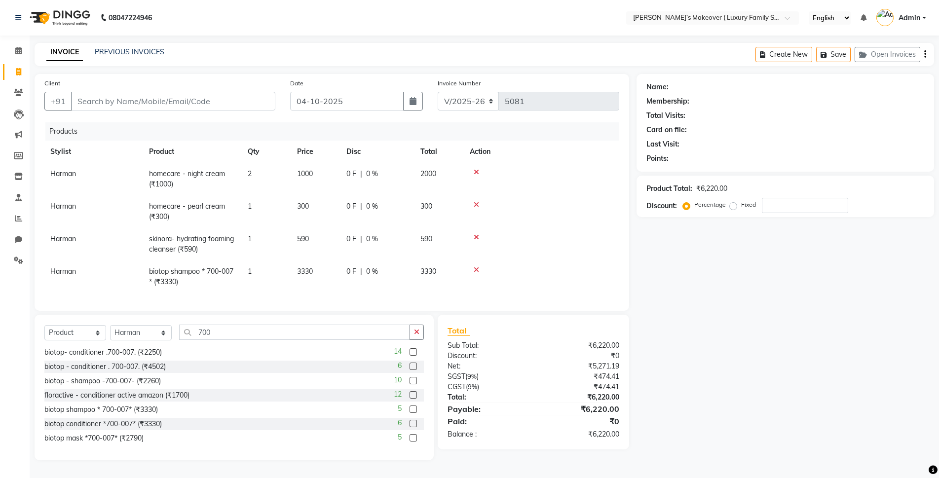
click at [267, 204] on td "1" at bounding box center [266, 211] width 49 height 33
select select "69498"
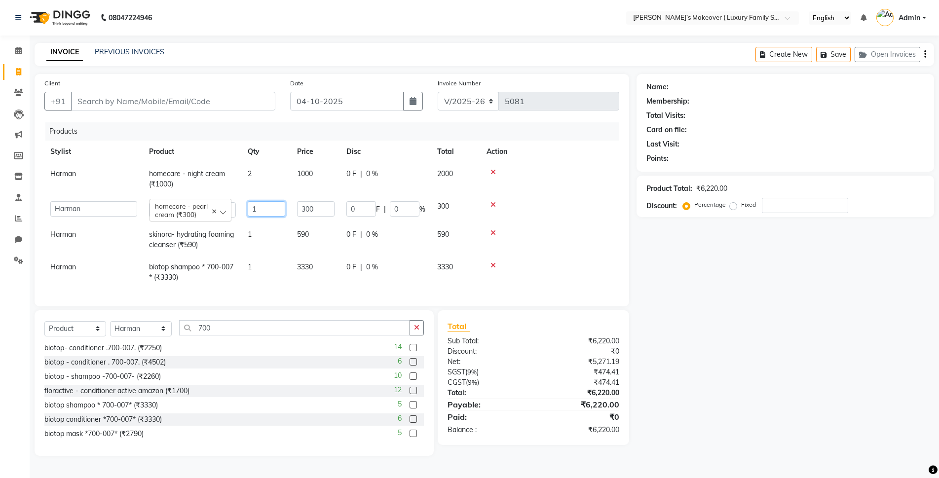
click at [271, 203] on input "1" at bounding box center [266, 208] width 37 height 15
type input "2"
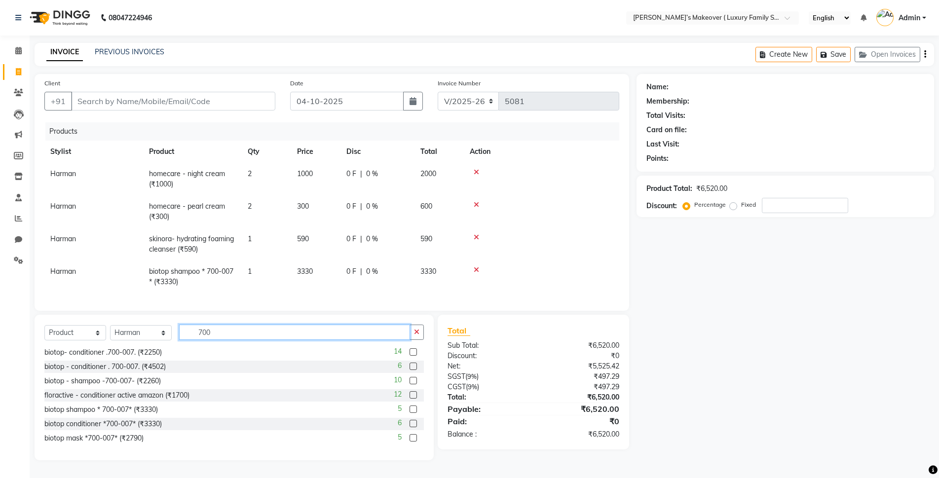
click at [310, 340] on input "700" at bounding box center [294, 332] width 231 height 15
type input "7"
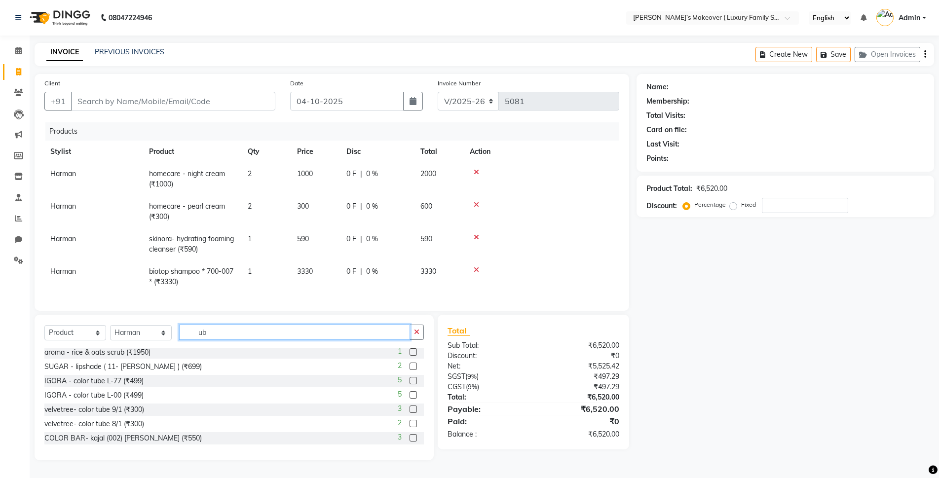
scroll to position [0, 0]
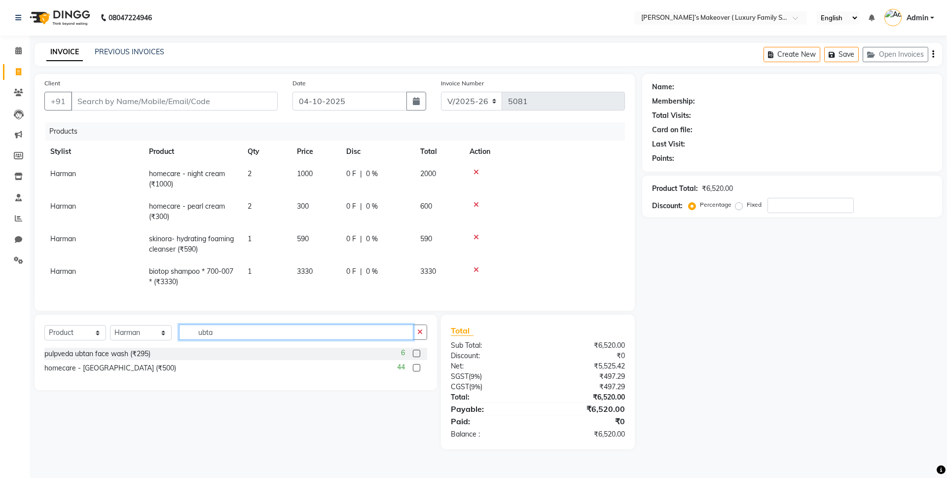
type input "ubta"
click at [413, 371] on label at bounding box center [416, 367] width 7 height 7
click at [413, 371] on input "checkbox" at bounding box center [416, 368] width 6 height 6
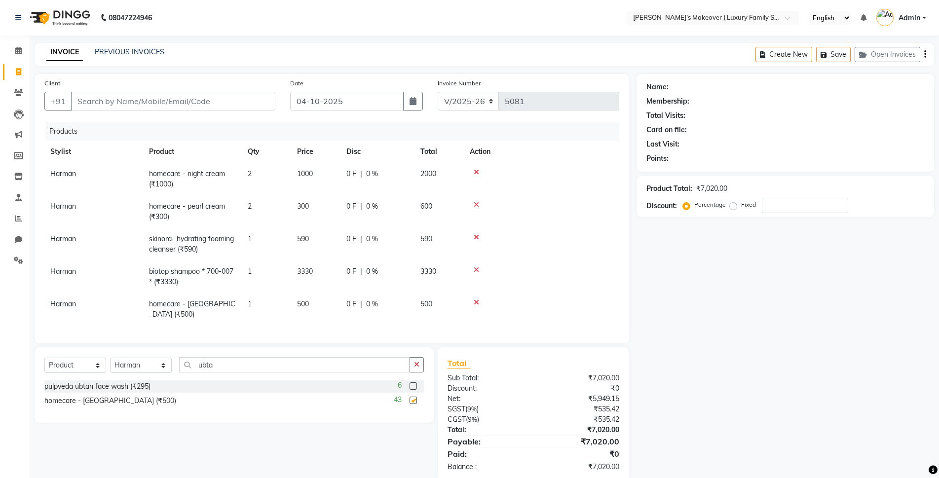
checkbox input "false"
click at [209, 93] on input "Client" at bounding box center [173, 101] width 204 height 19
type input "7"
type input "0"
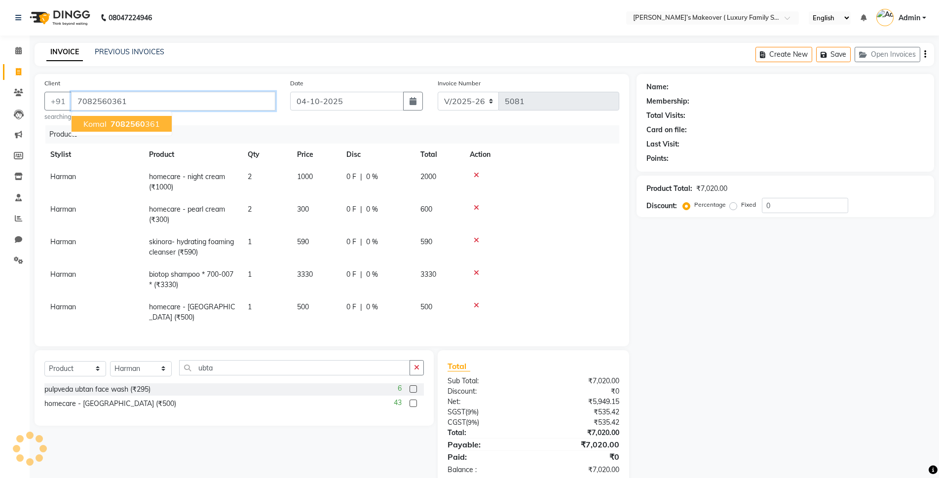
type input "7082560361"
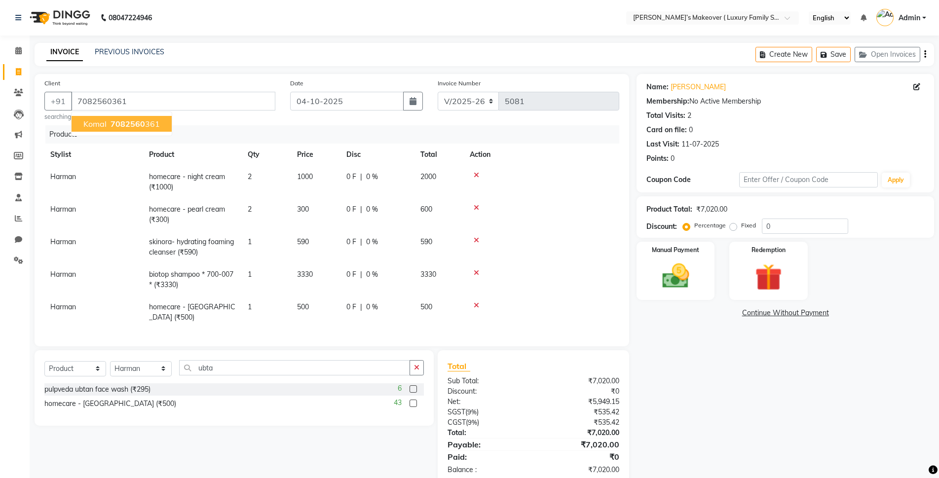
click at [144, 123] on span "7082560" at bounding box center [127, 124] width 35 height 10
click at [924, 54] on icon "button" at bounding box center [925, 54] width 2 height 0
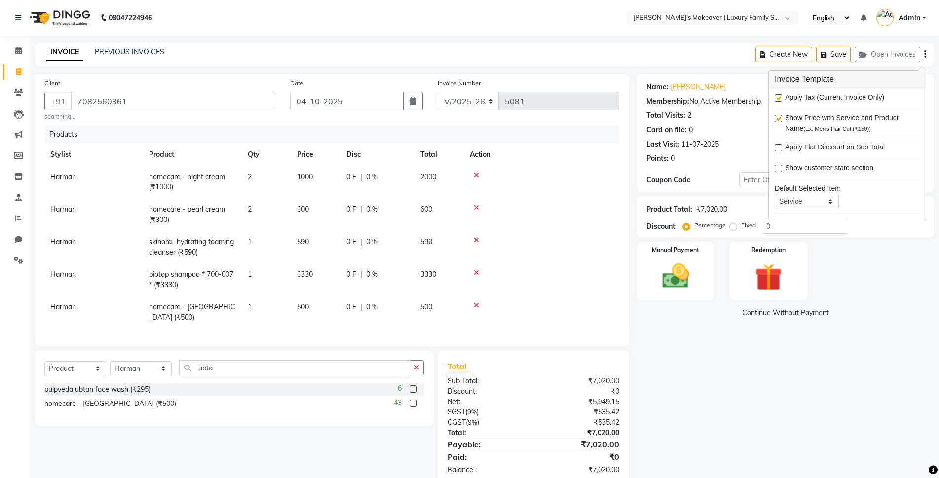
click at [778, 99] on label at bounding box center [777, 97] width 7 height 7
click at [778, 99] on input "checkbox" at bounding box center [777, 98] width 6 height 6
checkbox input "false"
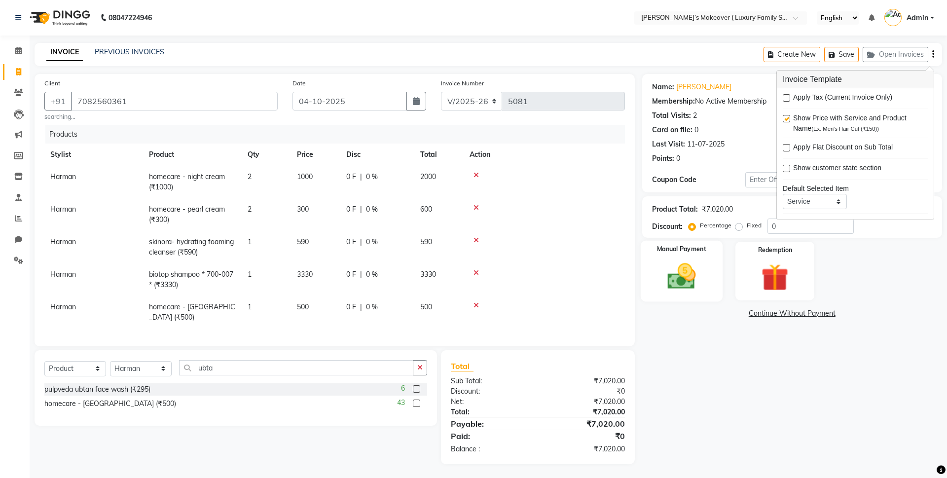
click at [682, 289] on img at bounding box center [681, 276] width 46 height 33
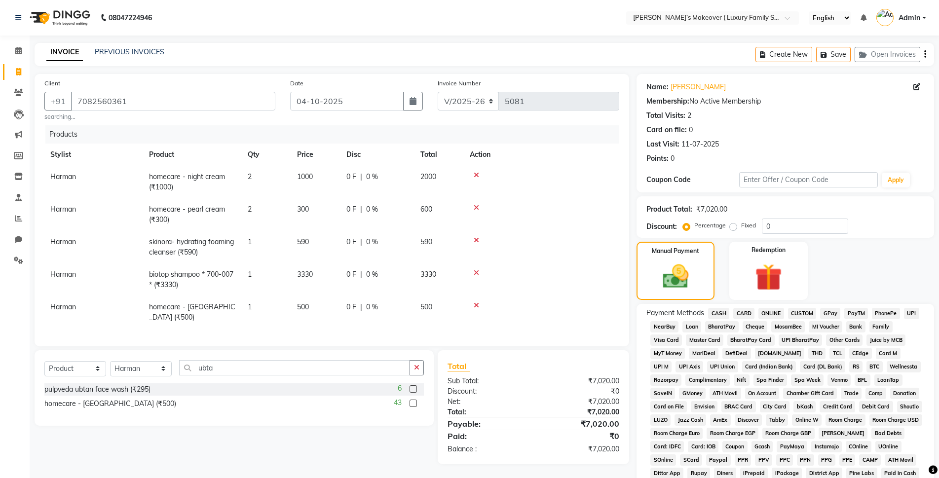
click at [741, 225] on label "Fixed" at bounding box center [748, 225] width 15 height 9
click at [731, 225] on input "Fixed" at bounding box center [734, 225] width 7 height 7
radio input "true"
click at [816, 229] on input "0" at bounding box center [804, 225] width 86 height 15
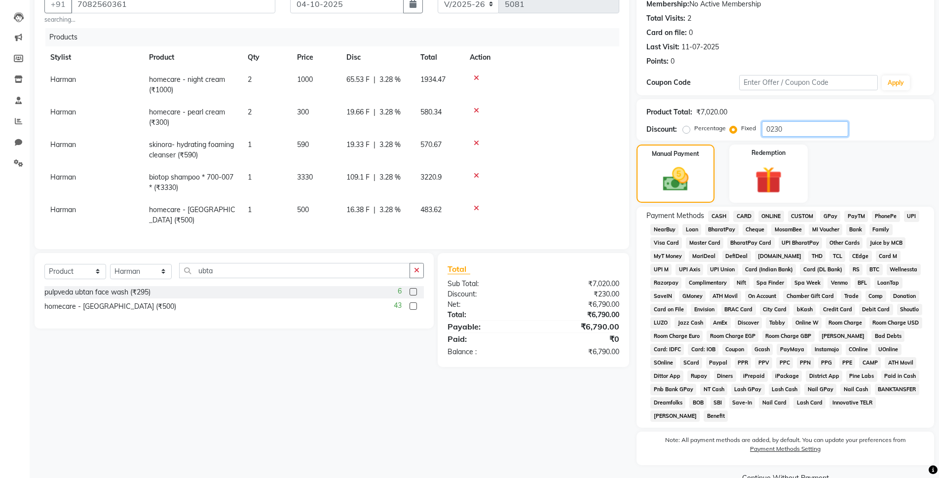
scroll to position [99, 0]
type input "0230"
click at [722, 210] on span "CASH" at bounding box center [718, 214] width 21 height 11
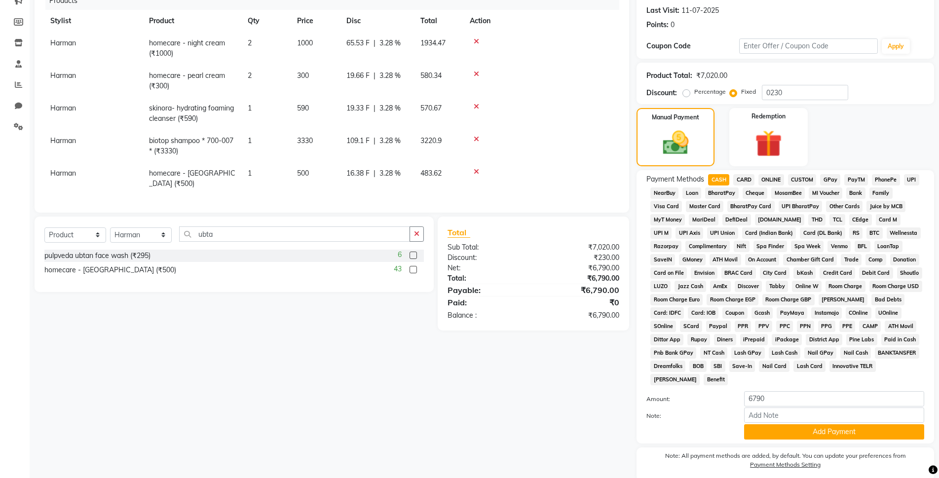
scroll to position [172, 0]
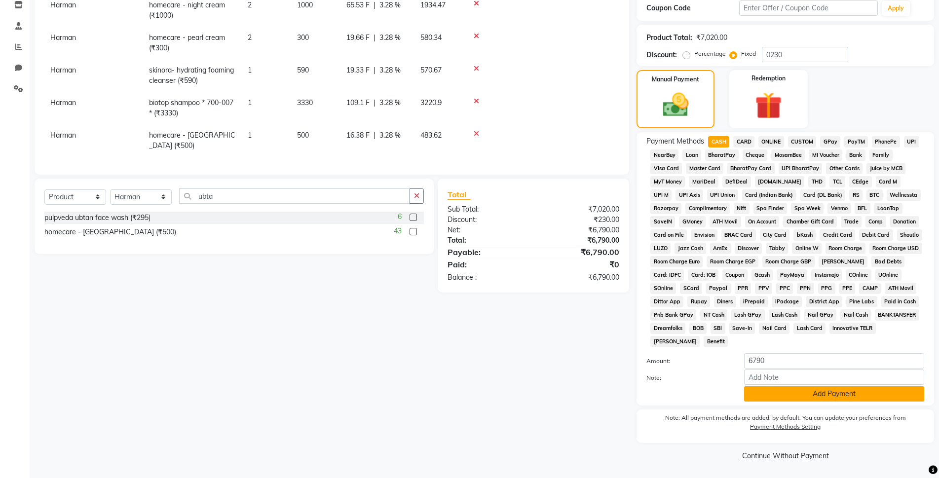
click at [760, 387] on button "Add Payment" at bounding box center [834, 393] width 180 height 15
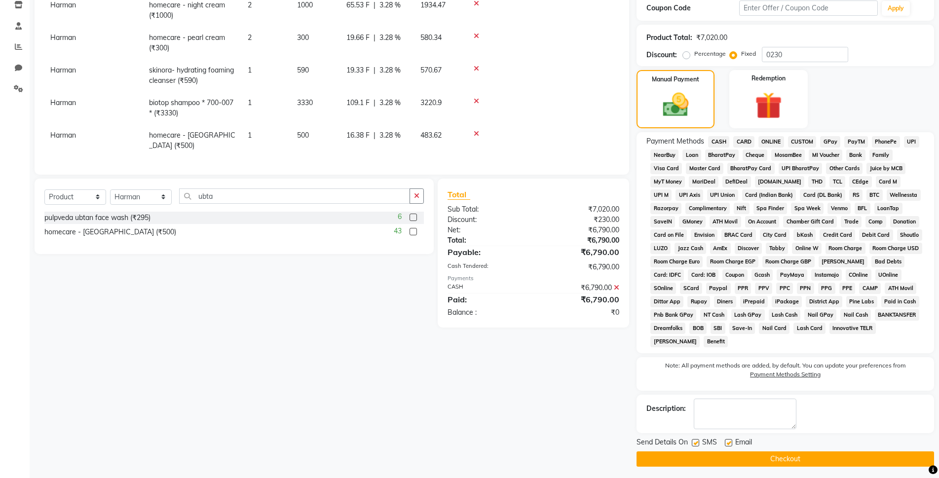
click at [764, 459] on button "Checkout" at bounding box center [784, 458] width 297 height 15
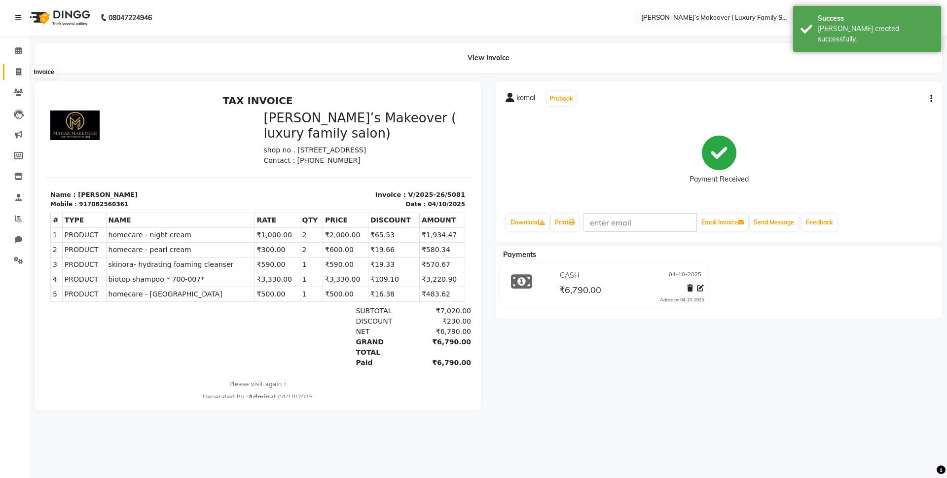
click at [16, 67] on span at bounding box center [18, 72] width 17 height 11
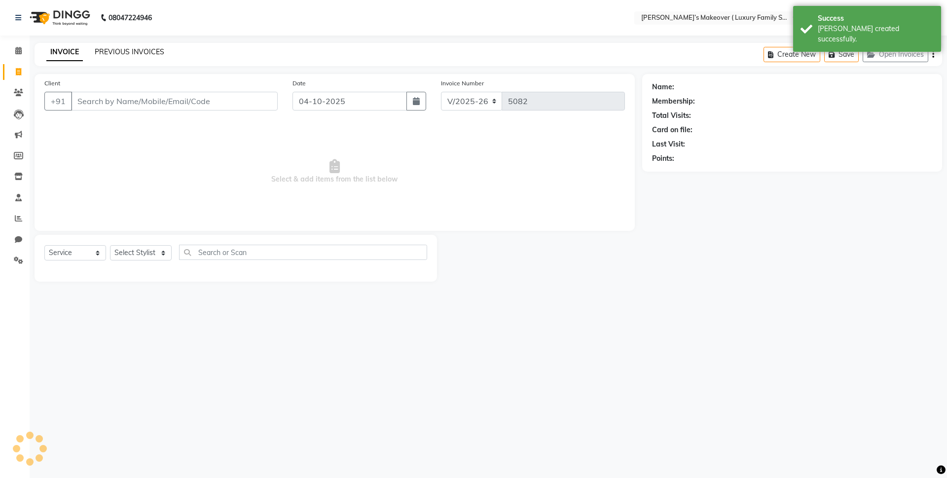
click at [109, 51] on link "PREVIOUS INVOICES" at bounding box center [130, 51] width 70 height 9
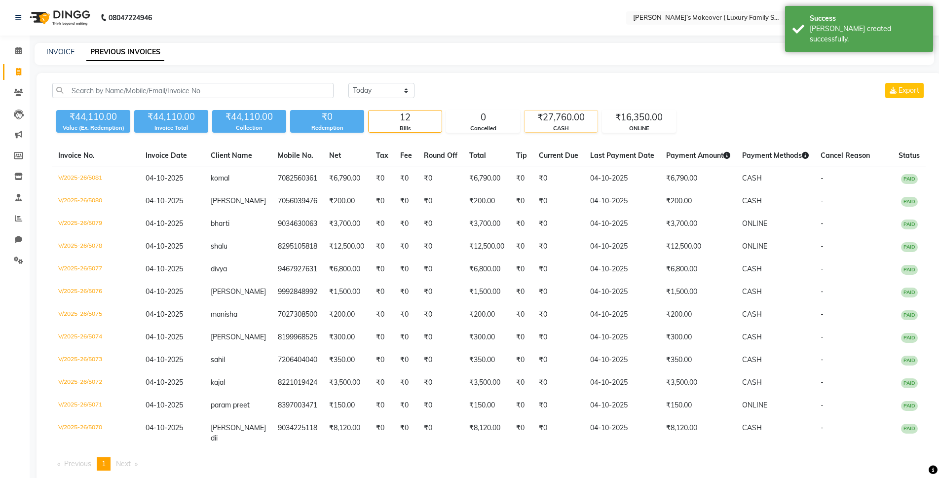
click at [578, 129] on div "CASH" at bounding box center [560, 128] width 73 height 8
